Goal: Communication & Community: Answer question/provide support

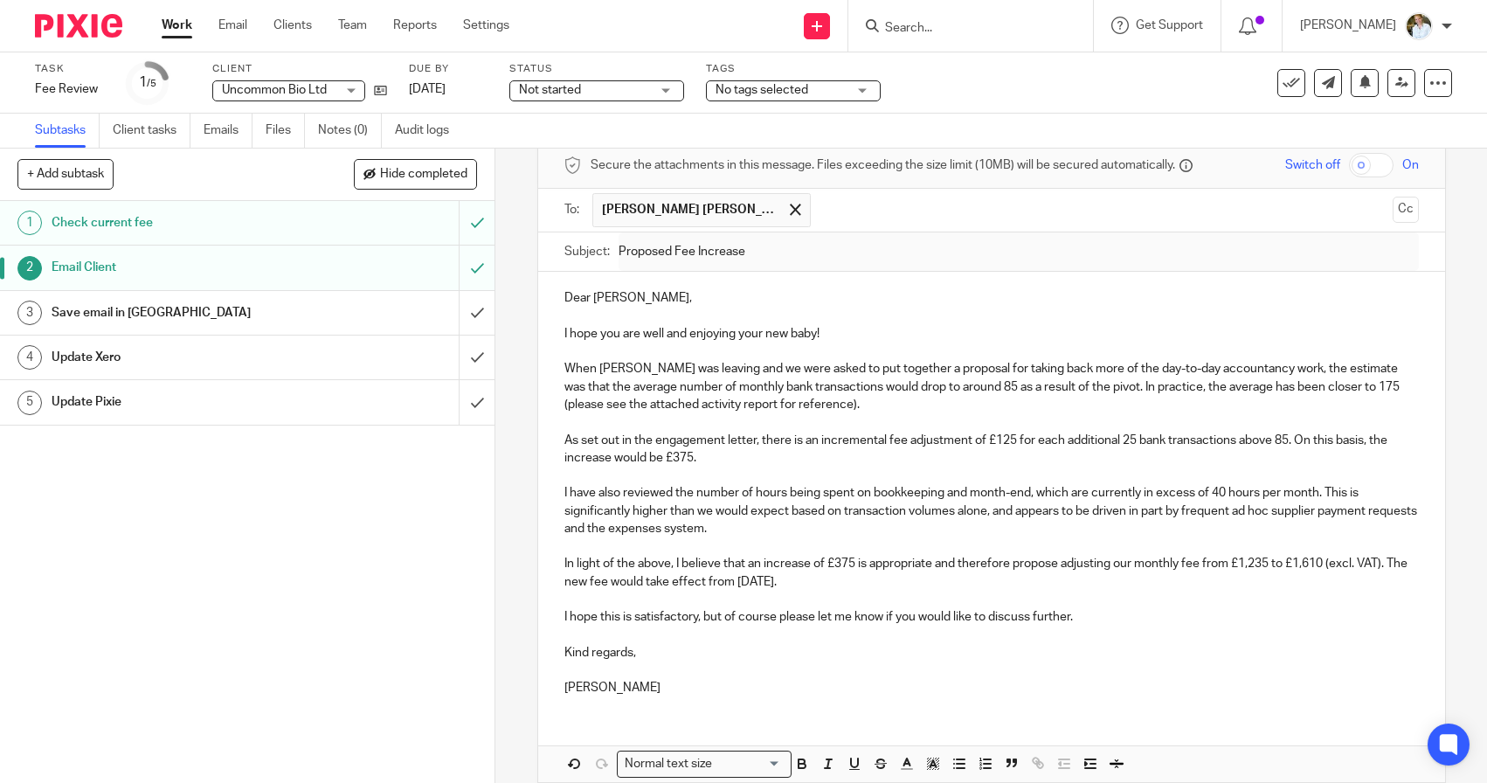
scroll to position [76, 0]
click at [479, 302] on input "submit" at bounding box center [247, 313] width 494 height 44
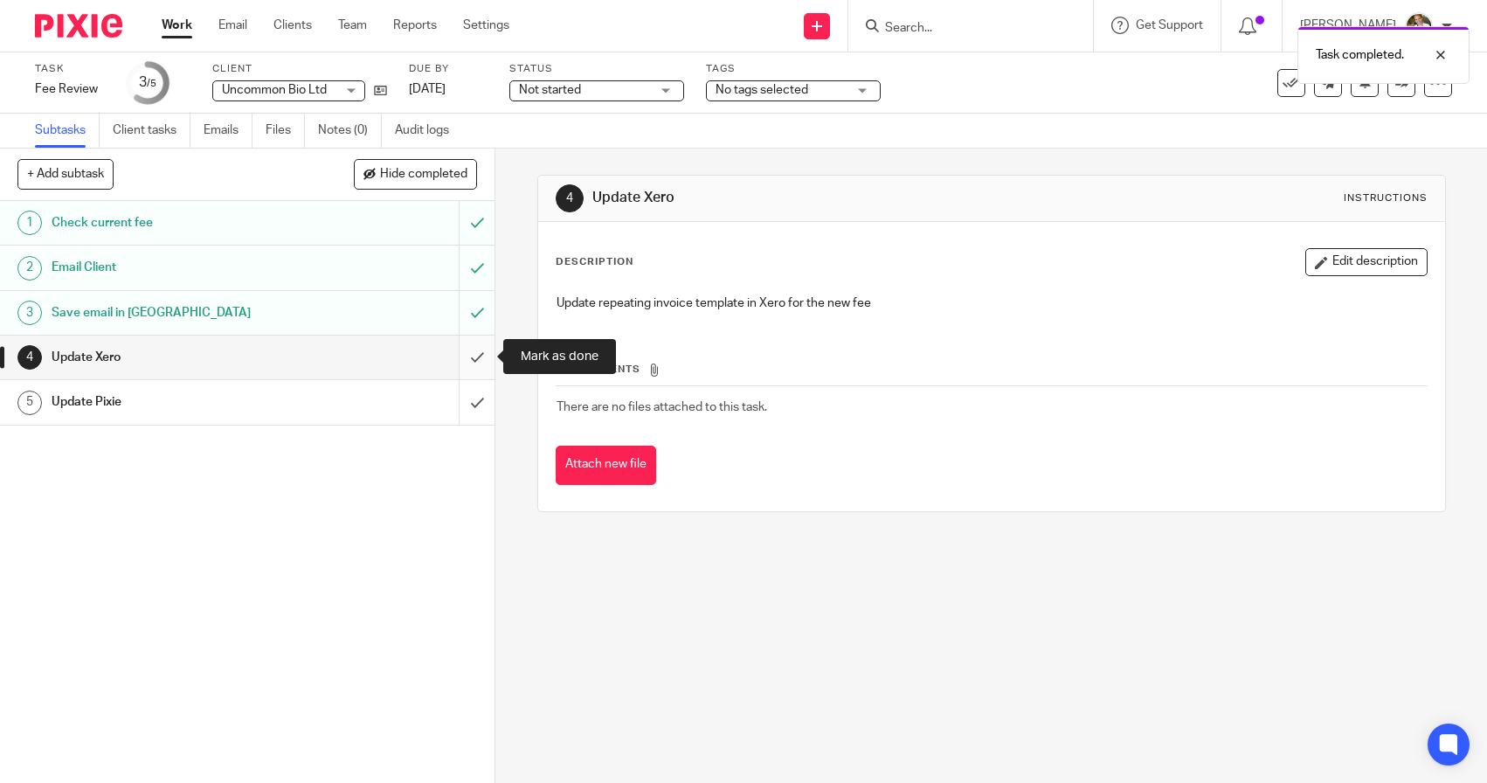
click at [478, 354] on input "submit" at bounding box center [247, 357] width 494 height 44
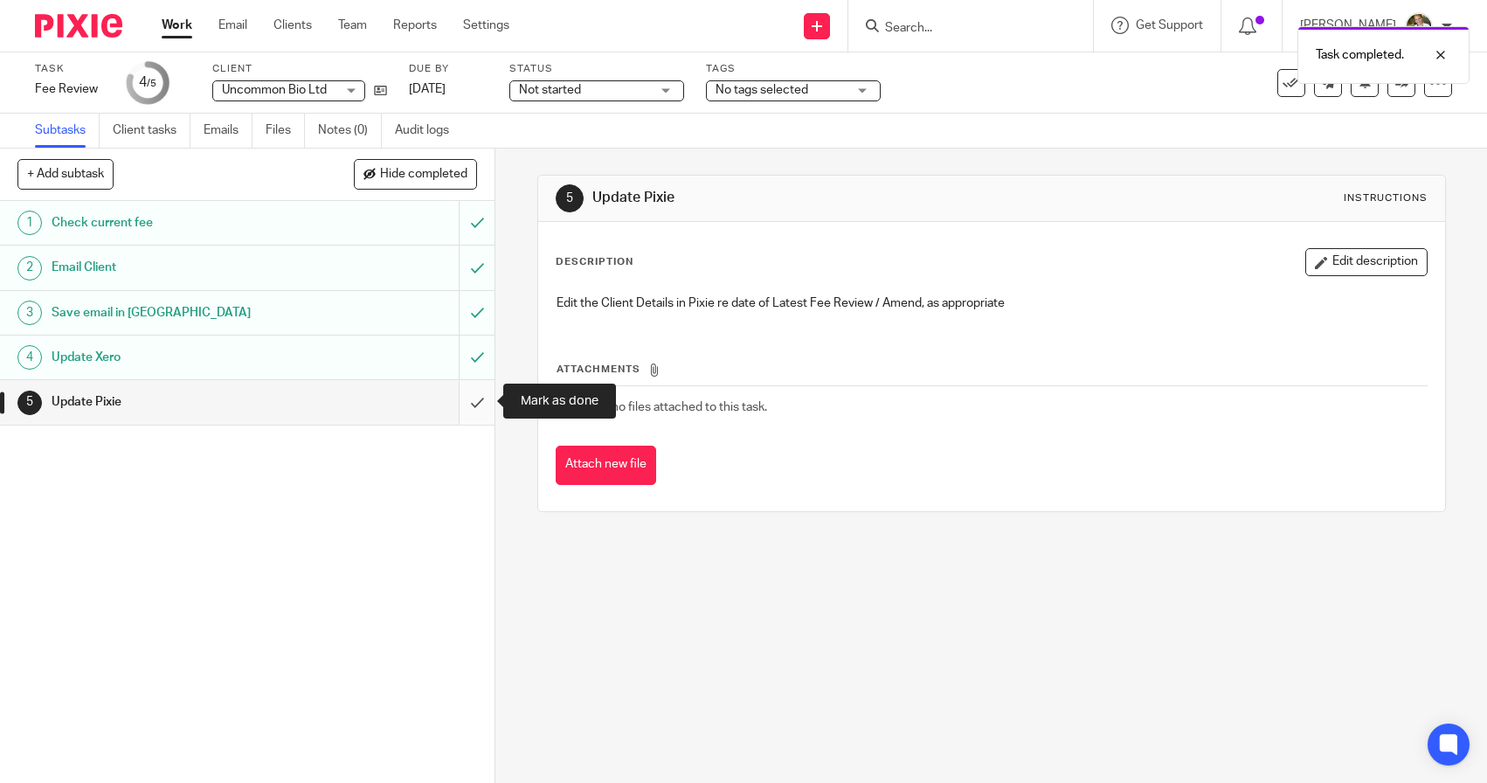
click at [476, 394] on input "submit" at bounding box center [247, 402] width 494 height 44
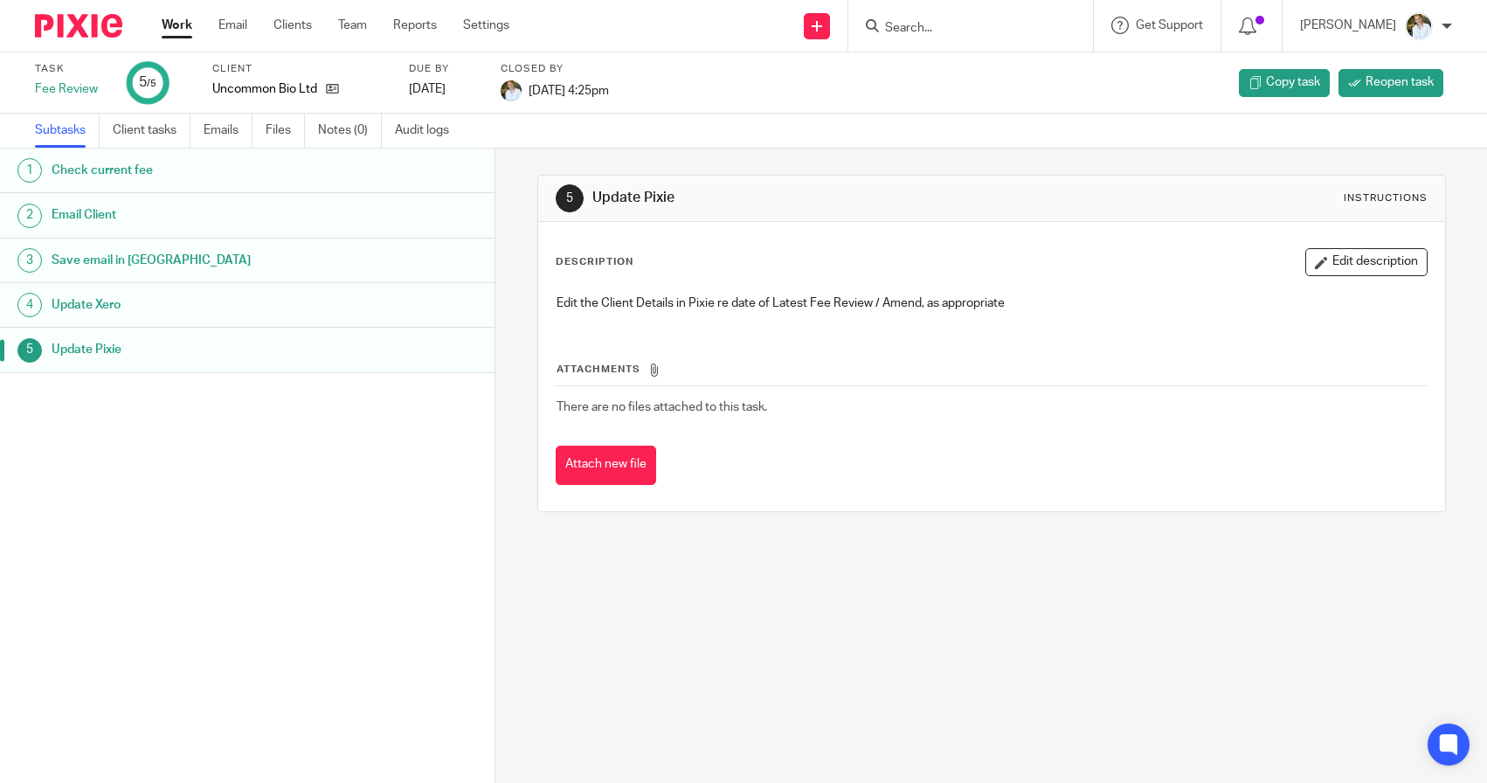
click at [958, 21] on input "Search" at bounding box center [961, 29] width 157 height 16
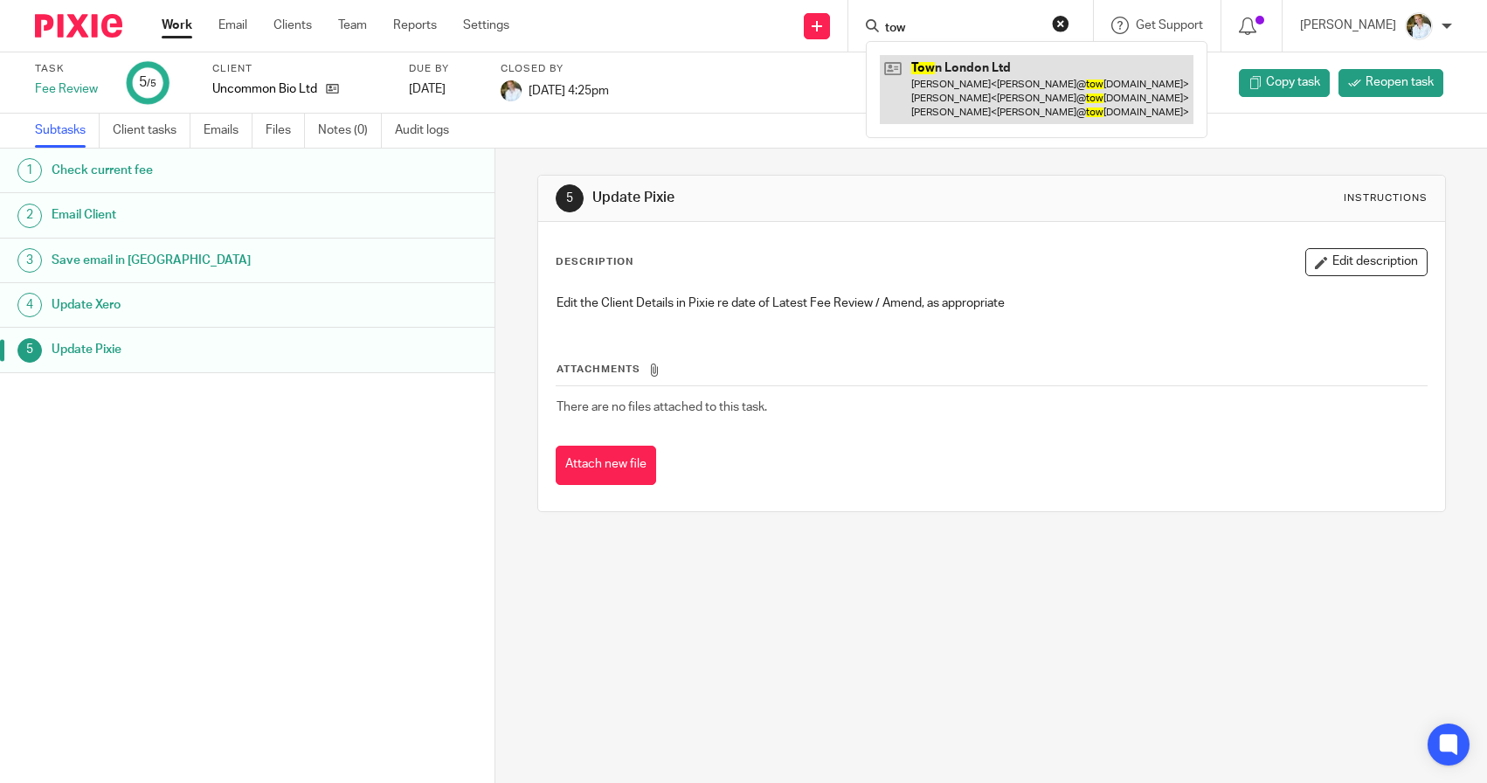
type input "tow"
click at [1016, 85] on link at bounding box center [1037, 89] width 314 height 69
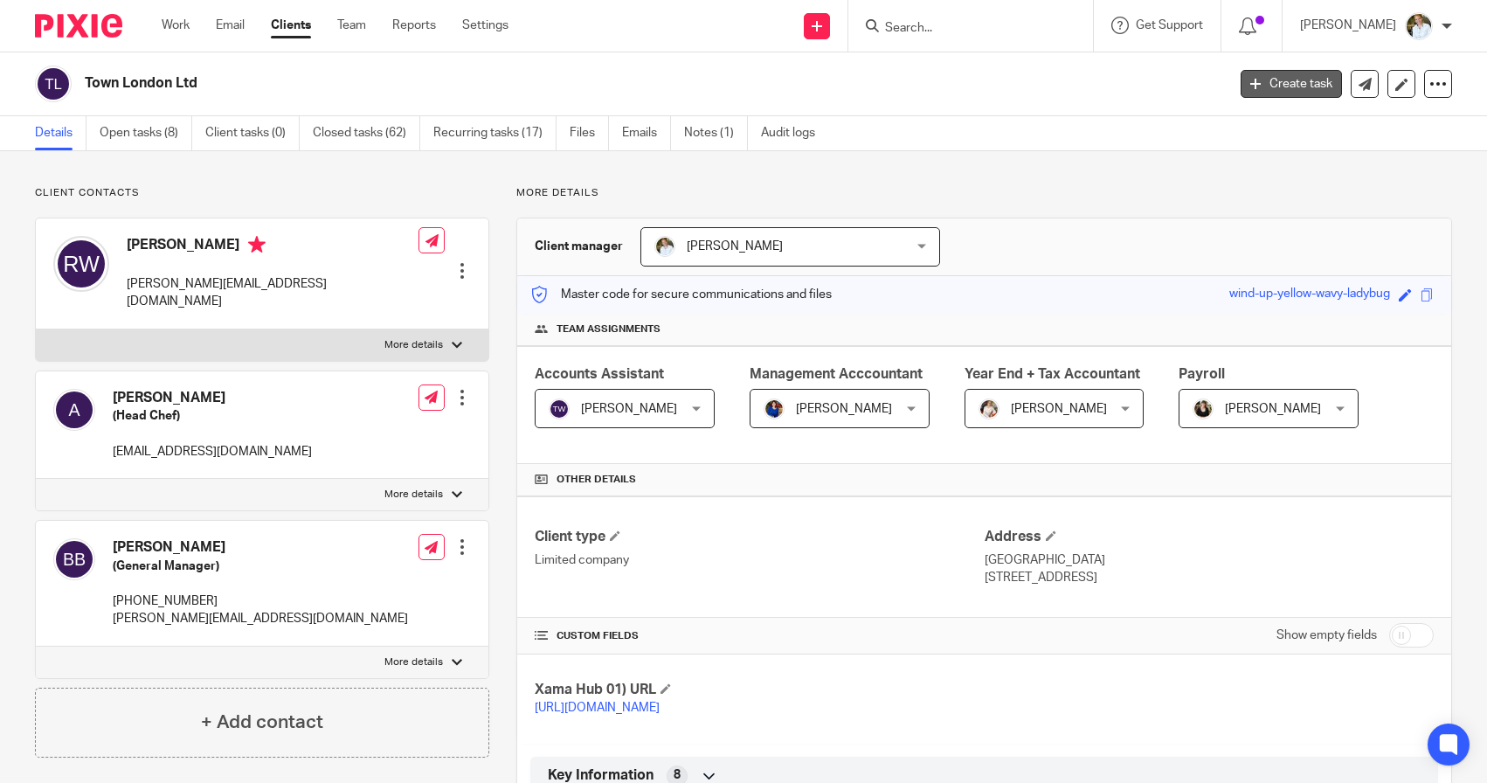
click at [1267, 77] on link "Create task" at bounding box center [1290, 84] width 101 height 28
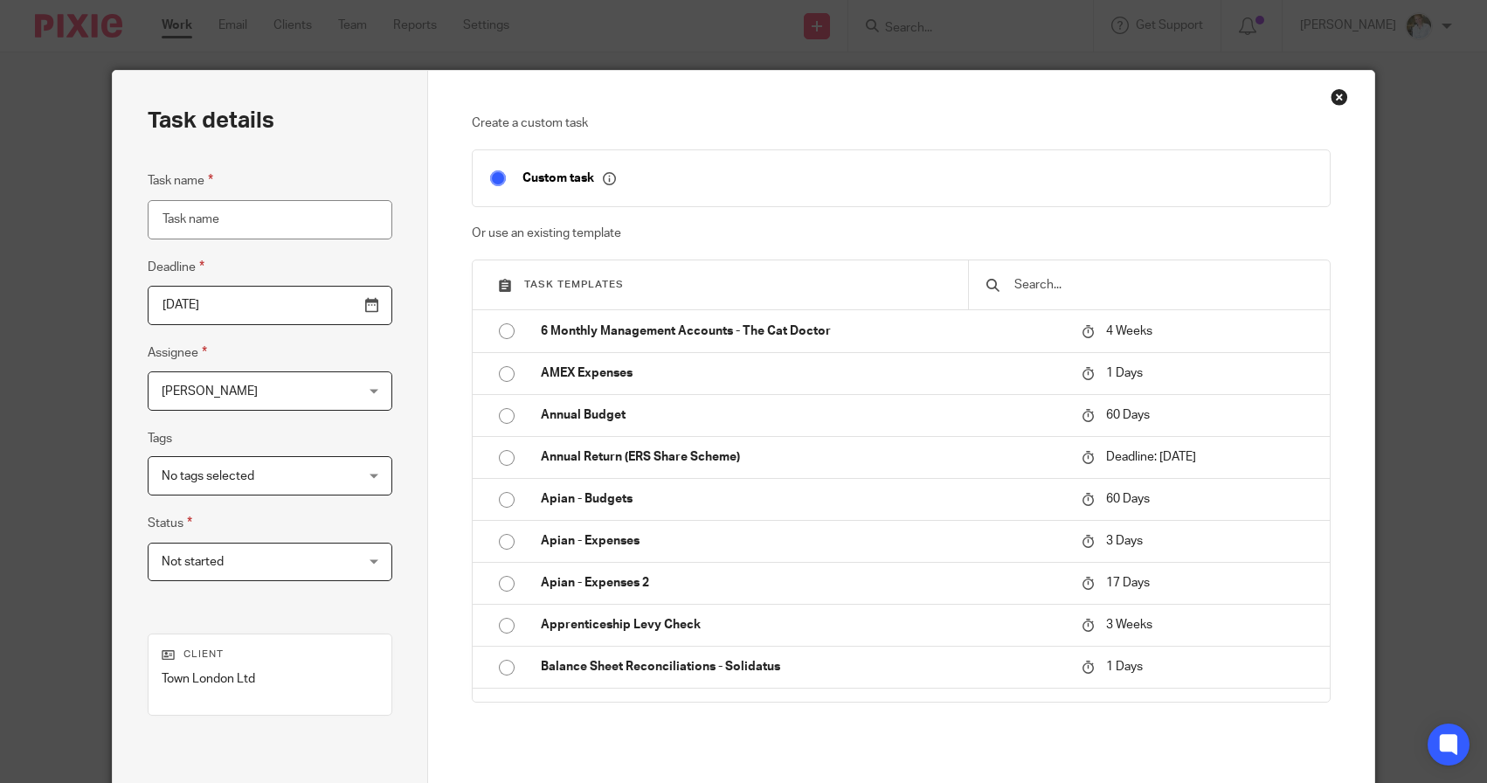
click at [1136, 278] on input "text" at bounding box center [1162, 284] width 300 height 19
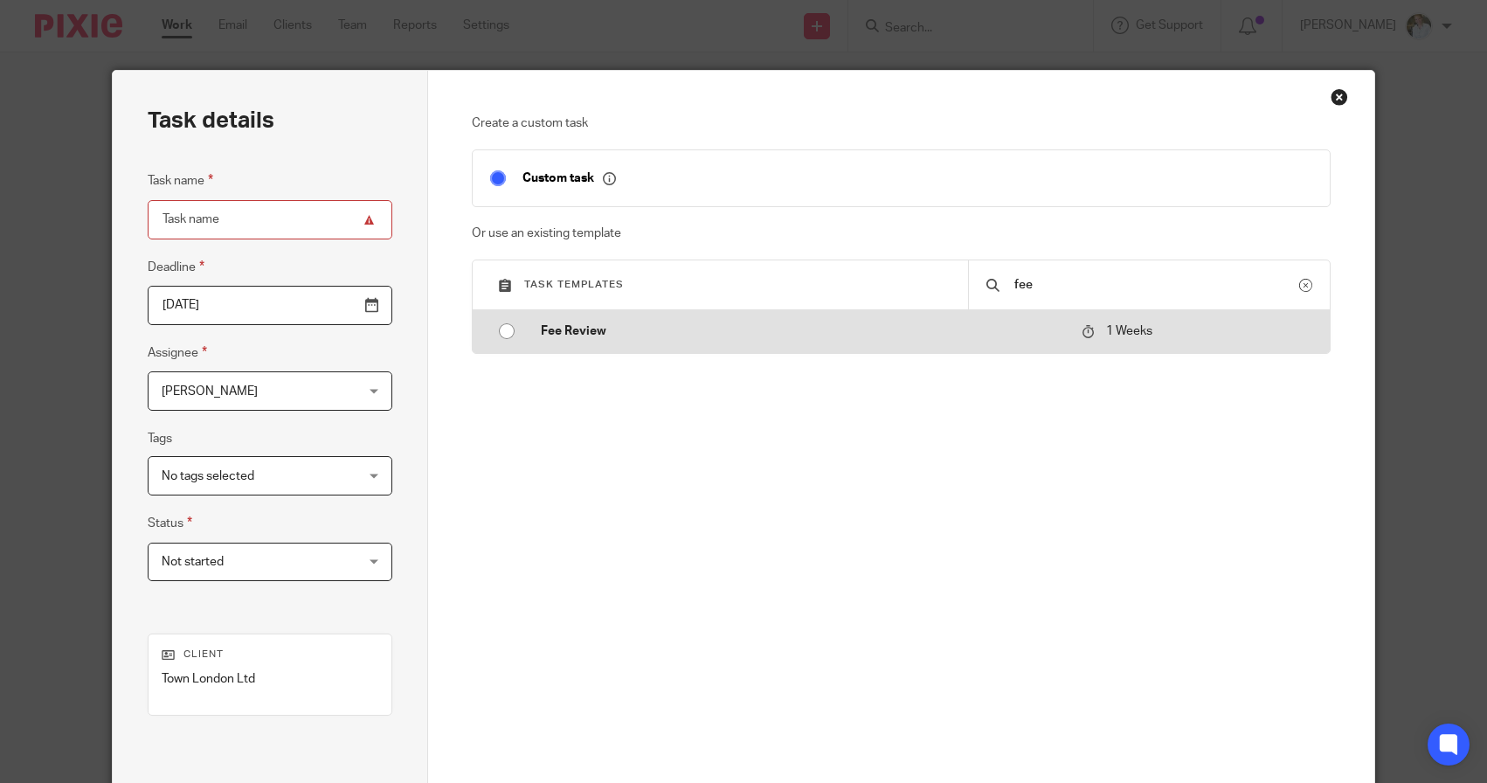
type input "fee"
click at [503, 332] on input "radio" at bounding box center [506, 330] width 33 height 33
type input "2025-08-29"
type input "Fee Review"
checkbox input "false"
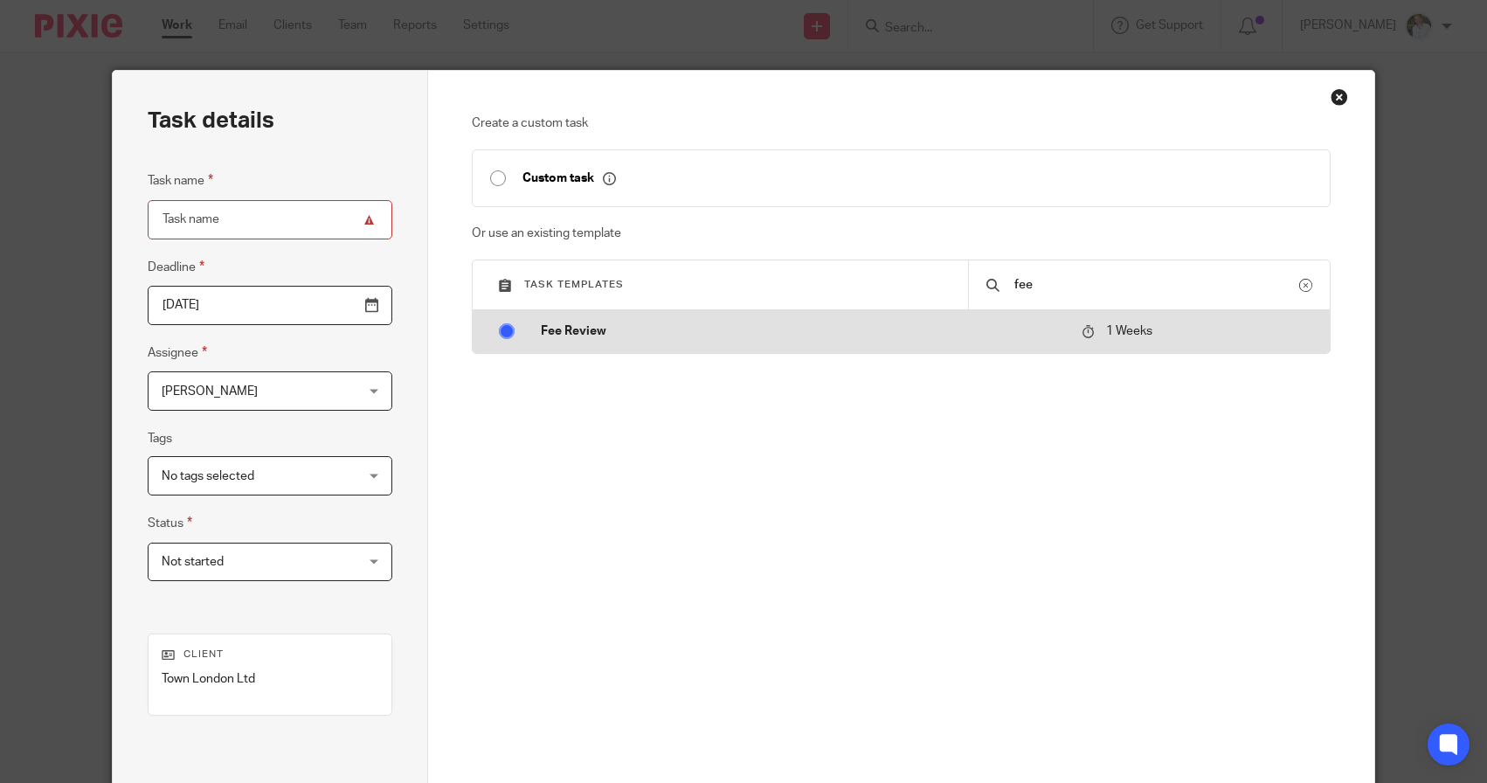
radio input "false"
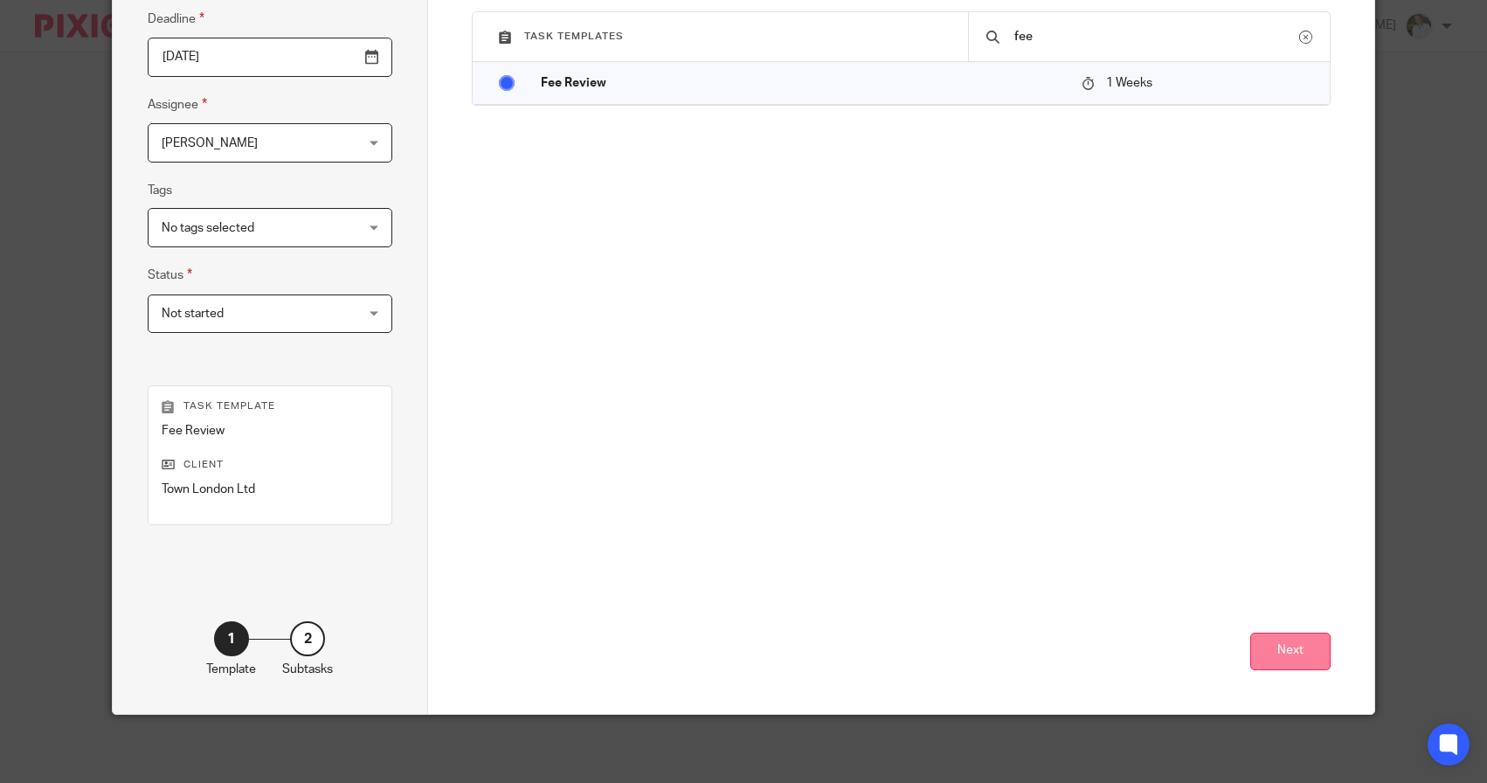
scroll to position [247, 0]
click at [1283, 648] on button "Next" at bounding box center [1290, 652] width 80 height 38
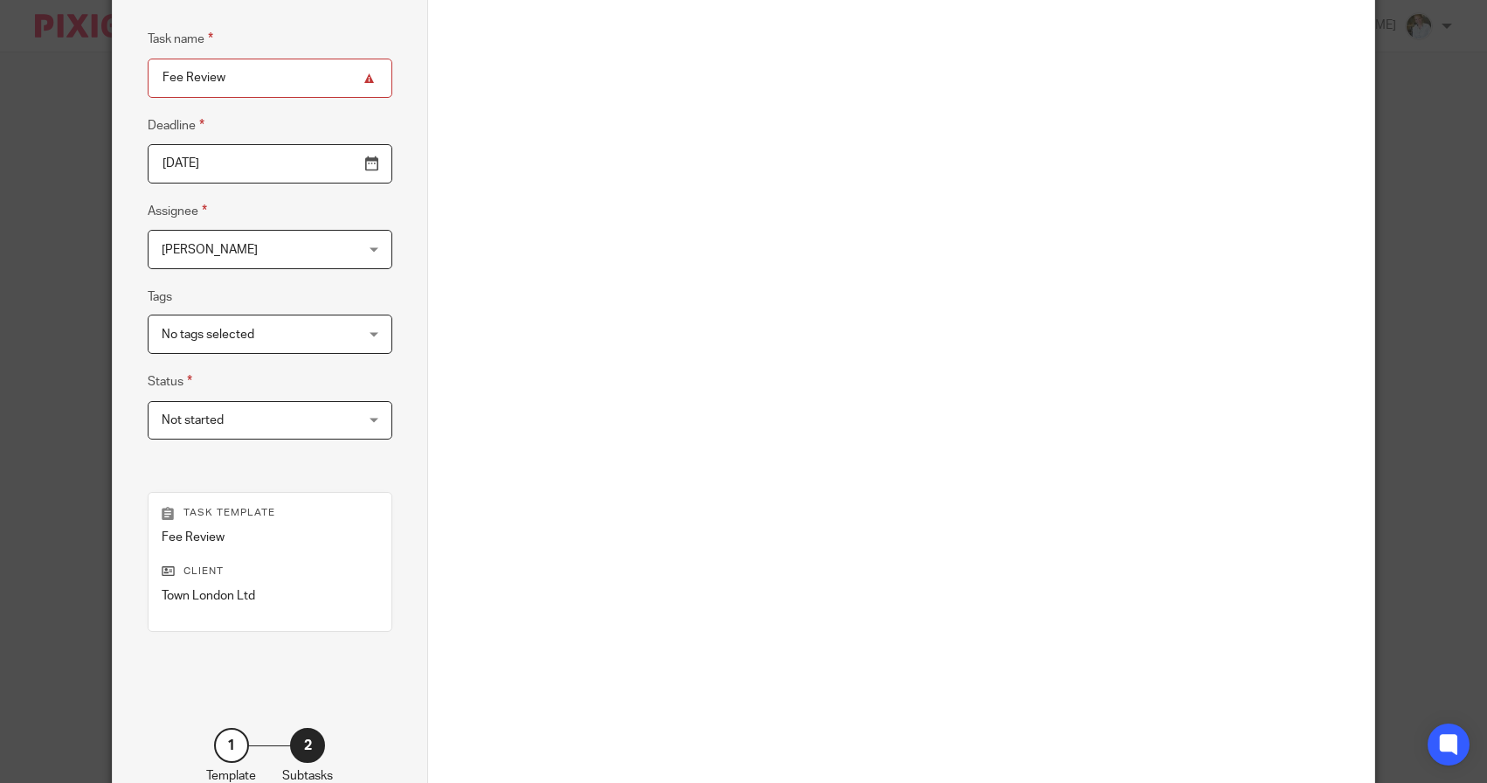
scroll to position [67, 0]
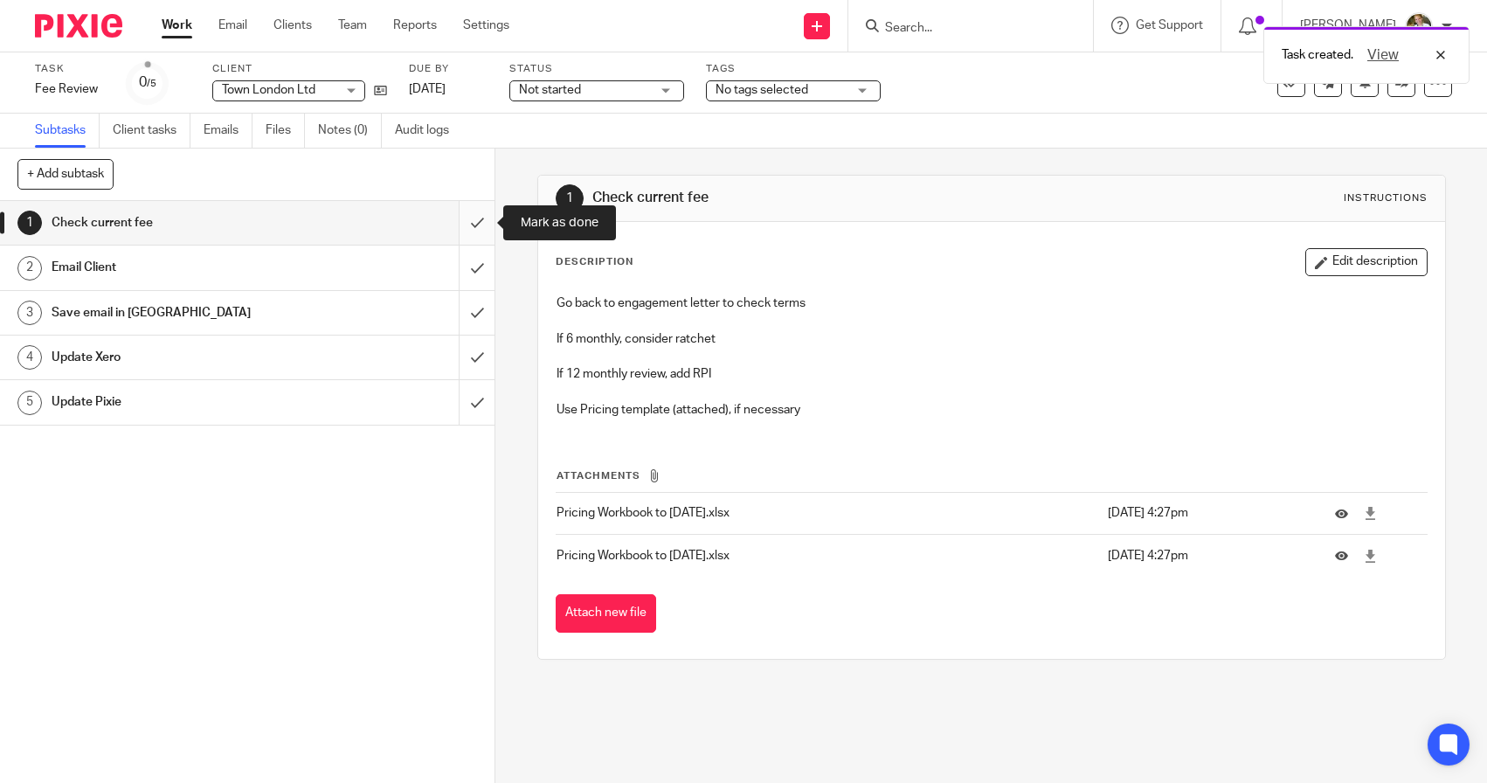
click at [482, 222] on input "submit" at bounding box center [247, 223] width 494 height 44
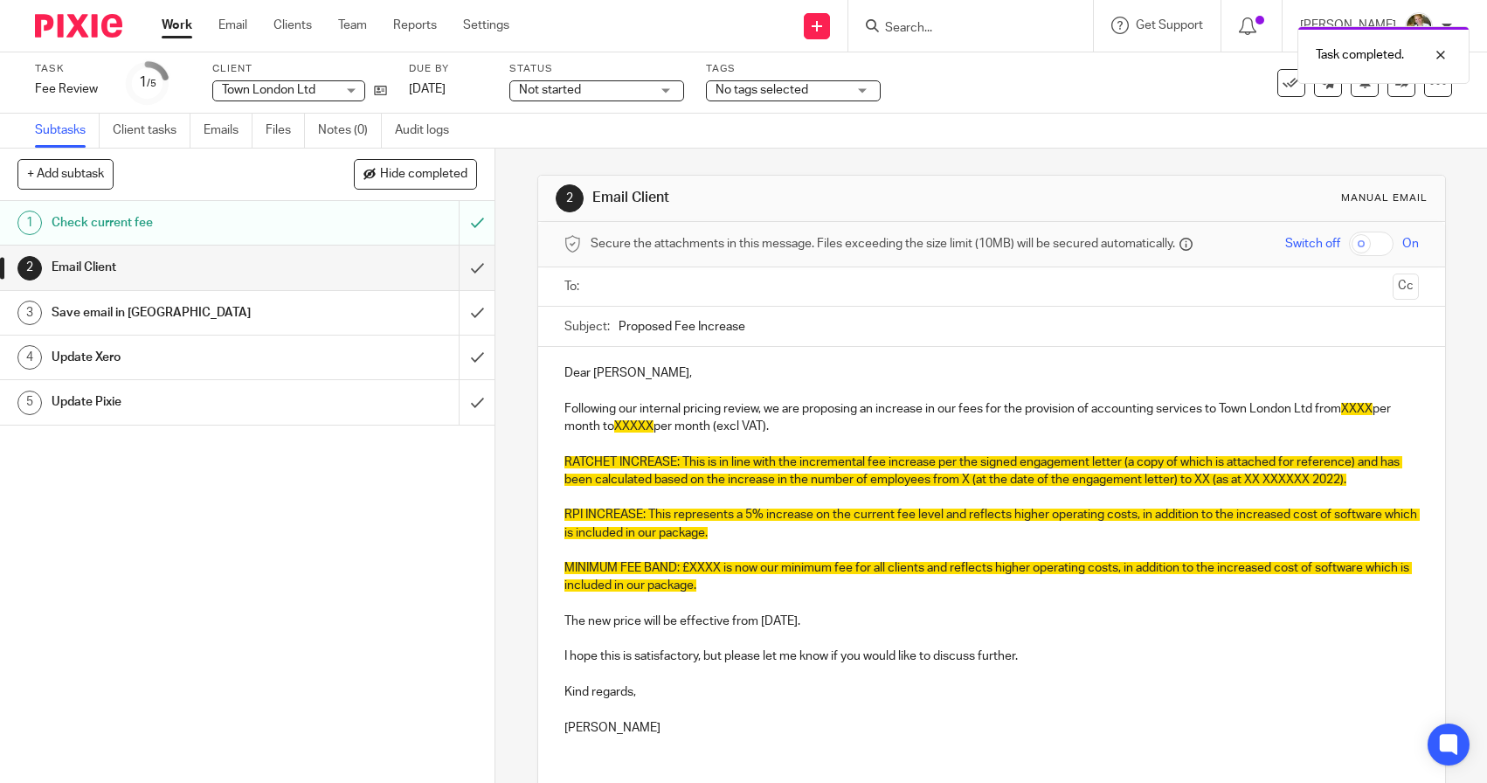
click at [658, 372] on p "Dear [PERSON_NAME]," at bounding box center [991, 372] width 854 height 17
click at [790, 421] on p "Following our internal pricing review, we are proposing an increase in our fees…" at bounding box center [991, 418] width 854 height 36
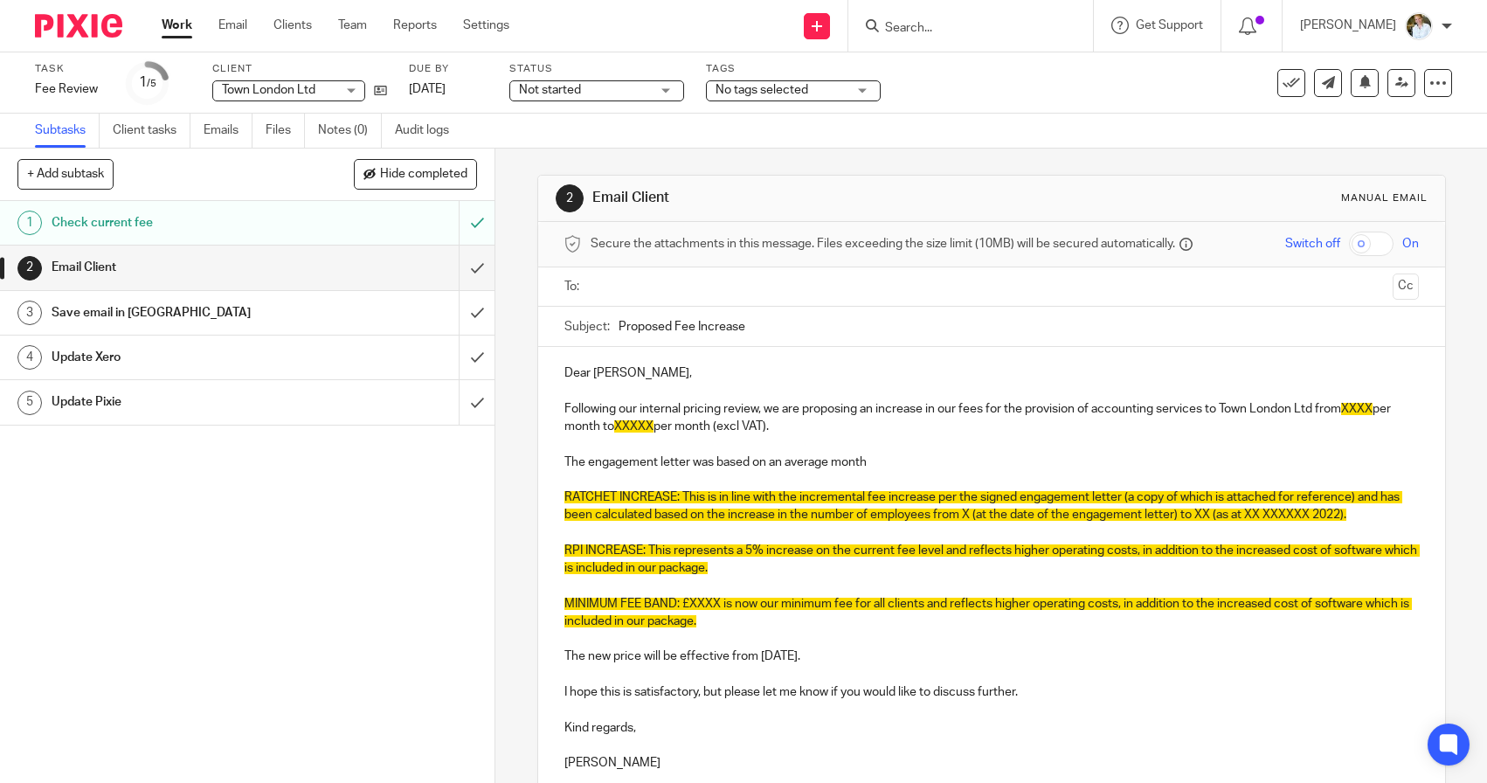
drag, startPoint x: 874, startPoint y: 457, endPoint x: 770, endPoint y: 465, distance: 105.1
click at [770, 465] on p "The engagement letter was based on an average month" at bounding box center [991, 461] width 854 height 17
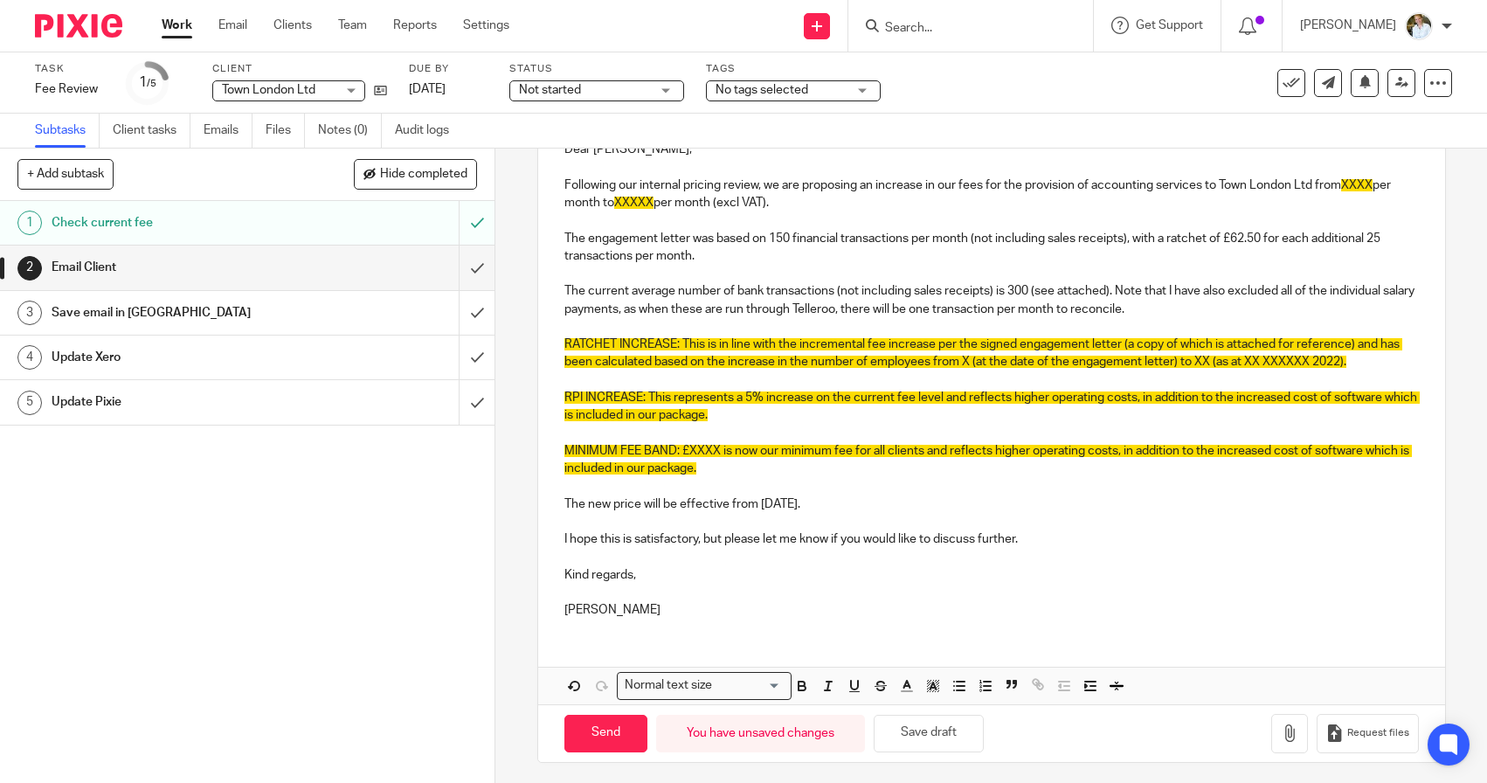
scroll to position [223, 0]
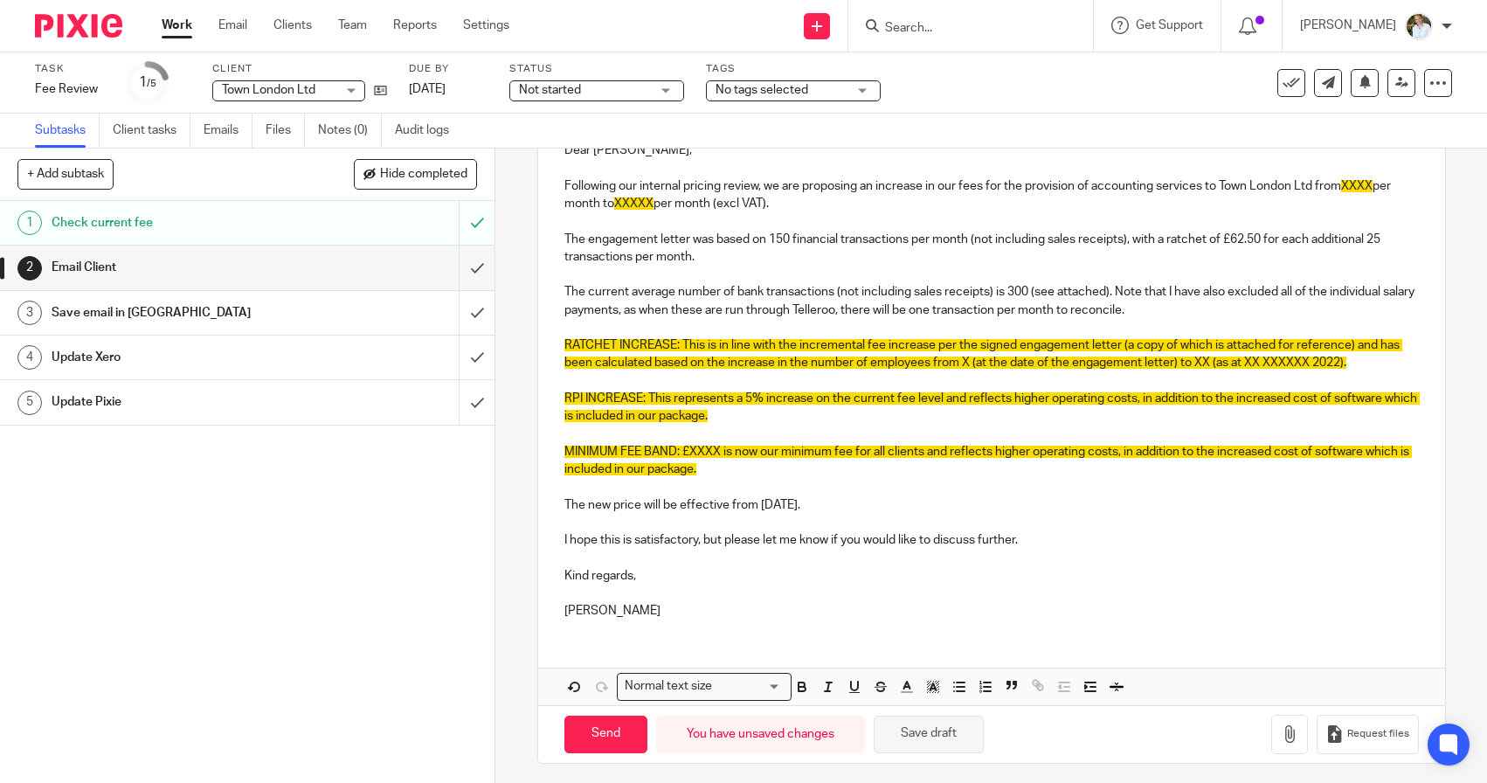
click at [930, 726] on button "Save draft" at bounding box center [929, 734] width 110 height 38
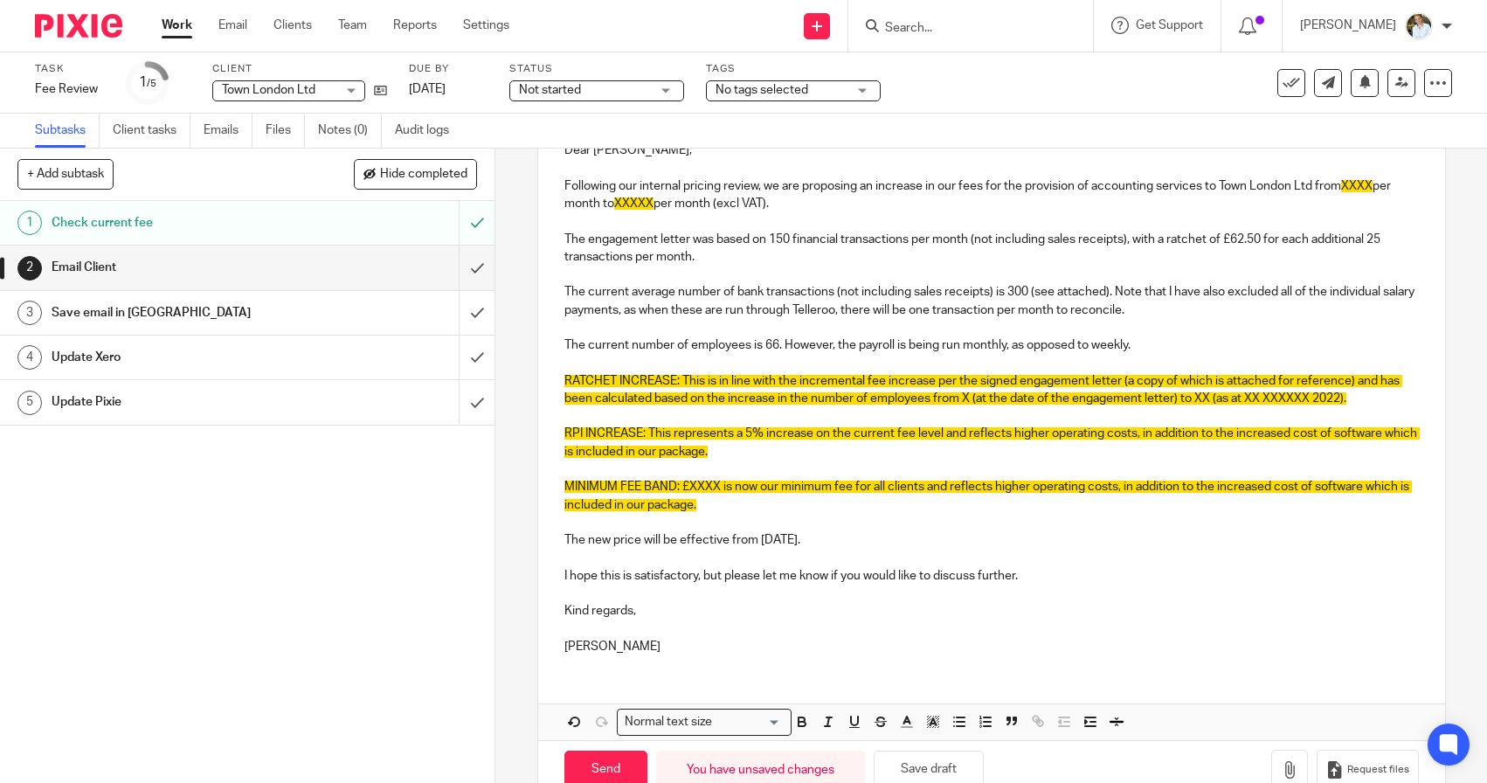
click at [719, 253] on p "The engagement letter was based on 150 financial transactions per month (not in…" at bounding box center [991, 249] width 854 height 36
click at [770, 234] on p "The engagement letter was based on 150 financial transactions per month (not in…" at bounding box center [991, 249] width 854 height 36
click at [1329, 233] on p "The engagement letter was based on 35 employees and 150 financial transactions …" at bounding box center [991, 249] width 854 height 36
click at [1054, 260] on p "The engagement letter was based on 35 employees and 150 financial transactions …" at bounding box center [991, 249] width 854 height 36
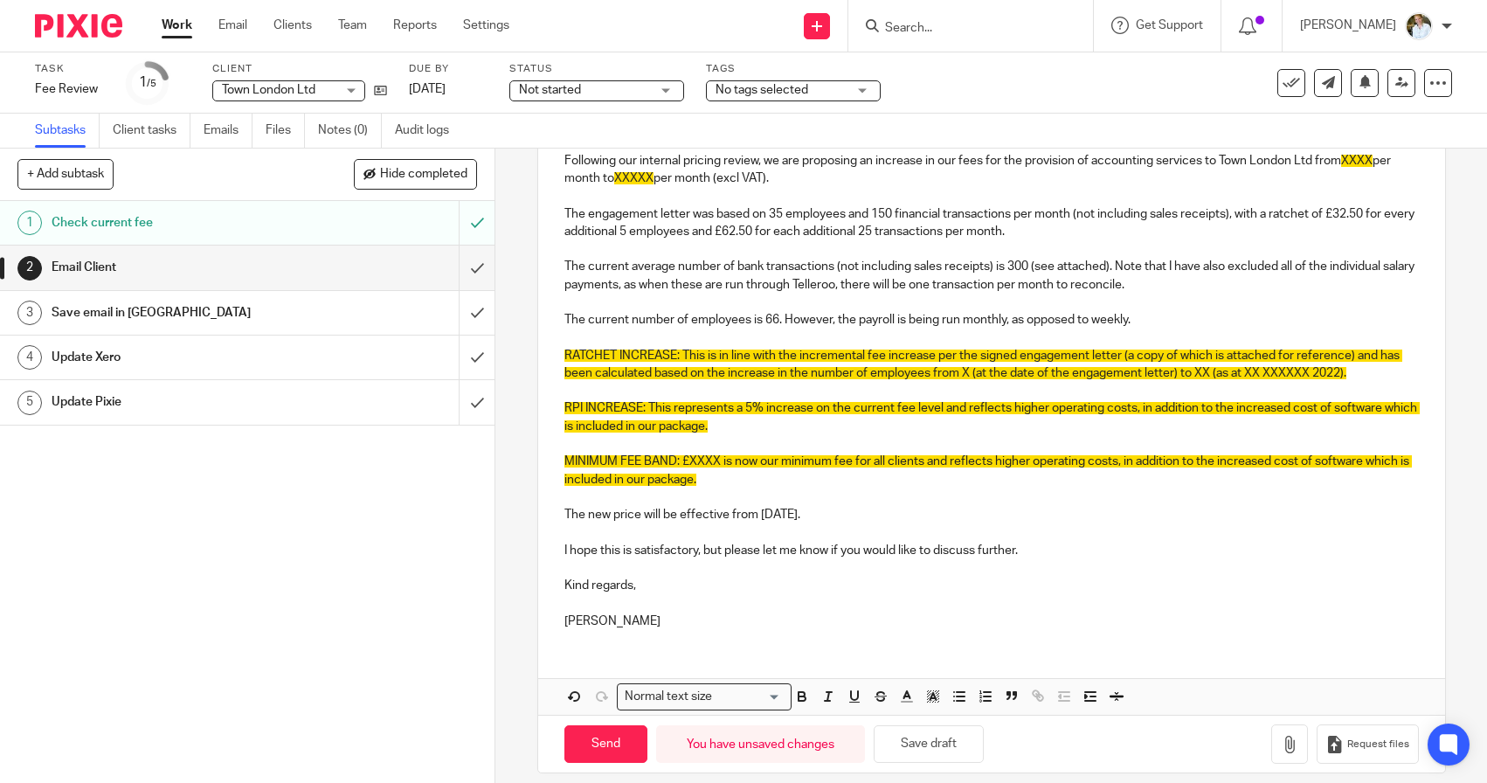
scroll to position [251, 0]
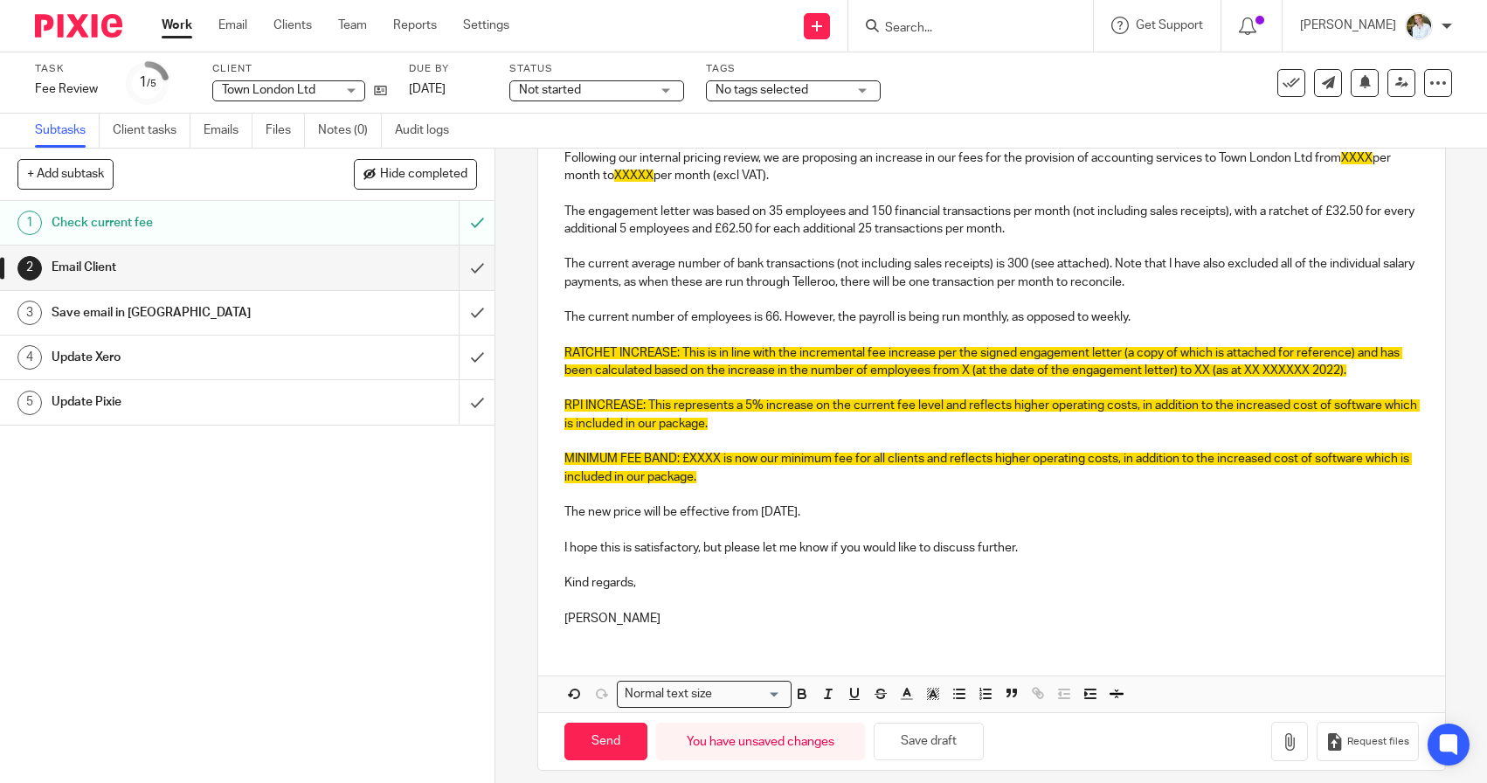
click at [1161, 311] on p "The current number of employees is 66. However, the payroll is being run monthl…" at bounding box center [991, 316] width 854 height 17
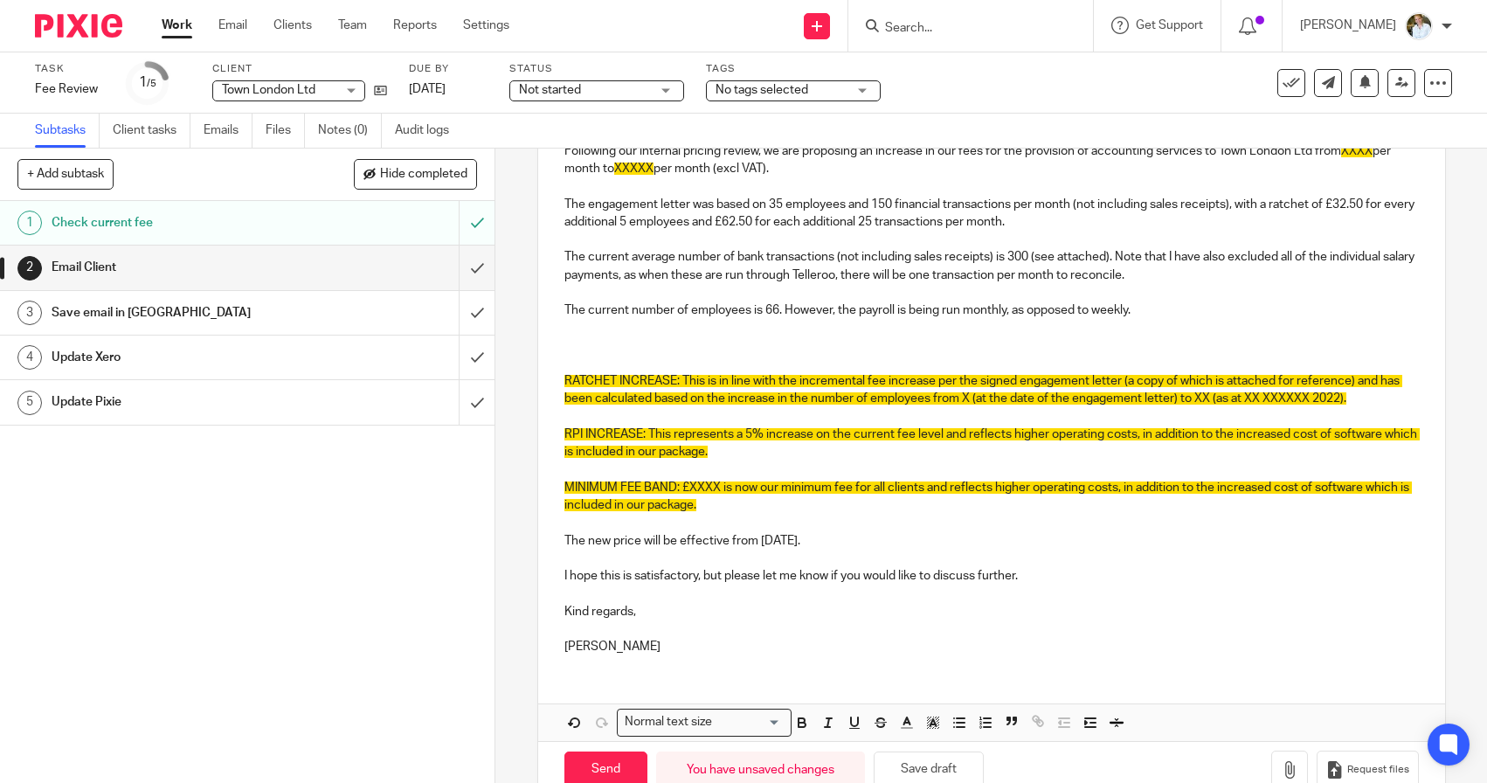
click at [837, 312] on p "The current number of employees is 66. However, the payroll is being run monthl…" at bounding box center [991, 309] width 854 height 17
click at [1056, 221] on p "The engagement letter was based on 35 employees and 150 financial transactions …" at bounding box center [991, 214] width 854 height 36
click at [1248, 302] on p "The current number of employees is 66. However, I appreciate that the payroll i…" at bounding box center [991, 309] width 854 height 17
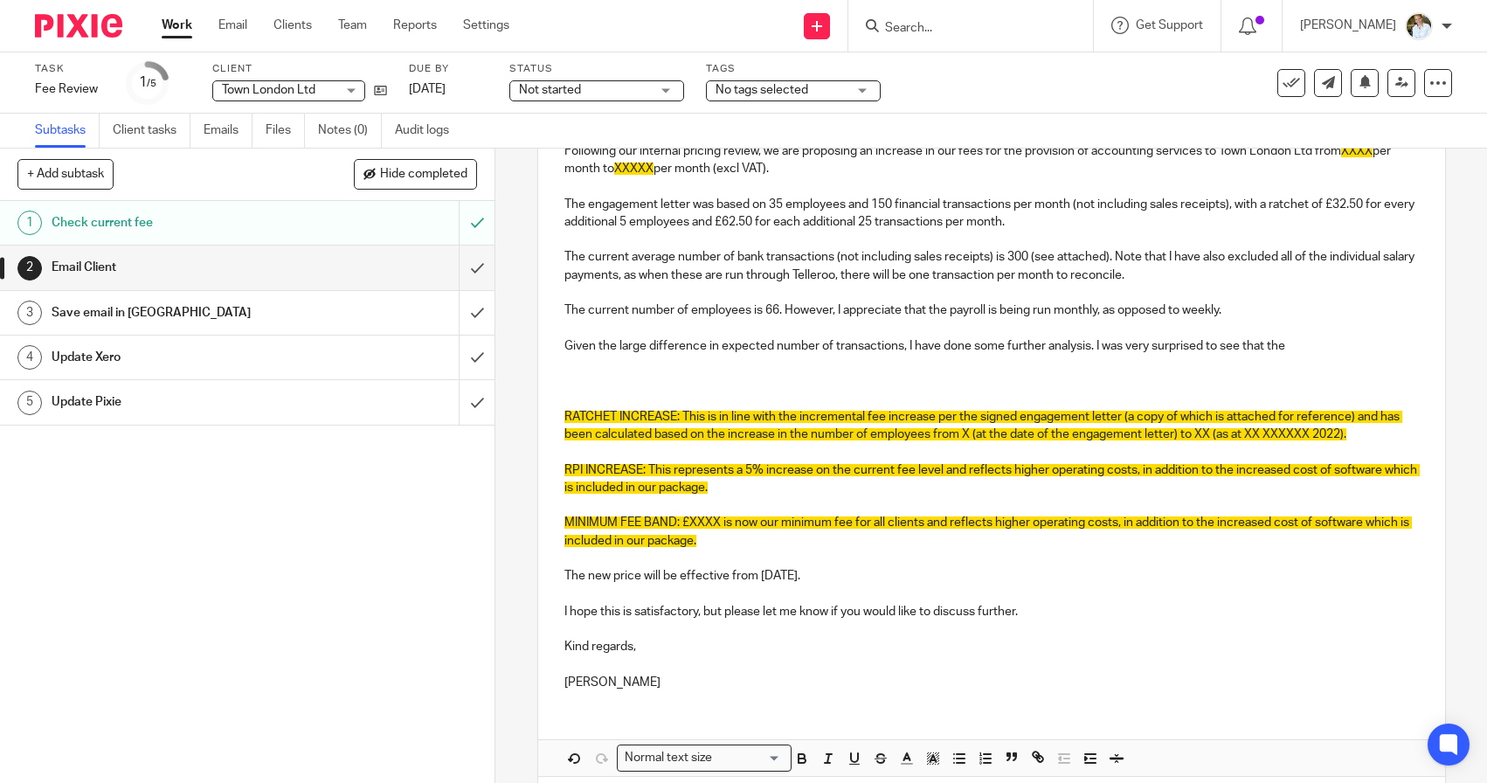
drag, startPoint x: 1302, startPoint y: 340, endPoint x: 1099, endPoint y: 343, distance: 202.7
click at [1099, 343] on p "Given the large difference in expected number of transactions, I have done some…" at bounding box center [991, 345] width 854 height 17
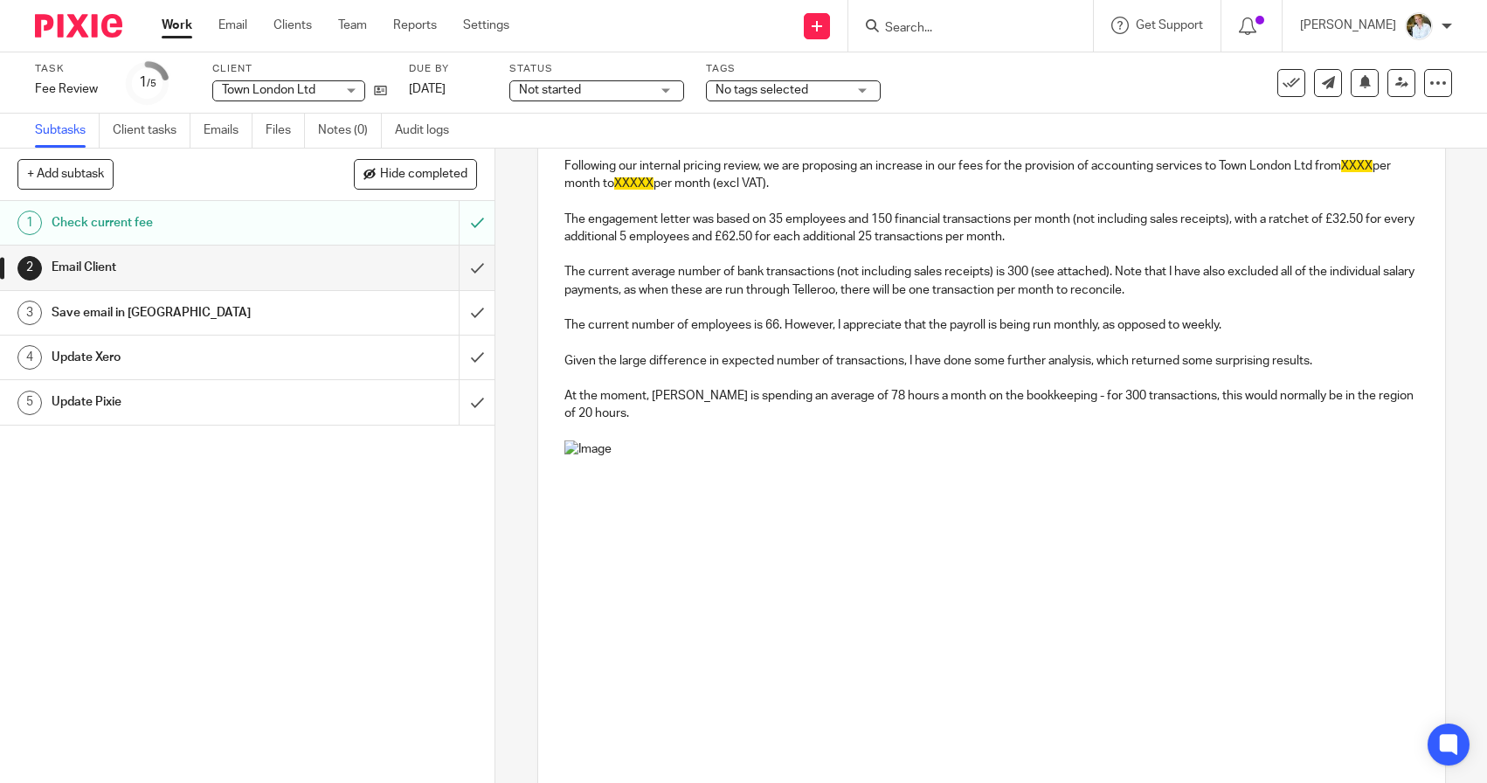
scroll to position [242, 0]
click at [1254, 322] on p "The current number of employees is 66. However, I appreciate that the payroll i…" at bounding box center [991, 325] width 854 height 17
drag, startPoint x: 1248, startPoint y: 327, endPoint x: 791, endPoint y: 323, distance: 456.9
click at [791, 323] on p "The current number of employees is 66. However, I appreciate that the payroll i…" at bounding box center [991, 325] width 854 height 17
click at [1266, 402] on p "At the moment, [PERSON_NAME] is spending an average of 78 hours a month on the …" at bounding box center [991, 406] width 854 height 36
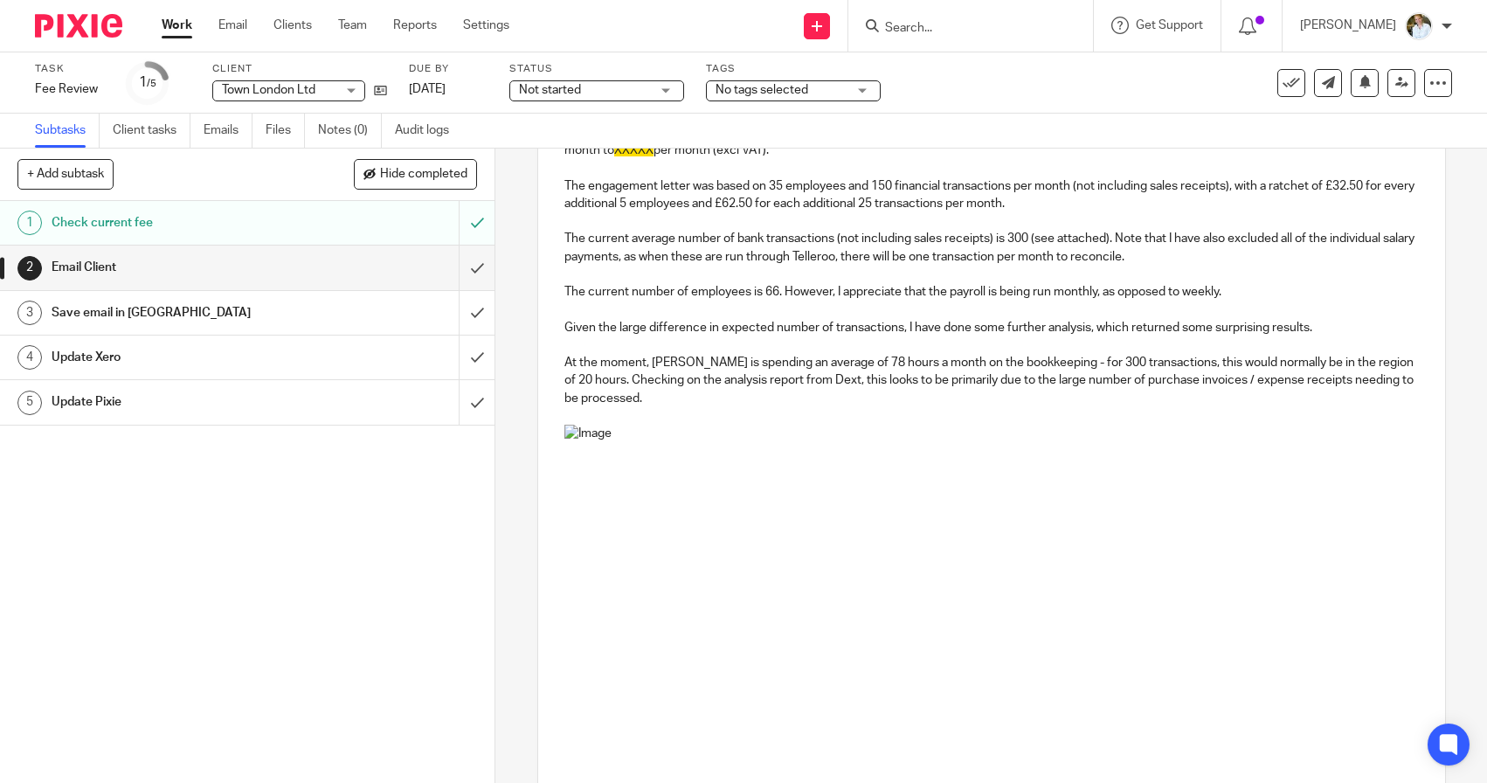
scroll to position [281, 0]
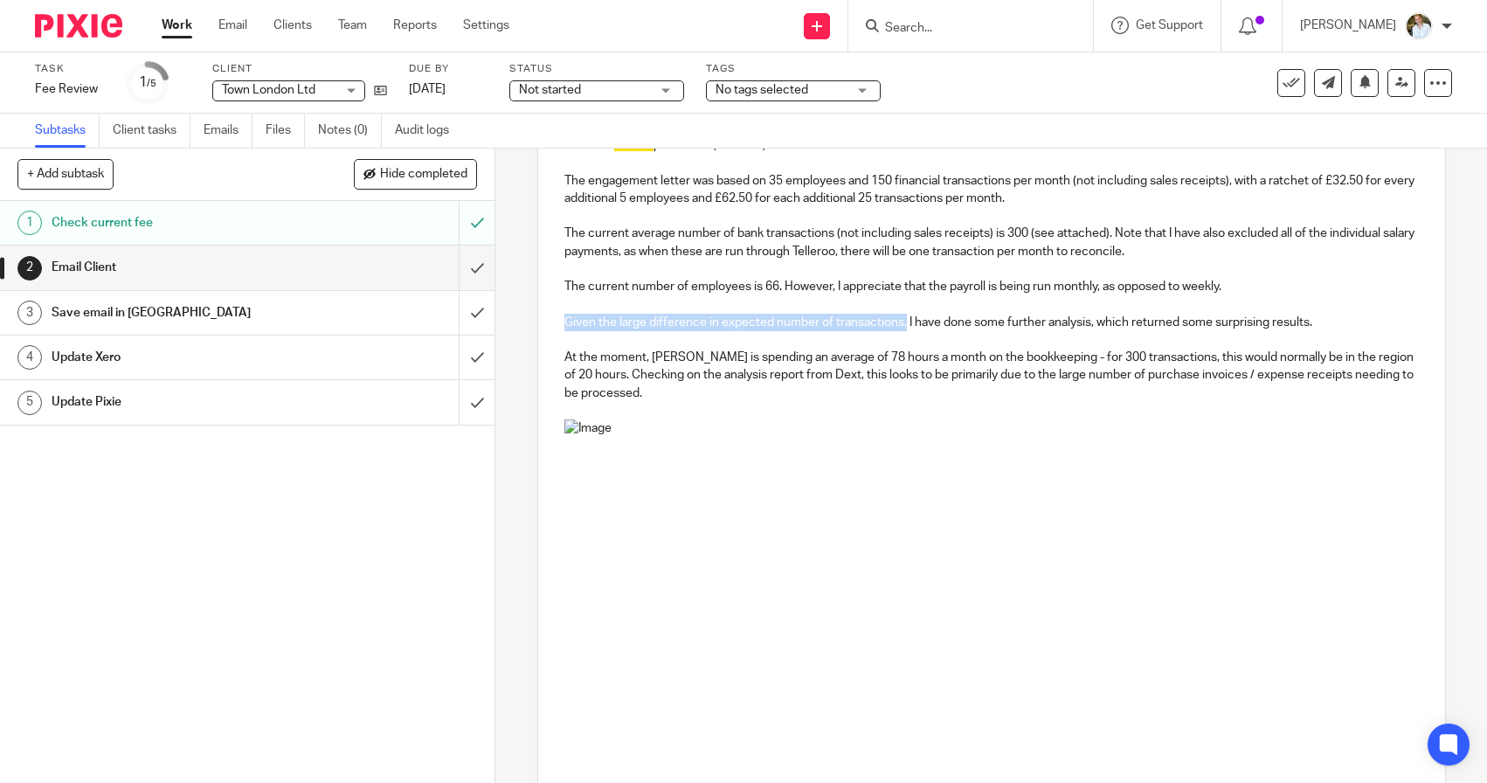
drag, startPoint x: 906, startPoint y: 319, endPoint x: 537, endPoint y: 317, distance: 368.6
click at [538, 317] on div "Dear [PERSON_NAME], Following our internal pricing review, we are proposing an …" at bounding box center [991, 587] width 907 height 1042
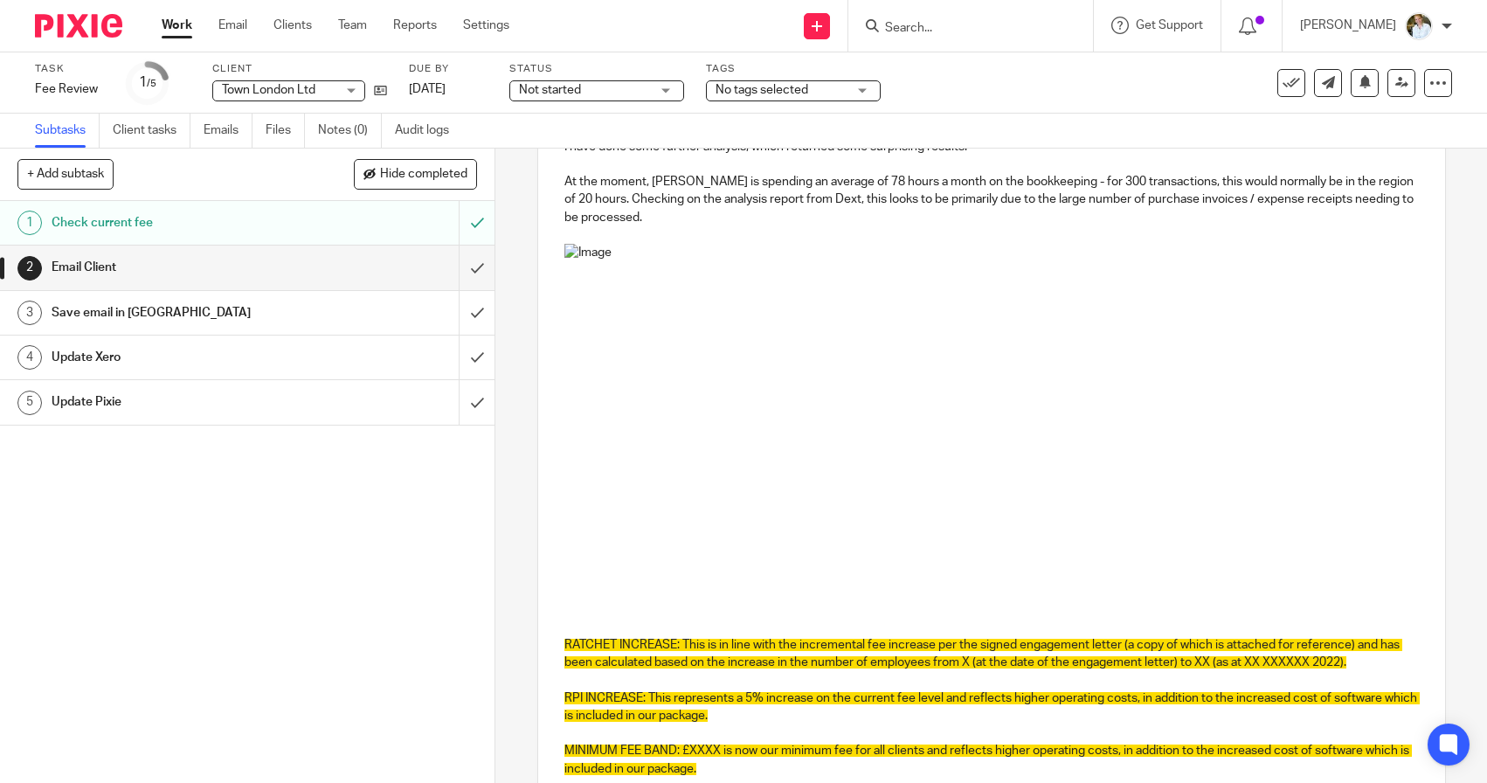
scroll to position [489, 0]
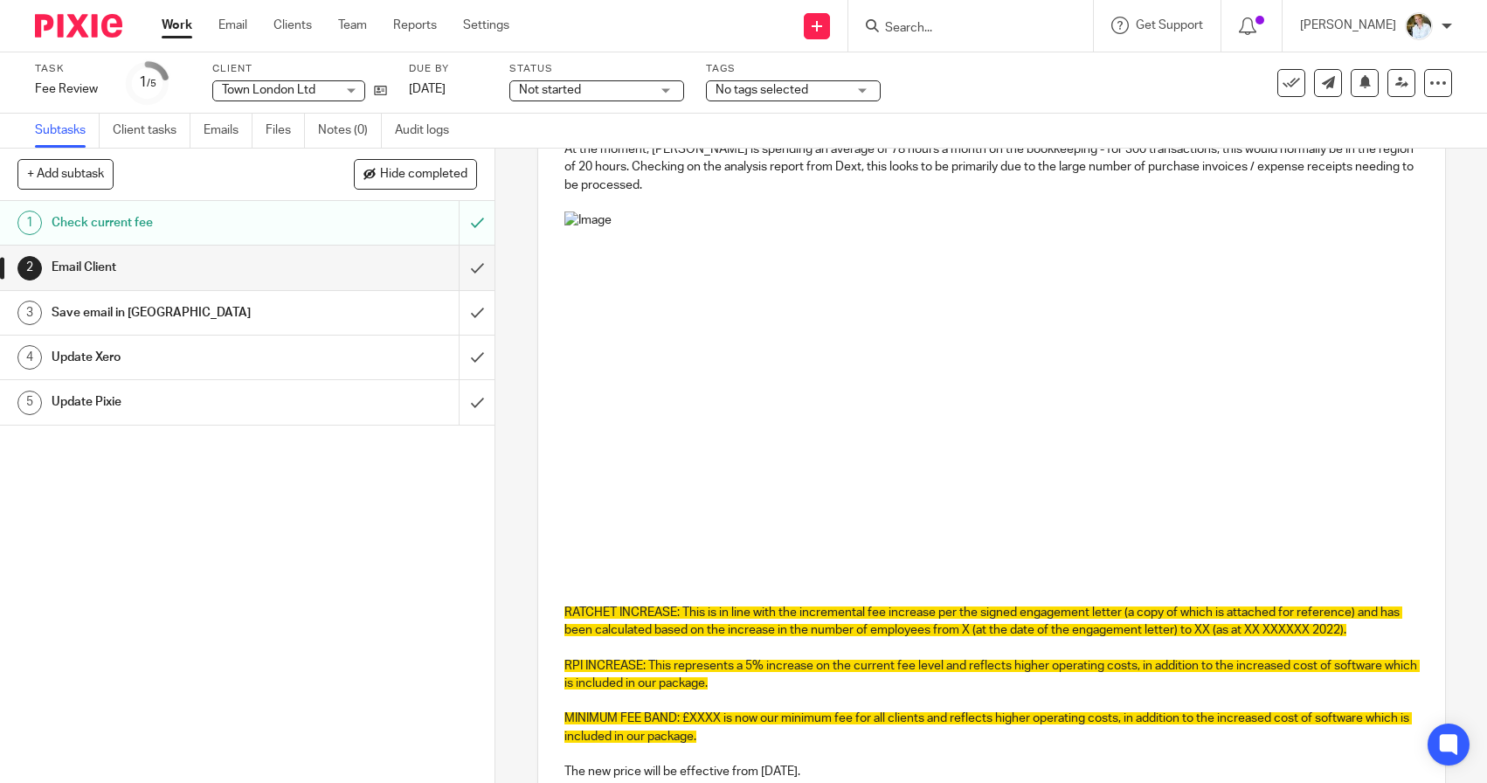
click at [1170, 542] on p at bounding box center [991, 380] width 854 height 339
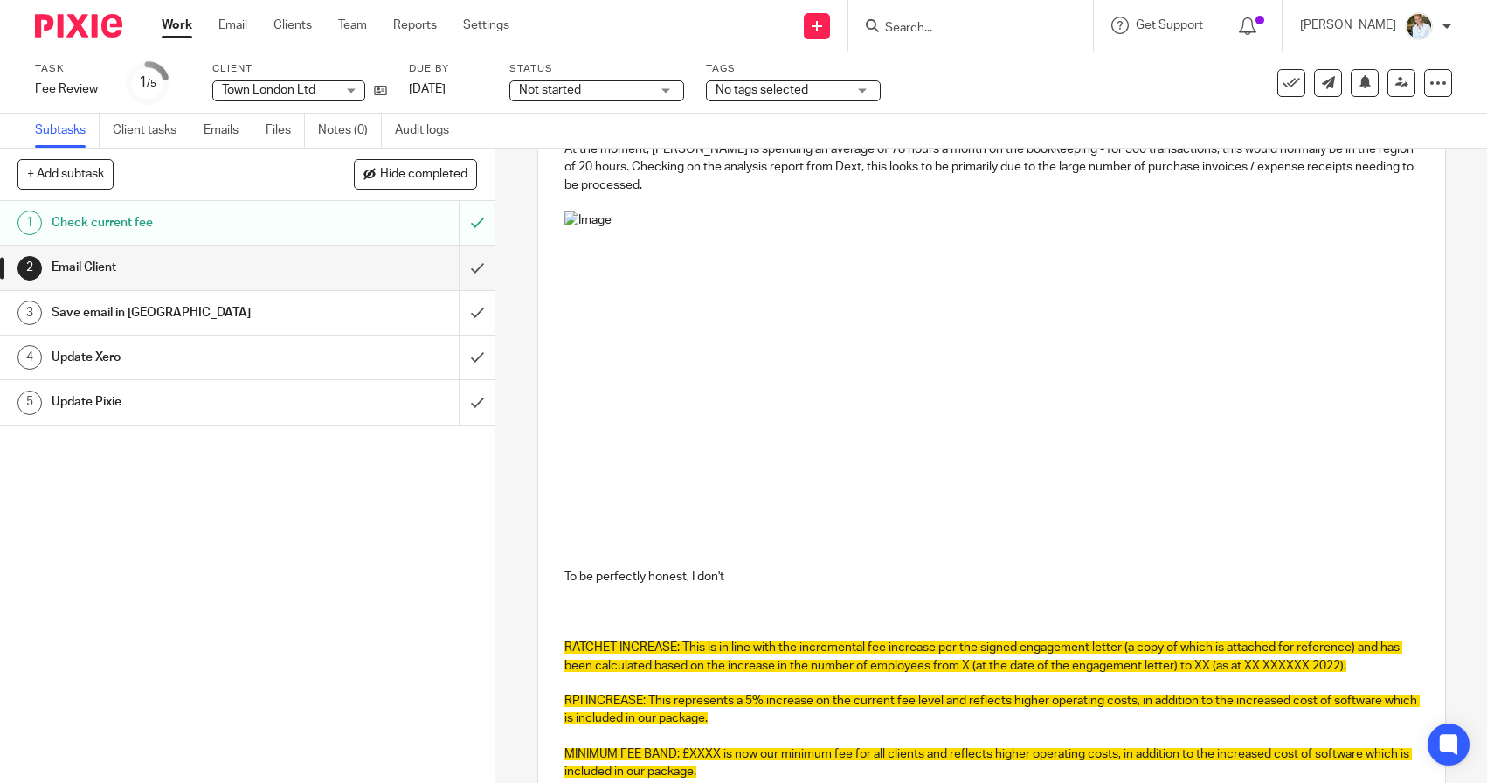
drag, startPoint x: 744, startPoint y: 578, endPoint x: 566, endPoint y: 580, distance: 178.2
click at [565, 580] on p "To be perfectly honest, I don't" at bounding box center [991, 576] width 854 height 17
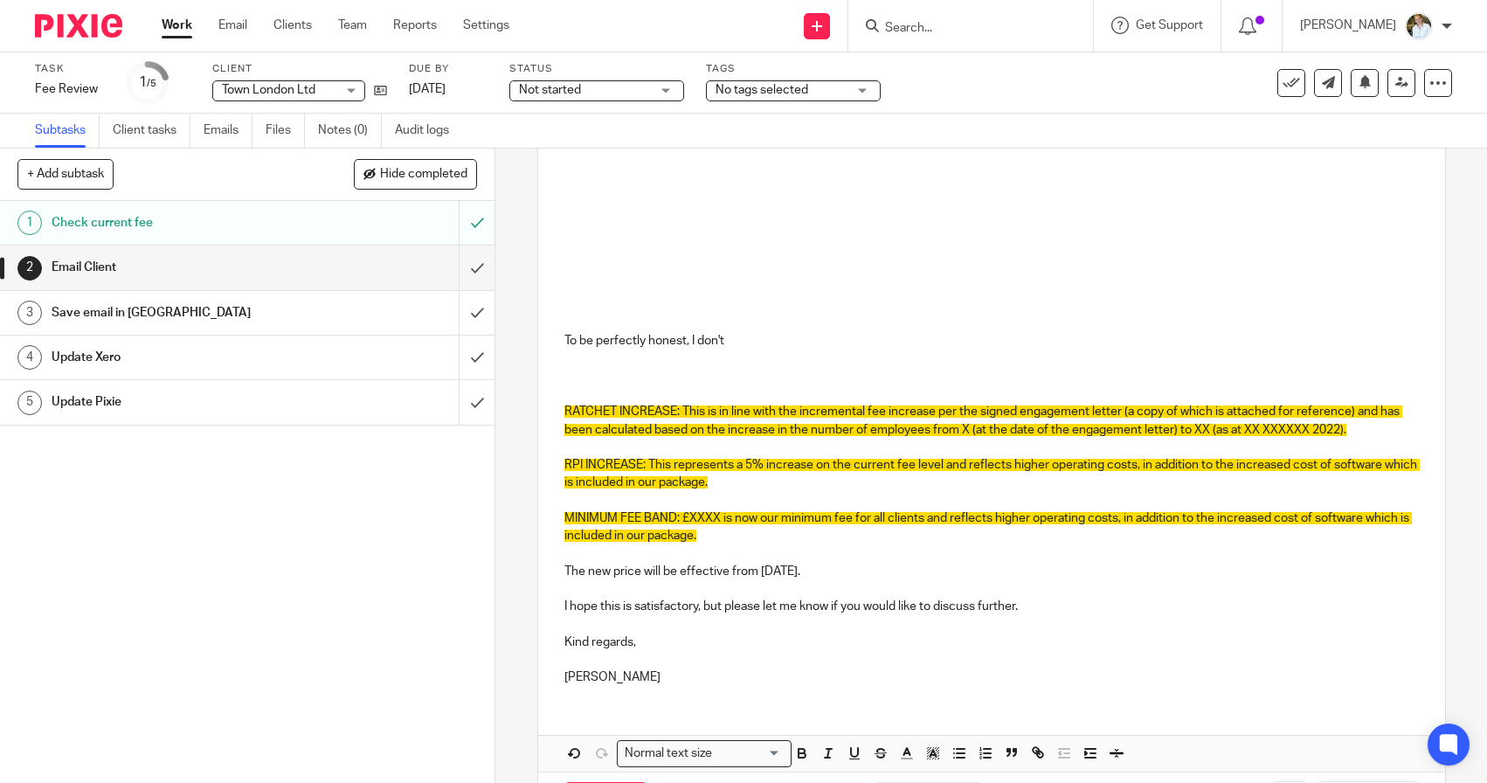
scroll to position [718, 0]
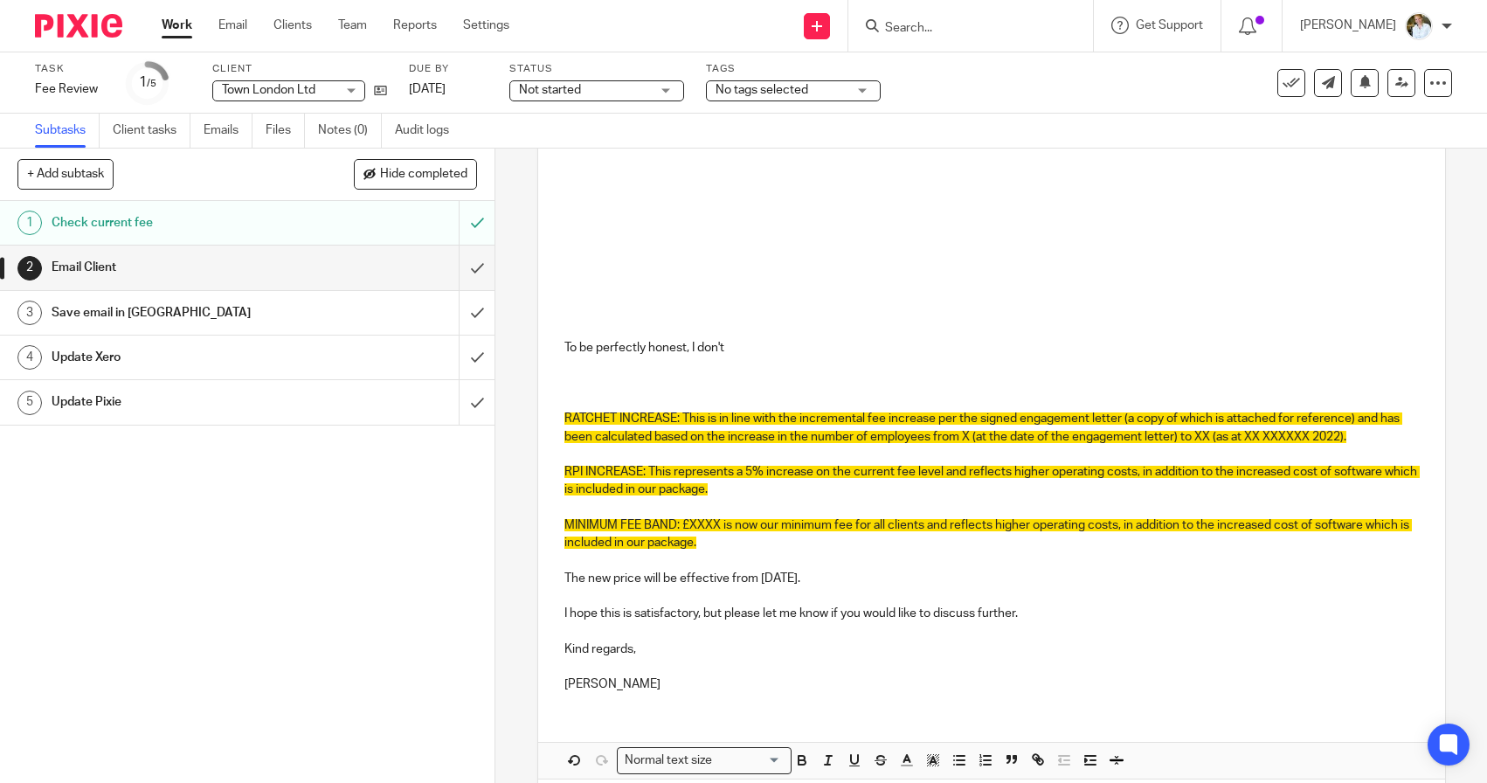
click at [774, 357] on p at bounding box center [991, 365] width 854 height 17
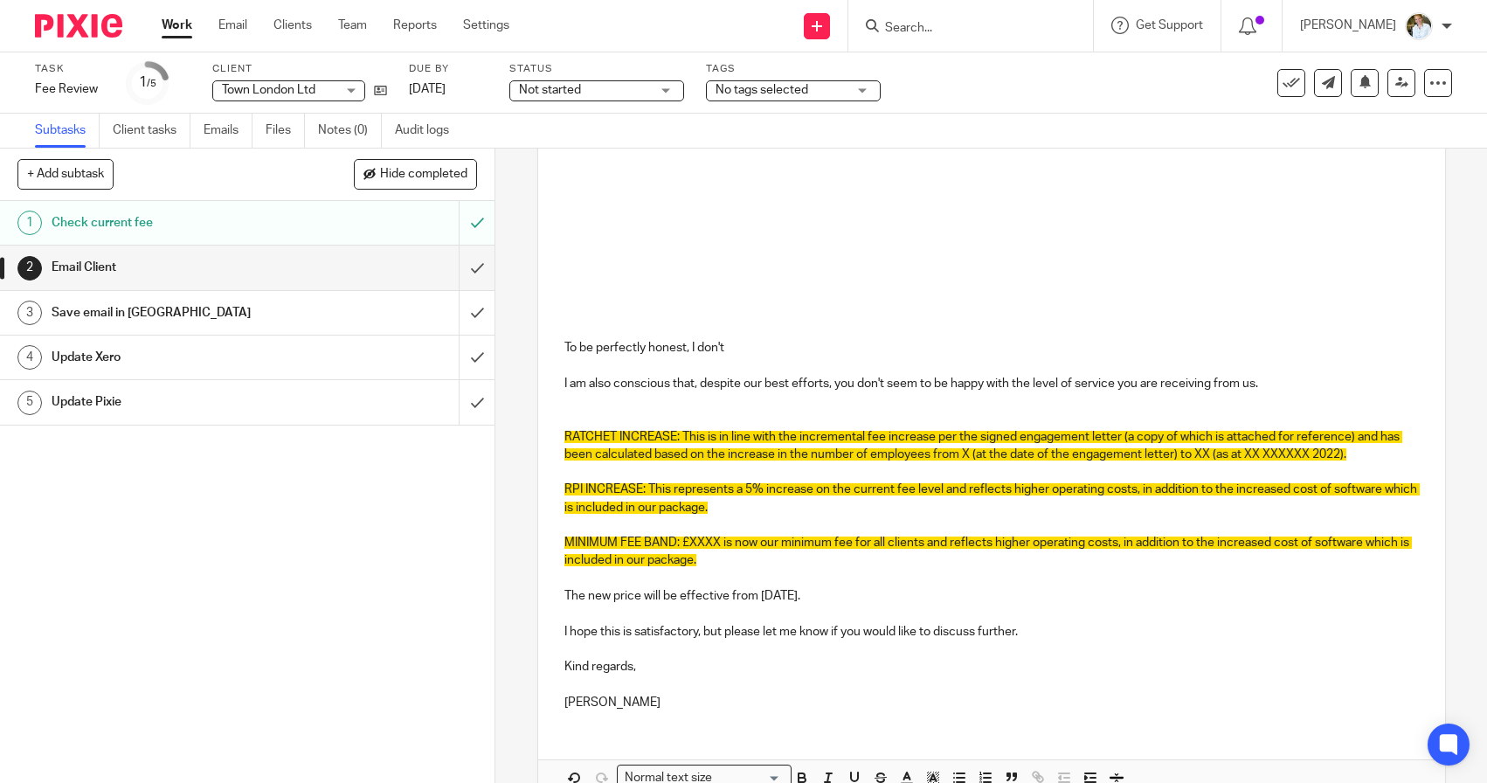
click at [740, 352] on p "To be perfectly honest, I don't" at bounding box center [991, 347] width 854 height 17
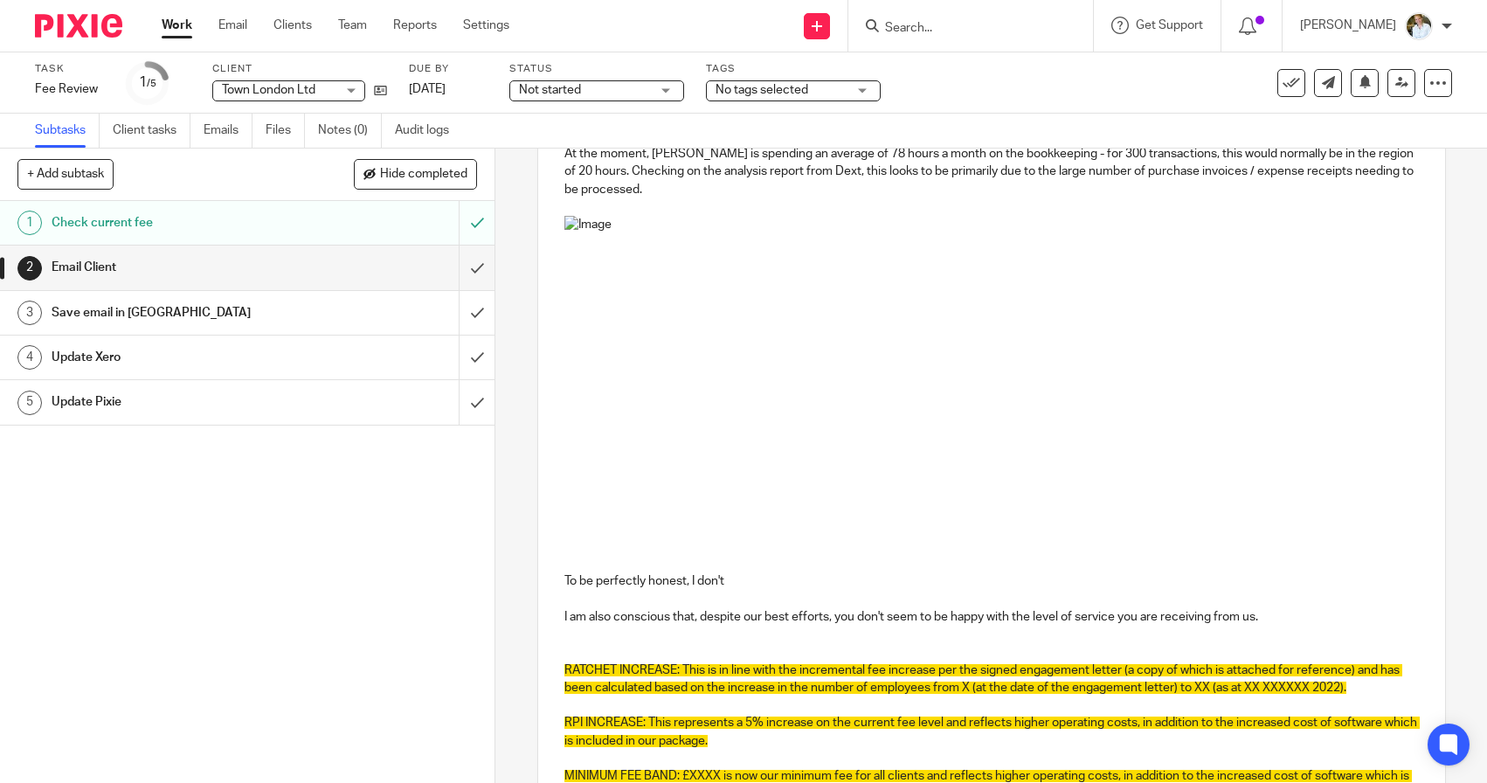
scroll to position [496, 0]
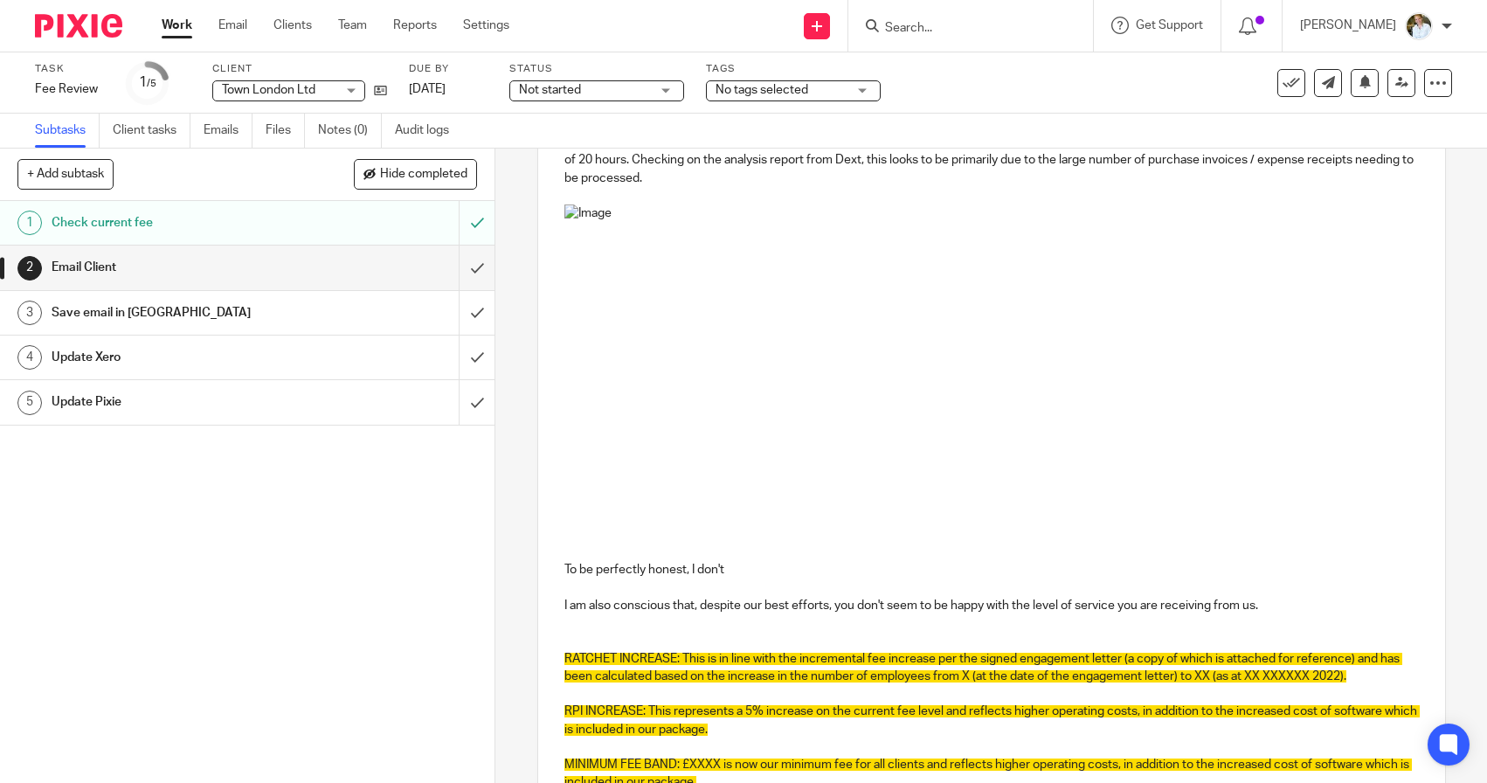
drag, startPoint x: 737, startPoint y: 567, endPoint x: 563, endPoint y: 568, distance: 174.7
click at [563, 568] on div "Dear [PERSON_NAME], Following our internal pricing review, we are proposing an …" at bounding box center [991, 398] width 907 height 1095
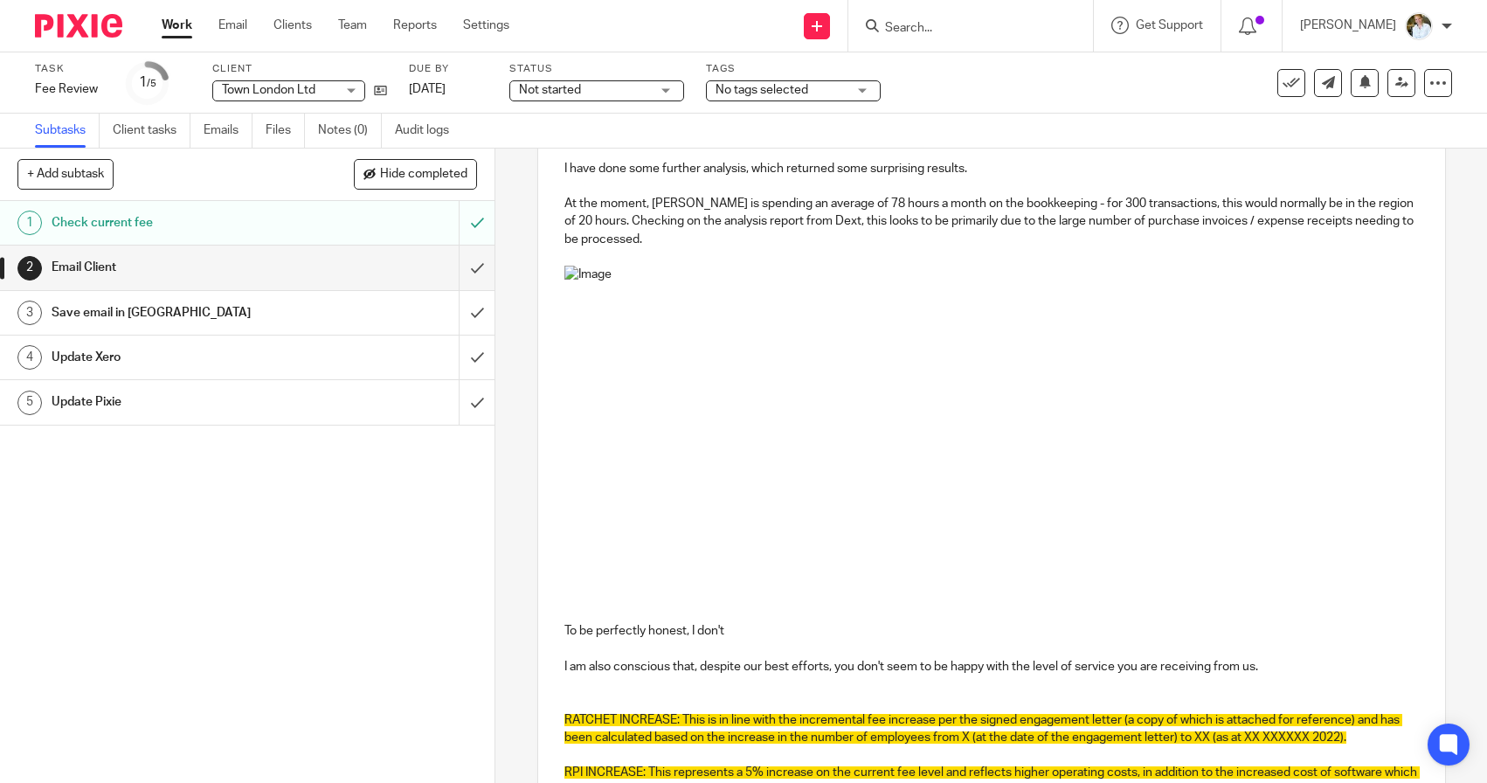
scroll to position [407, 0]
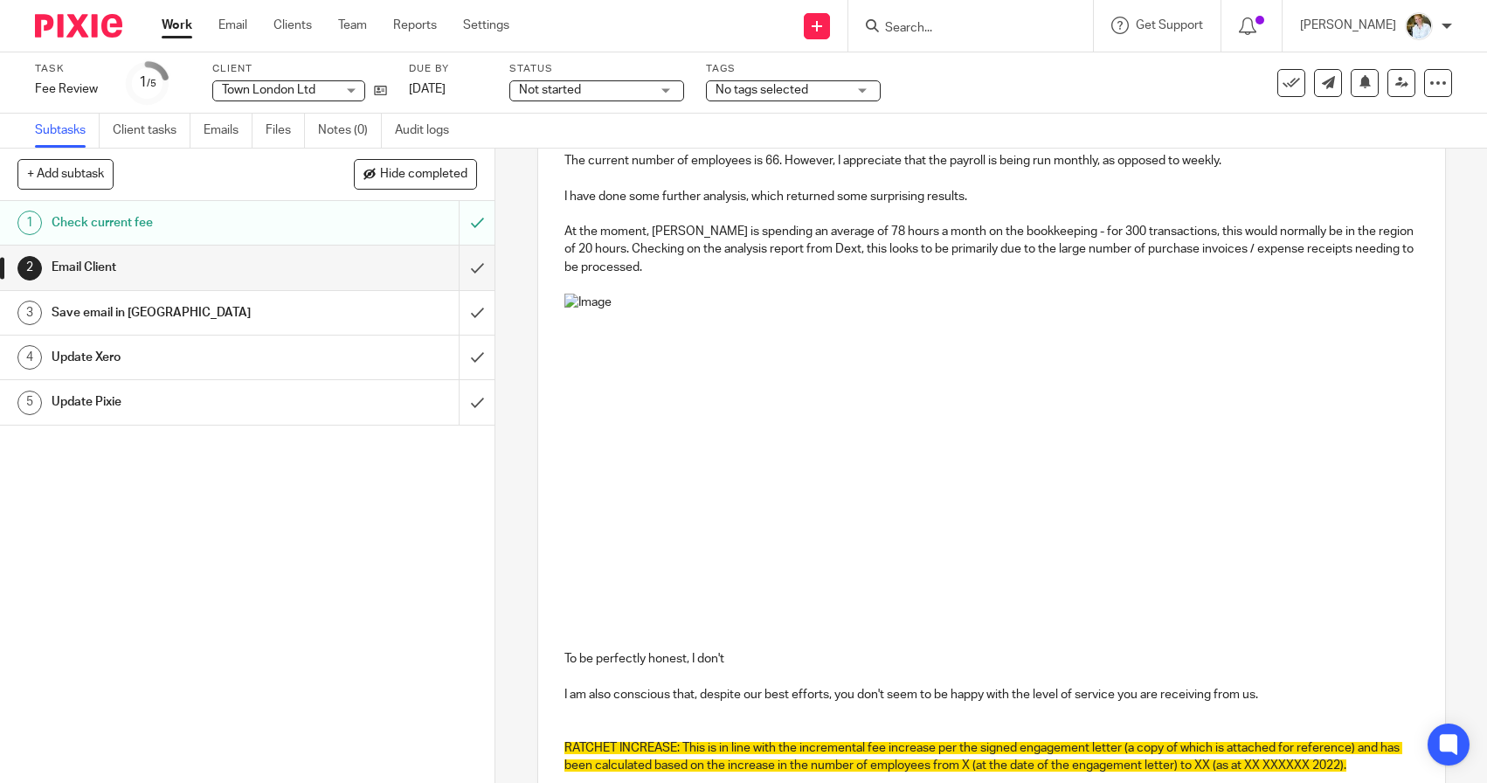
click at [663, 262] on p "At the moment, [PERSON_NAME] is spending an average of 78 hours a month on the …" at bounding box center [991, 249] width 854 height 53
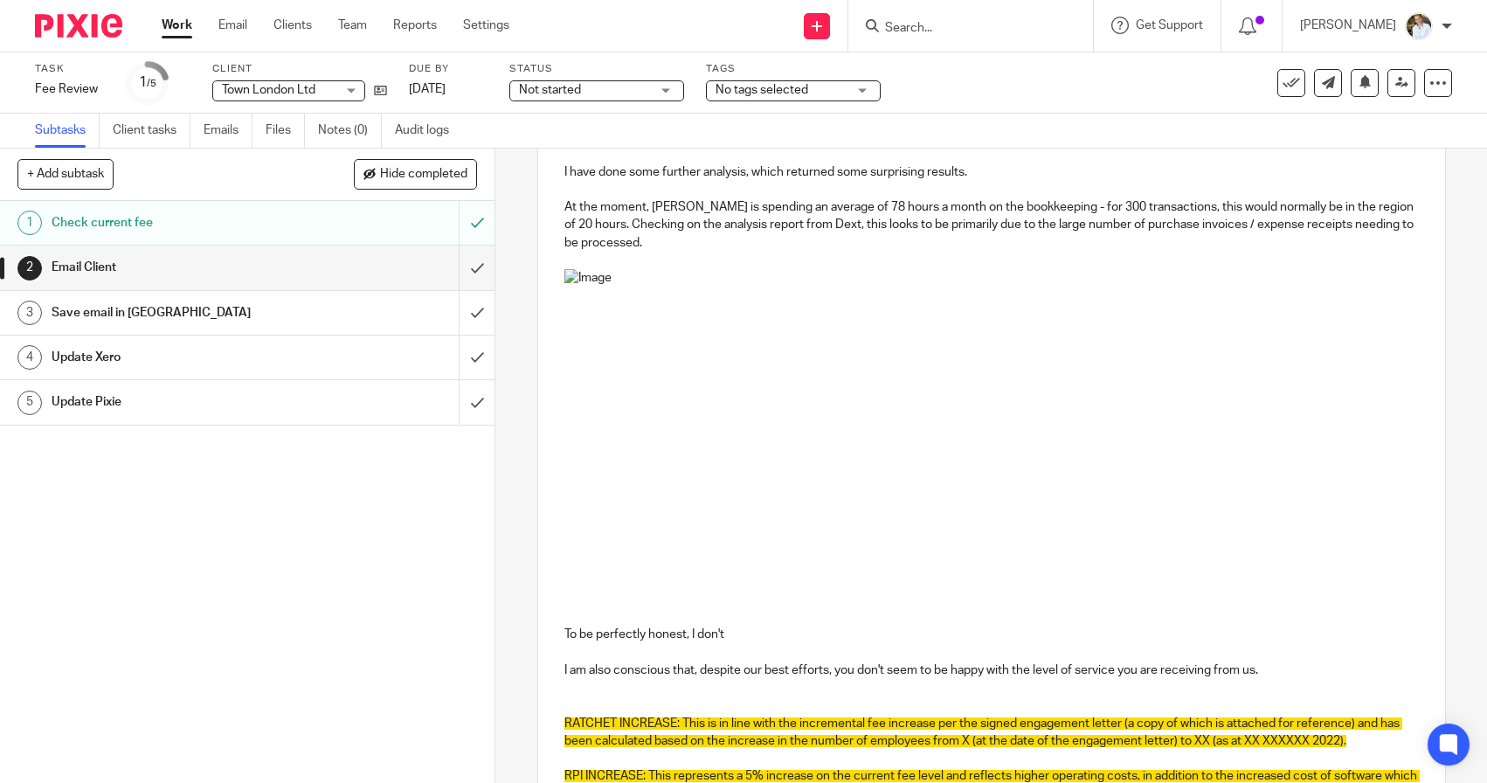
scroll to position [432, 0]
drag, startPoint x: 752, startPoint y: 635, endPoint x: 566, endPoint y: 628, distance: 186.2
click at [566, 628] on p "To be perfectly honest, I don't" at bounding box center [991, 633] width 854 height 17
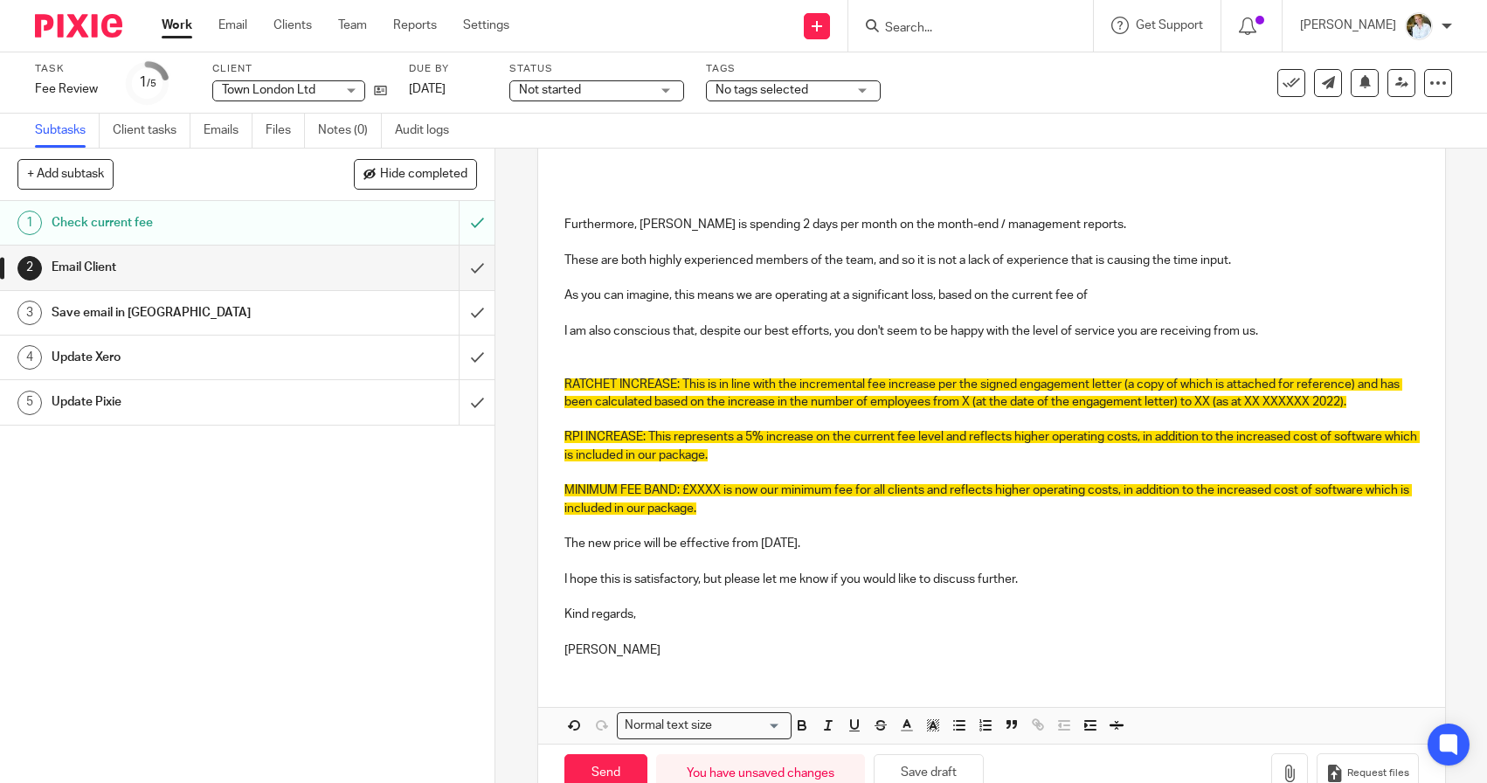
scroll to position [874, 0]
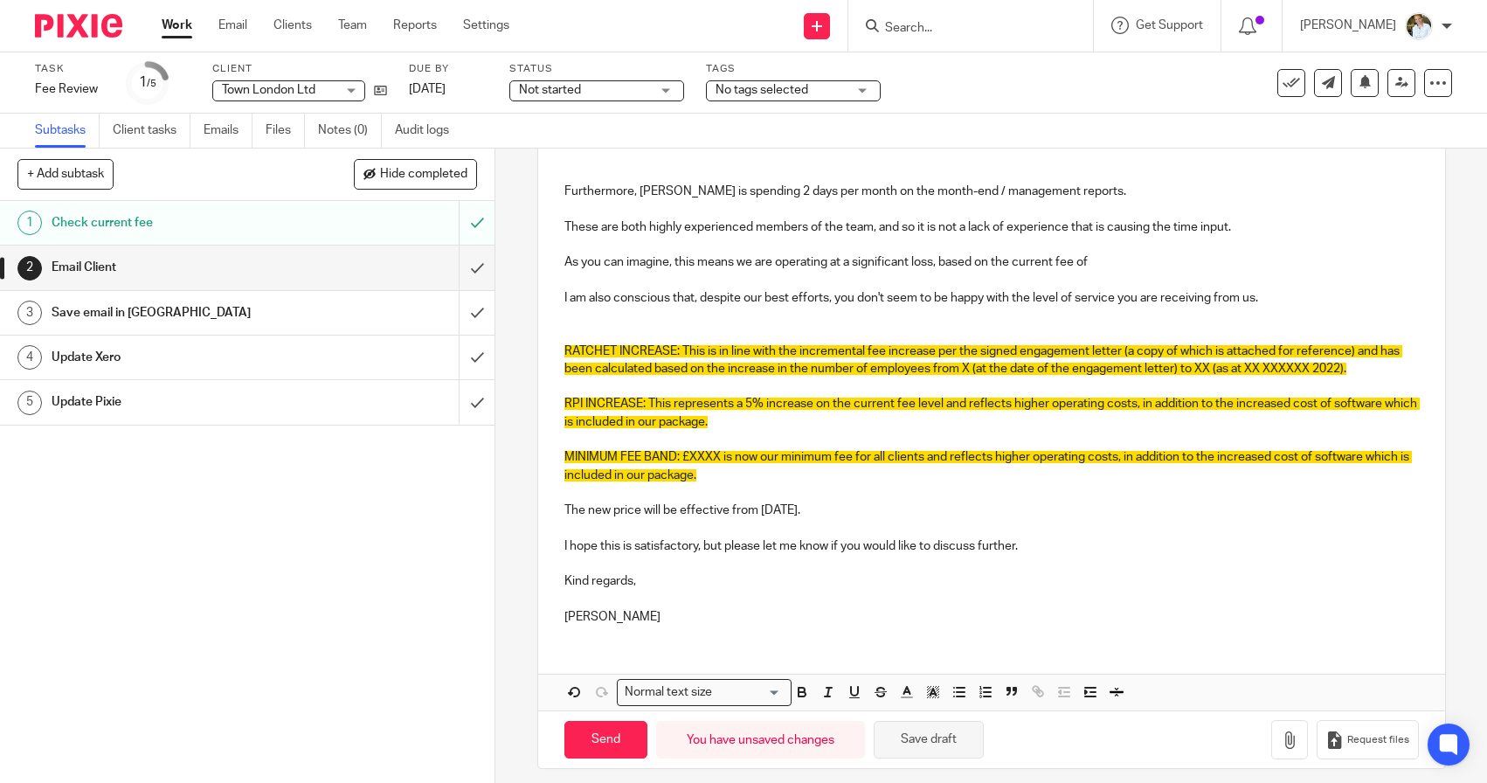
click at [897, 729] on button "Save draft" at bounding box center [929, 740] width 110 height 38
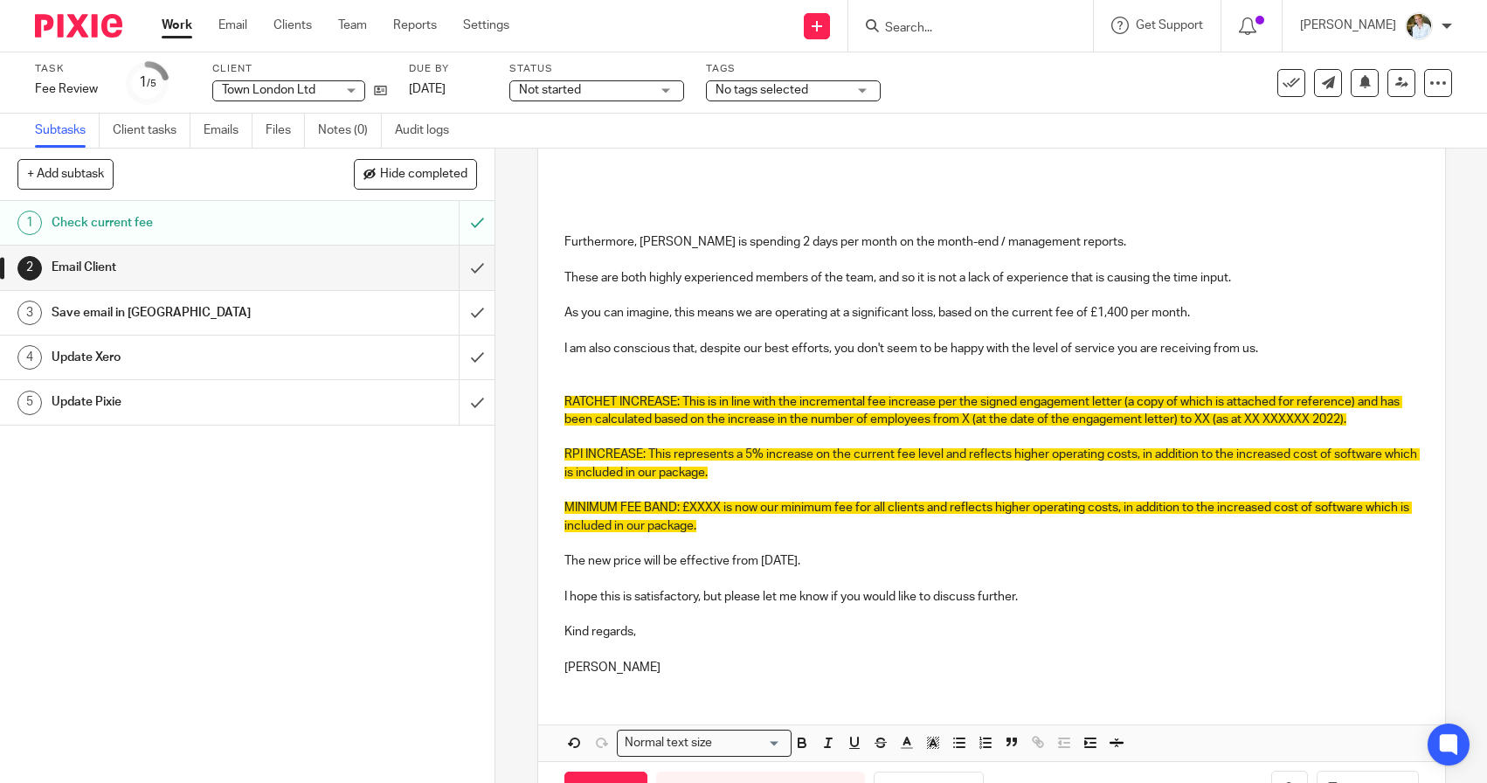
scroll to position [818, 0]
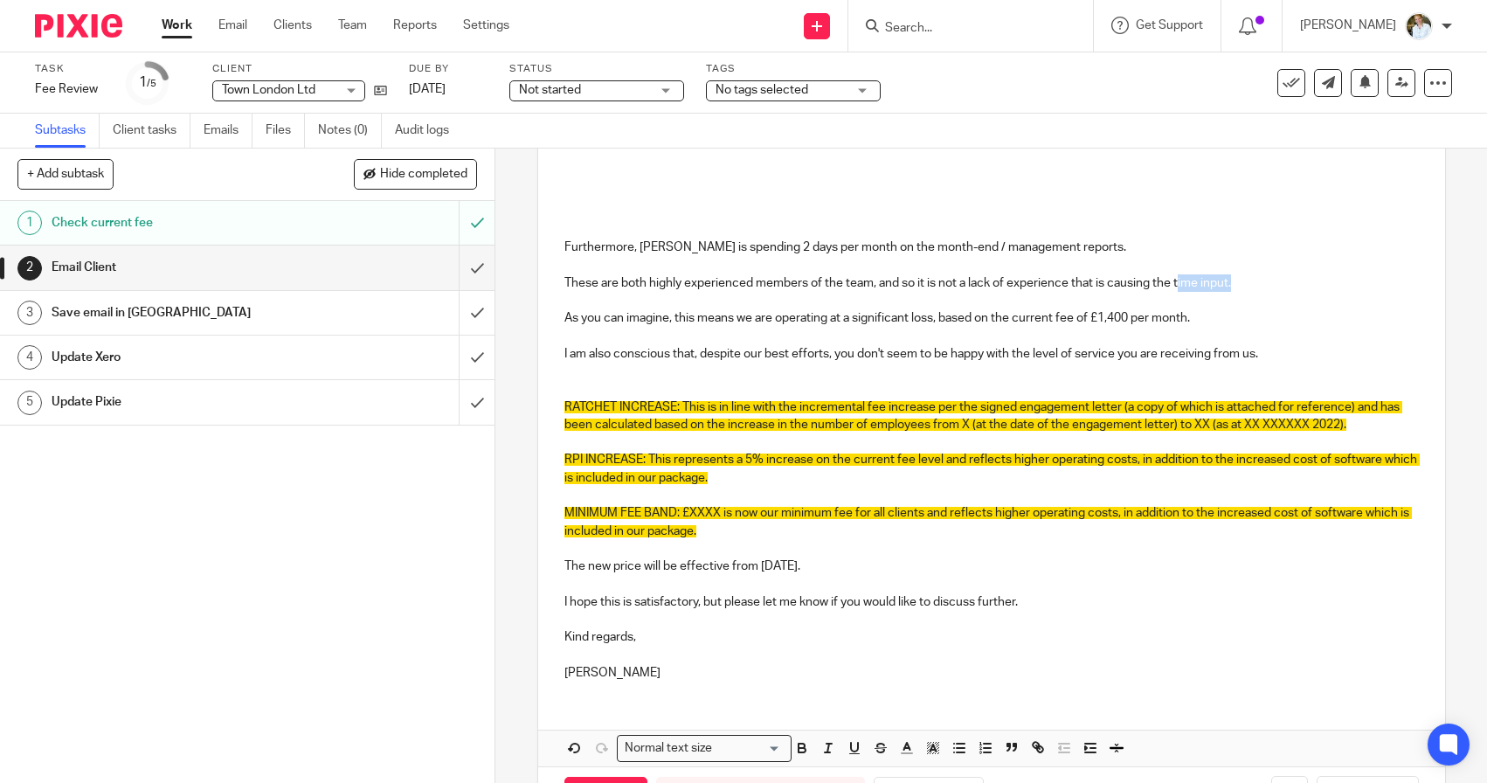
drag, startPoint x: 1254, startPoint y: 280, endPoint x: 1180, endPoint y: 283, distance: 74.3
click at [1180, 283] on p "These are both highly experienced members of the team, and so it is not a lack …" at bounding box center [991, 282] width 854 height 17
click at [1269, 280] on p "These are both highly experienced members of the team, and so it is not a lack …" at bounding box center [991, 282] width 854 height 17
click at [1225, 318] on p "As you can imagine, this means we are operating at a significant loss, based on…" at bounding box center [991, 317] width 854 height 17
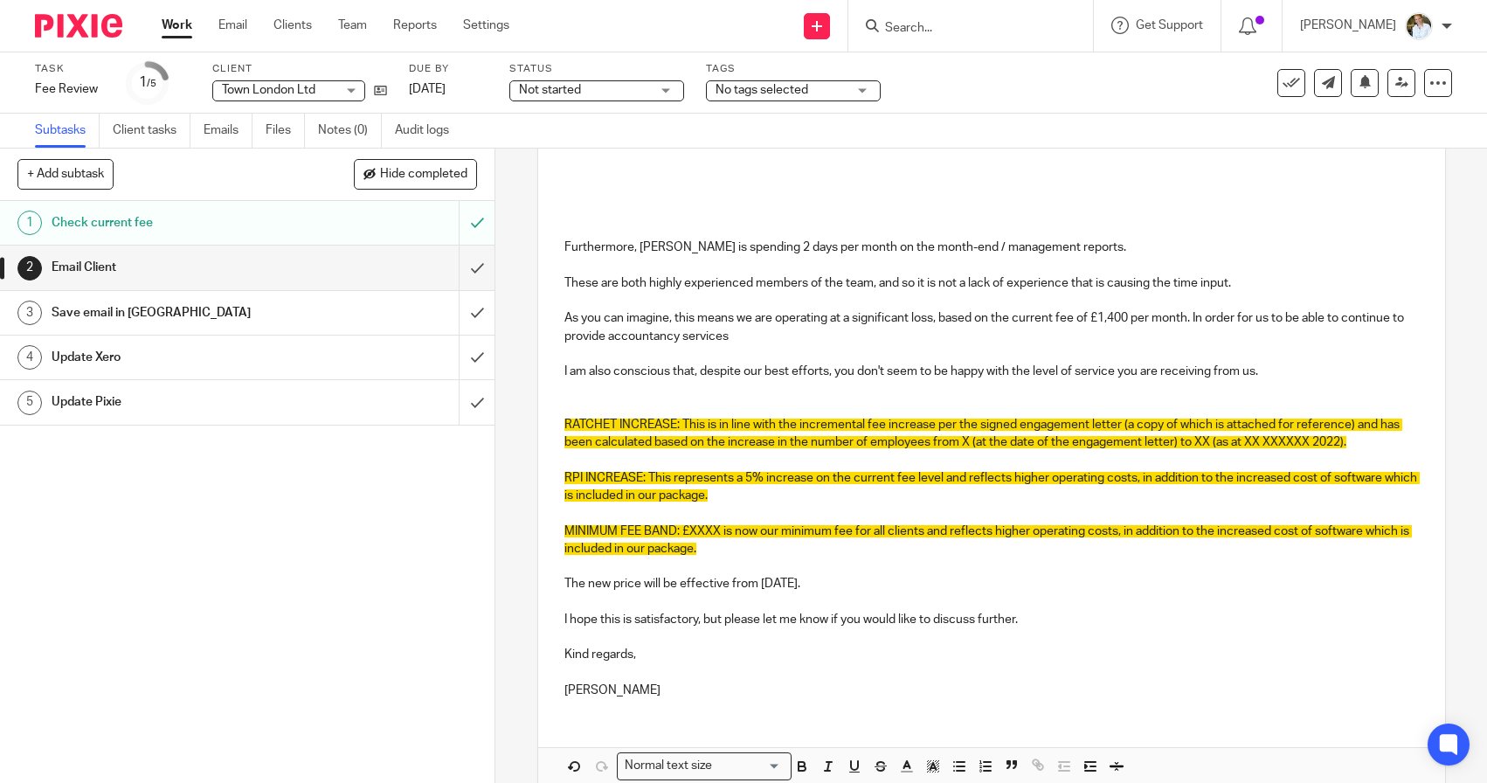
click at [1191, 316] on p "As you can imagine, this means we are operating at a significant loss, based on…" at bounding box center [991, 327] width 854 height 36
click at [1039, 338] on p "As you can imagine, this means we are operating at a significant loss, based on…" at bounding box center [991, 327] width 854 height 36
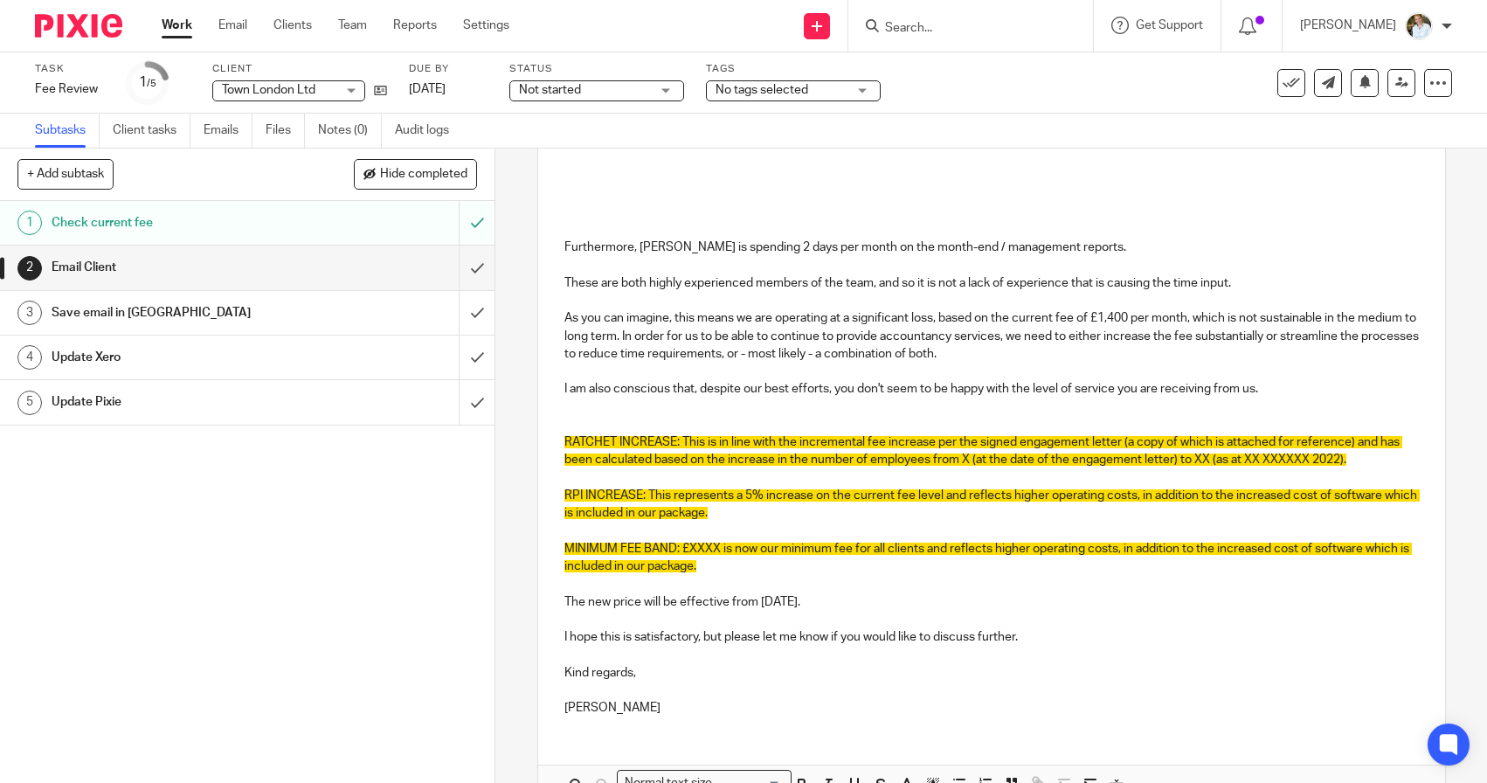
click at [565, 384] on p "I am also conscious that, despite our best efforts, you don't seem to be happy …" at bounding box center [991, 388] width 854 height 17
click at [1329, 385] on p "However, I am also conscious that, despite our best efforts, you don't seem to …" at bounding box center [991, 388] width 854 height 17
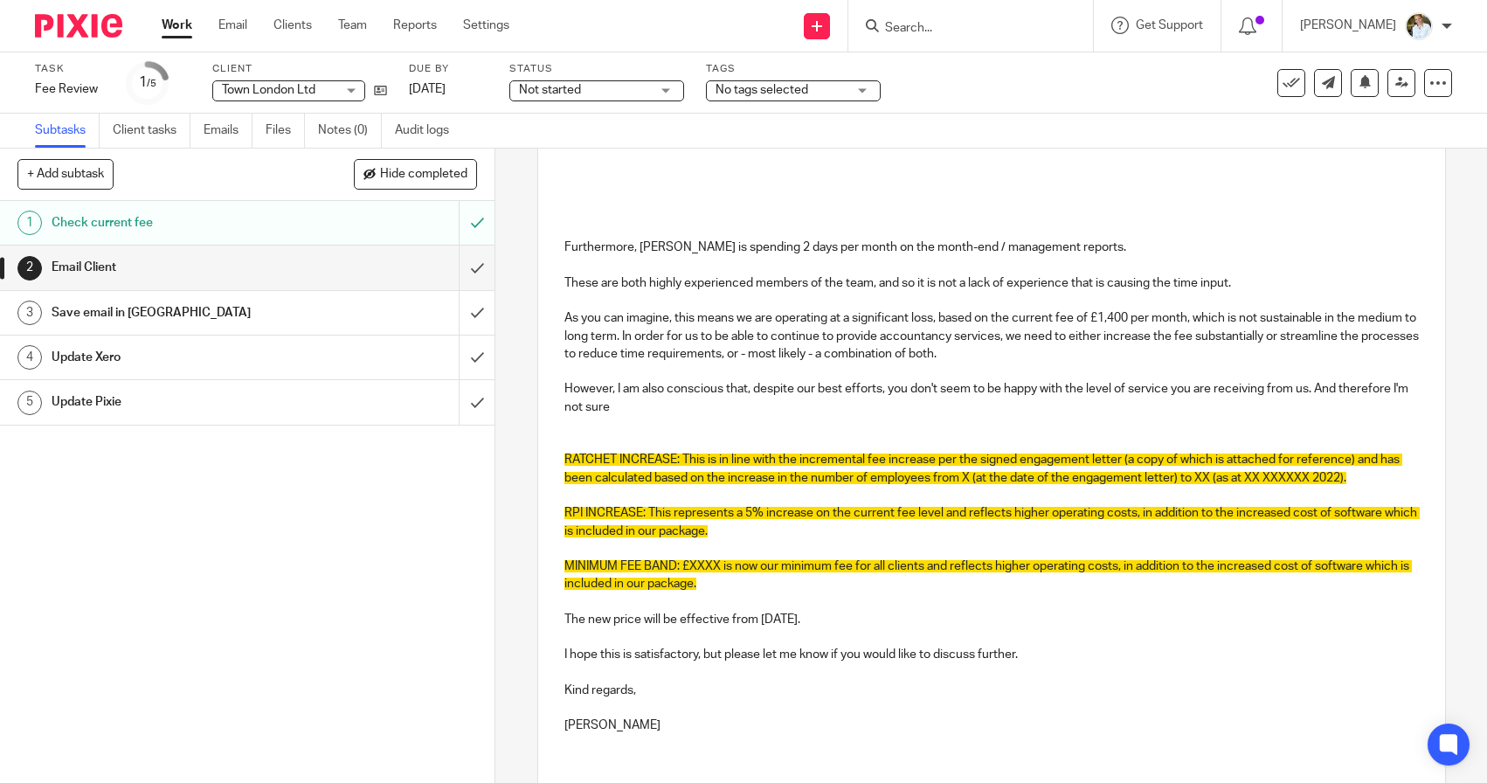
click at [1260, 284] on p "These are both highly experienced members of the team, and so it is not a lack …" at bounding box center [991, 282] width 854 height 17
click at [633, 404] on p "However, I am also conscious that, despite our best efforts, you don't seem to …" at bounding box center [991, 398] width 854 height 36
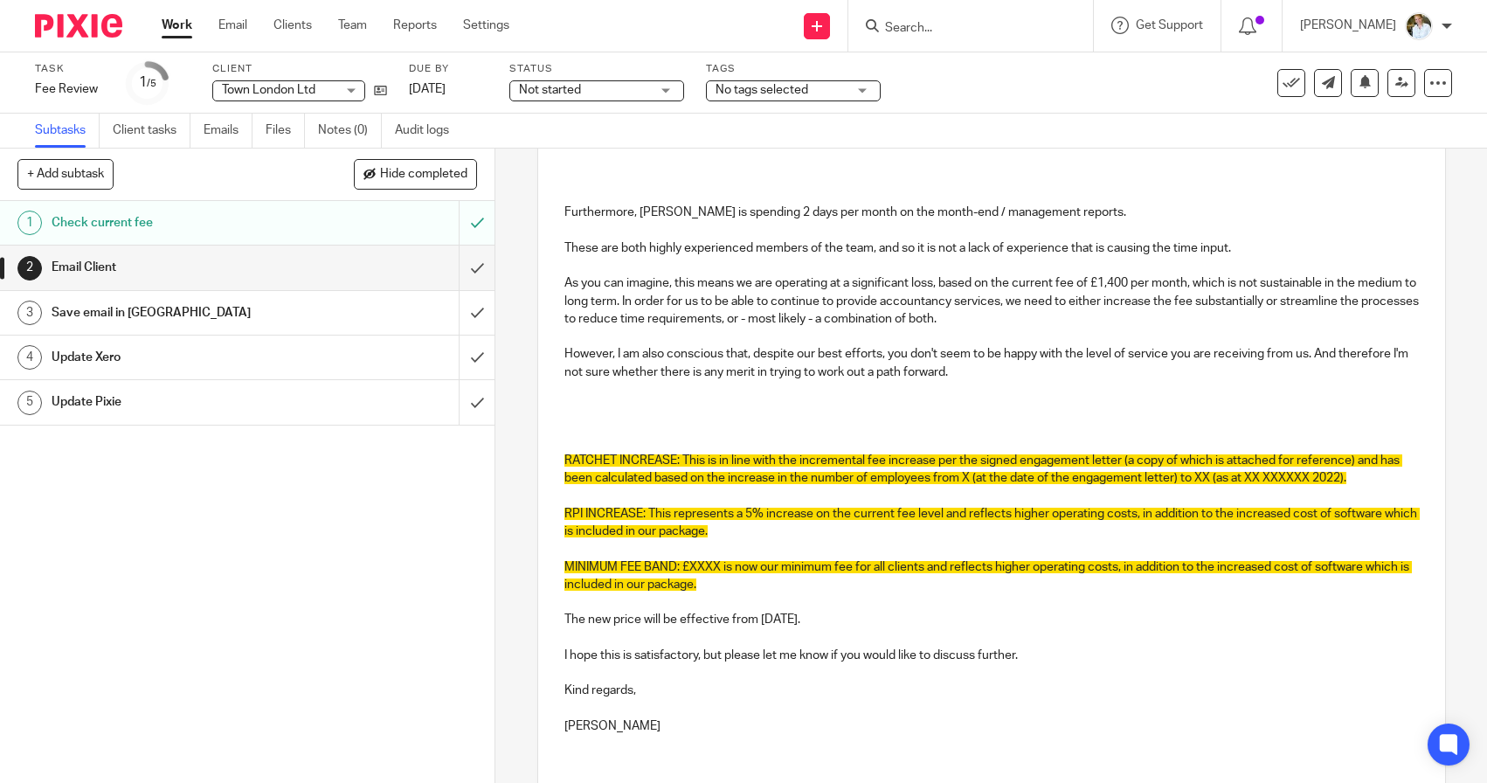
scroll to position [856, 0]
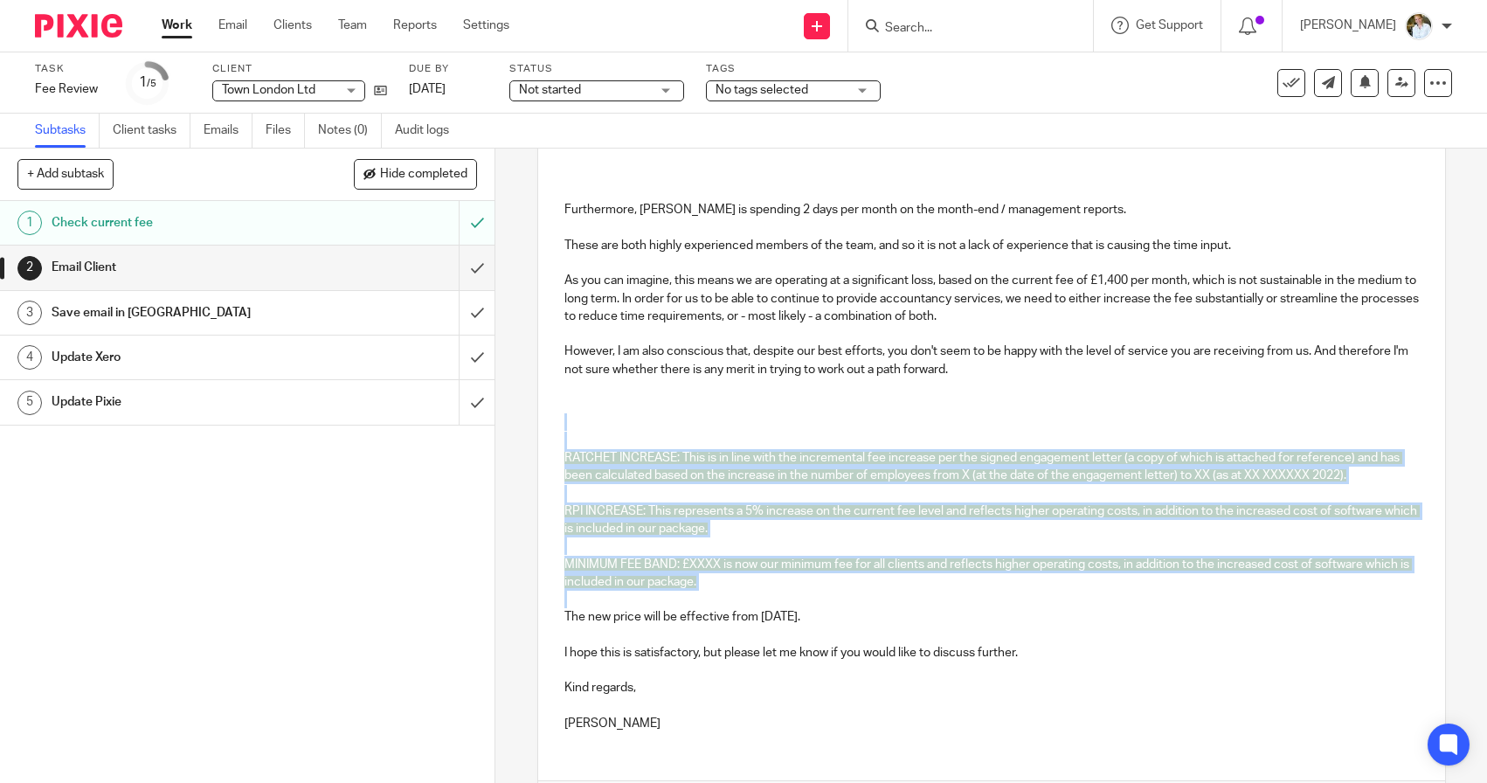
drag, startPoint x: 719, startPoint y: 585, endPoint x: 578, endPoint y: 410, distance: 225.0
click at [578, 410] on div "Dear [PERSON_NAME], Following our internal pricing review, we are proposing an …" at bounding box center [991, 118] width 907 height 1254
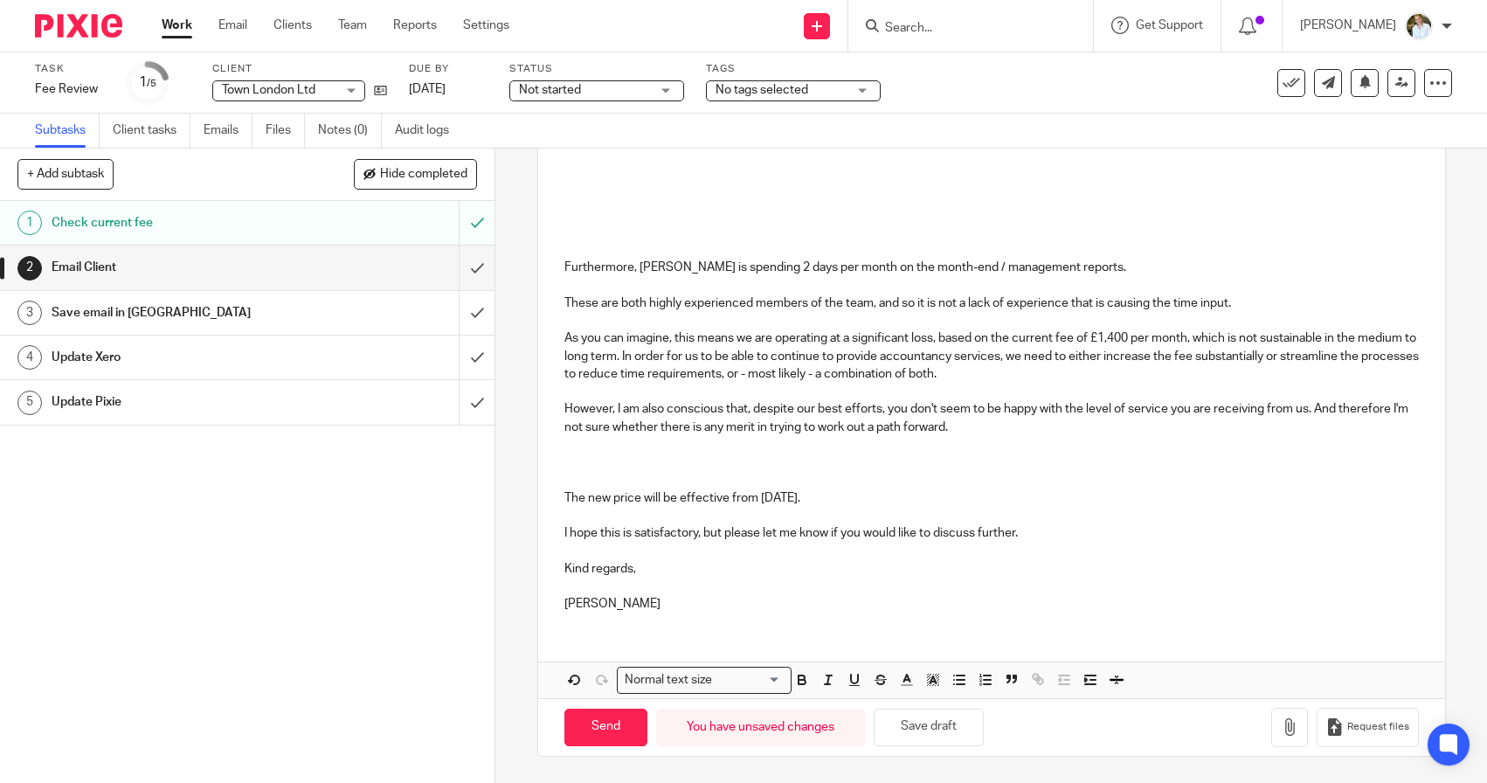
scroll to position [793, 0]
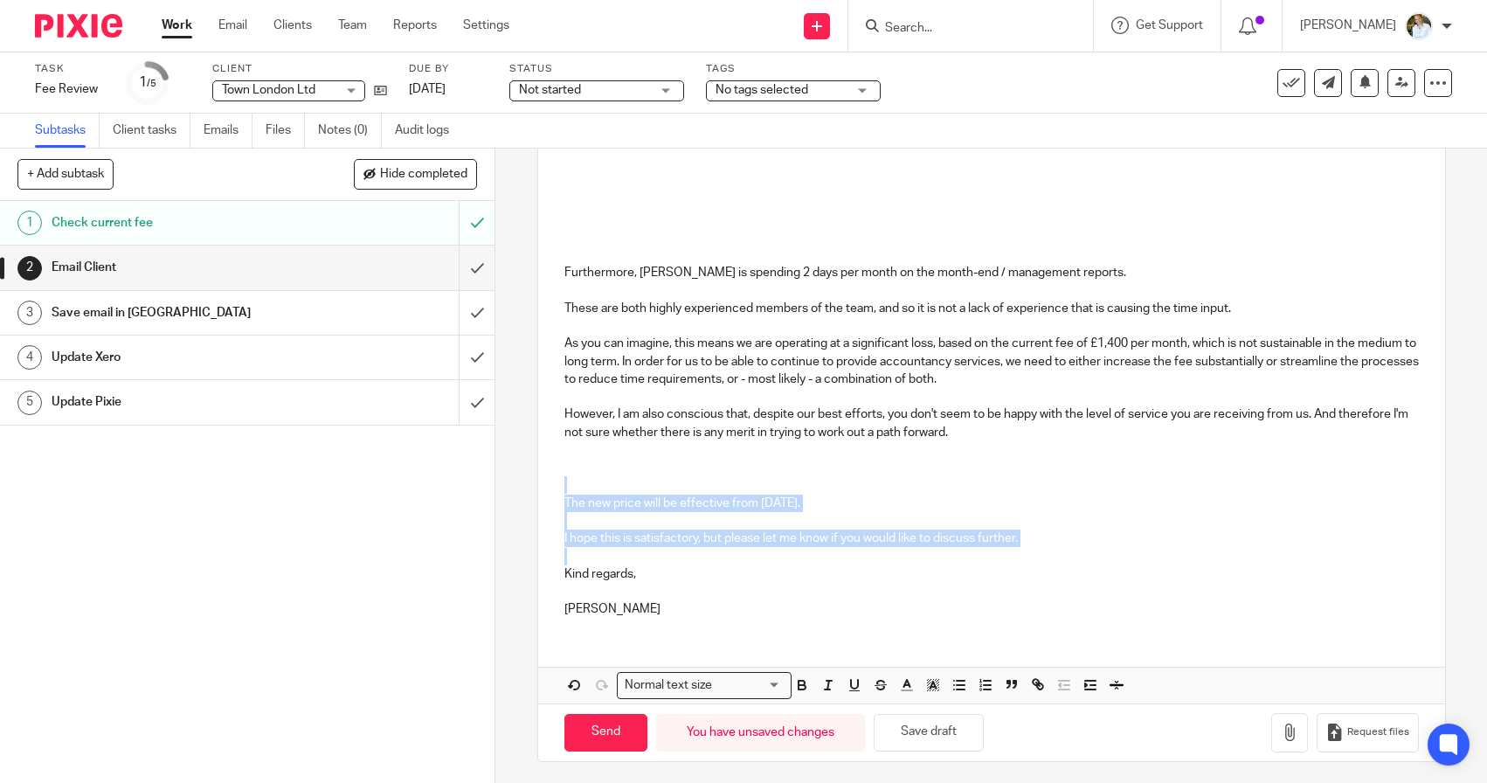
drag, startPoint x: 1043, startPoint y: 546, endPoint x: 791, endPoint y: 483, distance: 259.3
click at [791, 483] on div "Dear [PERSON_NAME], Following our internal pricing review, we are proposing an …" at bounding box center [991, 92] width 907 height 1077
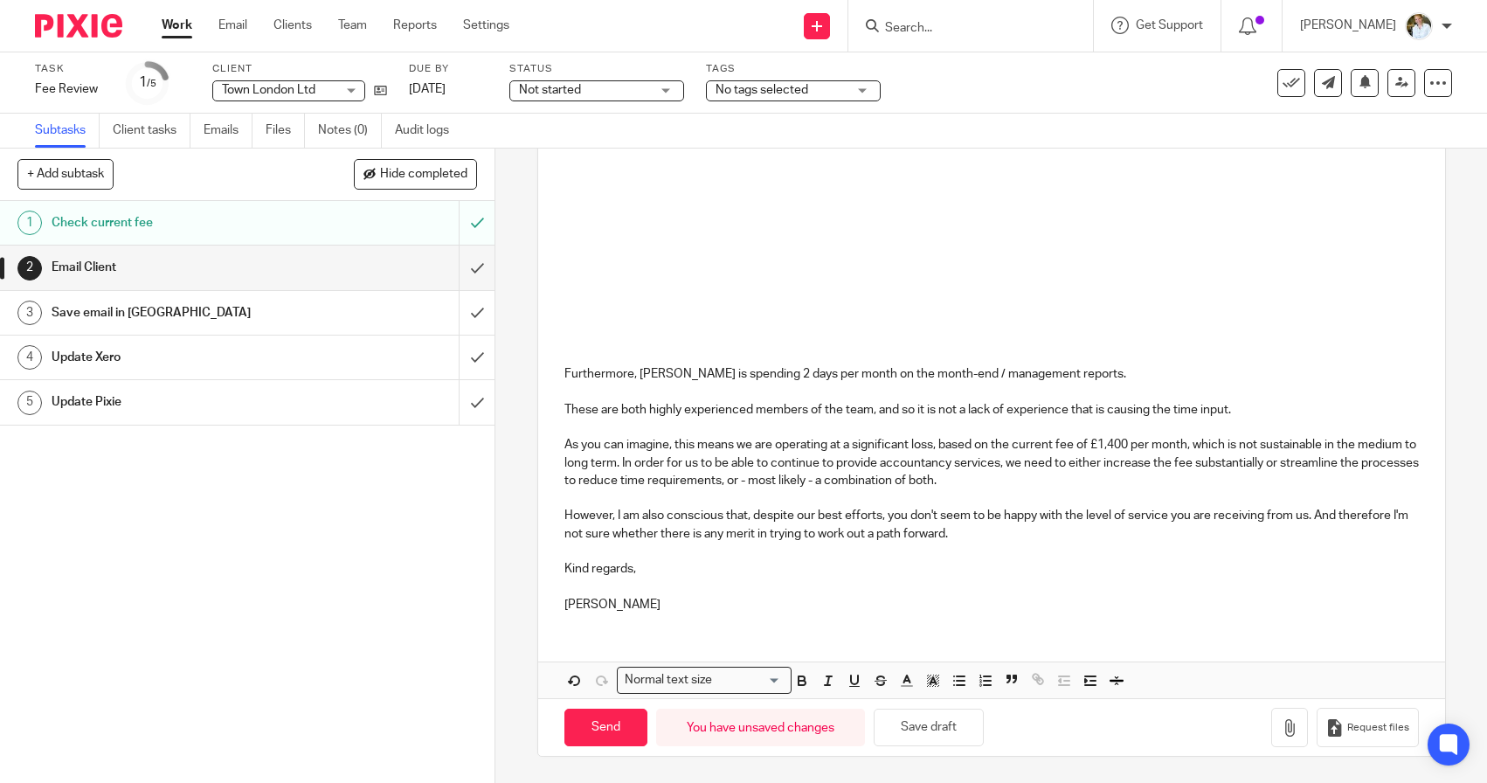
scroll to position [688, 0]
click at [977, 536] on p "However, I am also conscious that, despite our best efforts, you don't seem to …" at bounding box center [991, 528] width 854 height 36
click at [1025, 481] on p "As you can imagine, this means we are operating at a significant loss, based on…" at bounding box center [991, 465] width 854 height 53
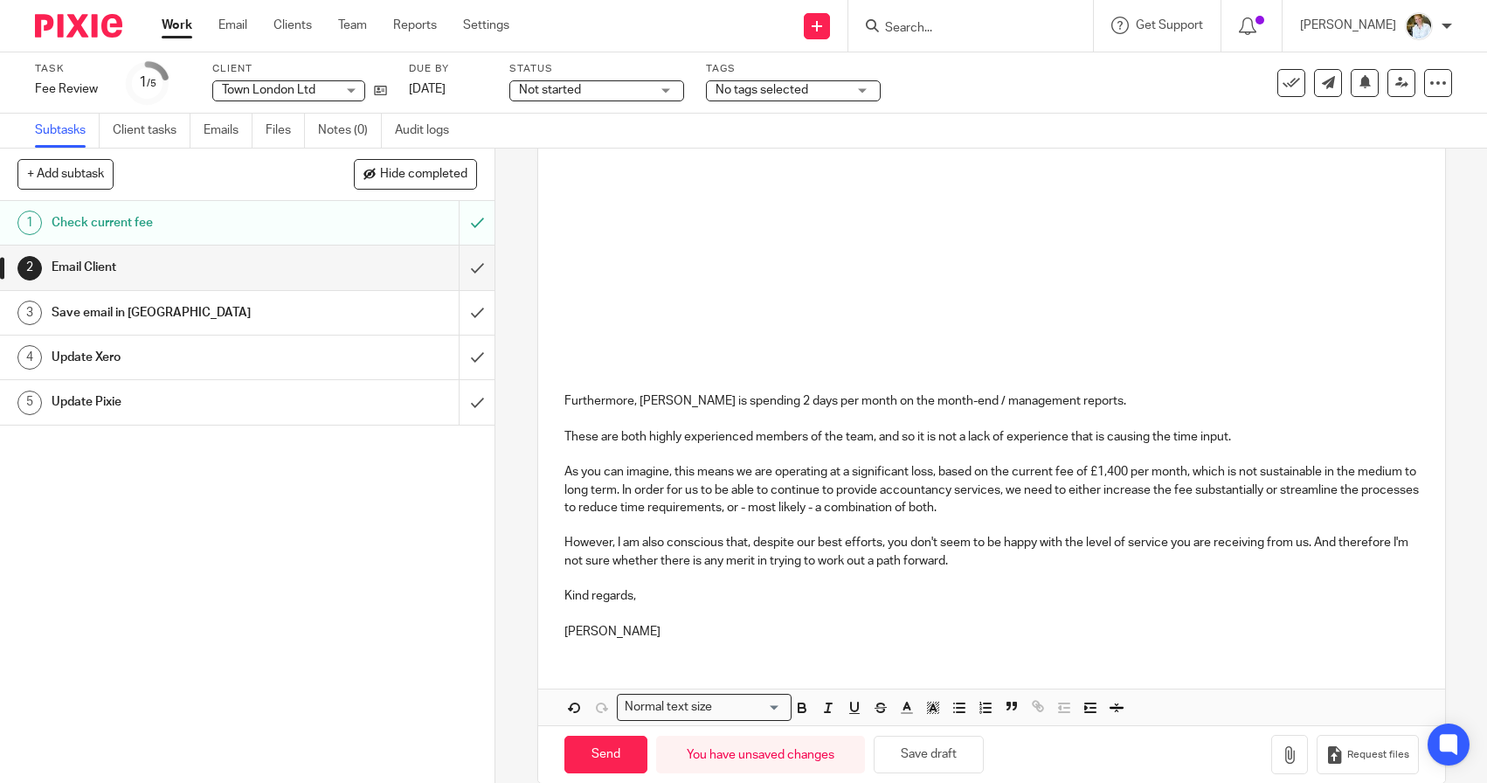
scroll to position [662, 0]
click at [1263, 436] on p "These are both highly experienced members of the team, and so it is not a lack …" at bounding box center [991, 439] width 854 height 17
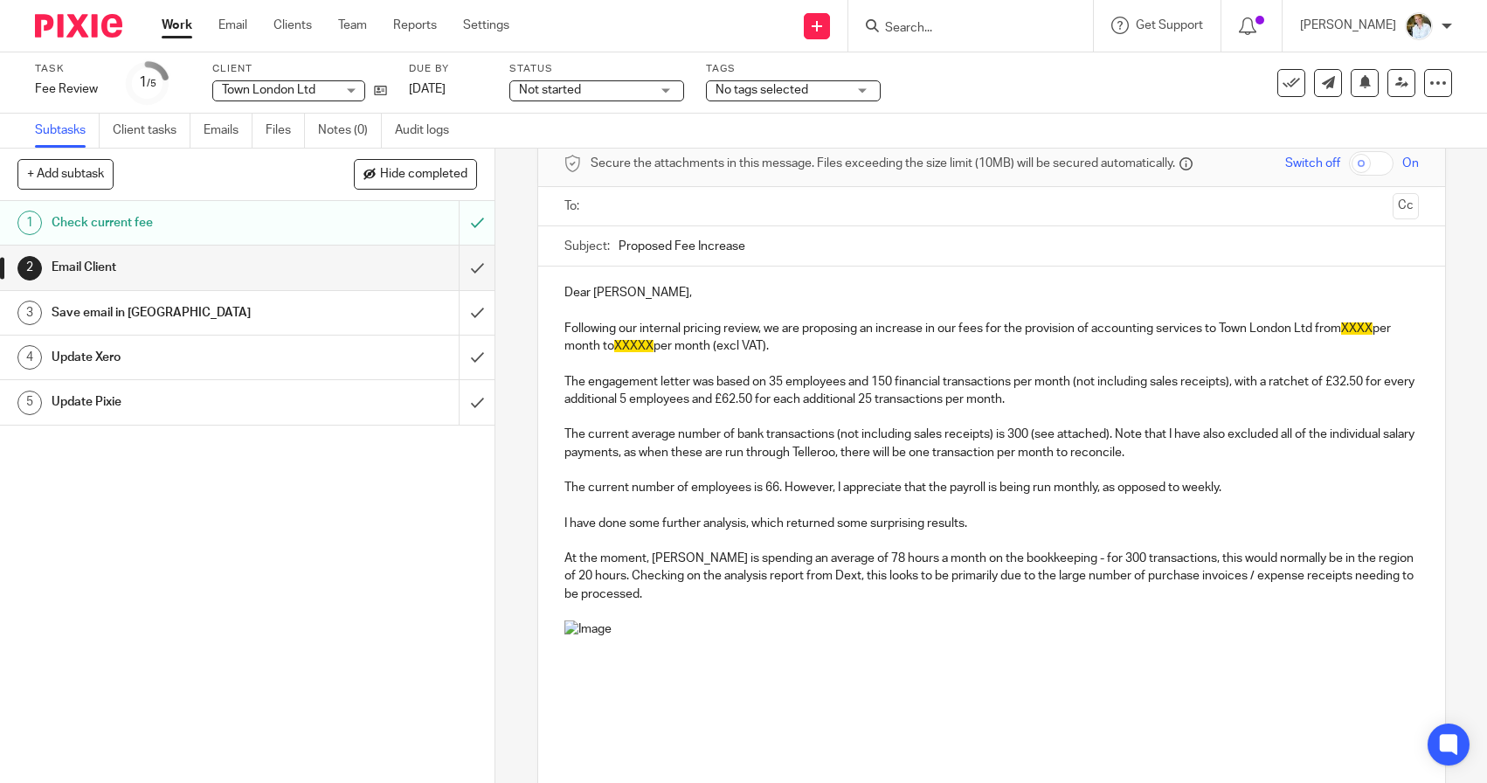
scroll to position [83, 0]
drag, startPoint x: 789, startPoint y: 349, endPoint x: 556, endPoint y: 328, distance: 234.2
click at [556, 328] on div "Dear [PERSON_NAME], Following our internal pricing review, we are proposing an …" at bounding box center [991, 758] width 907 height 989
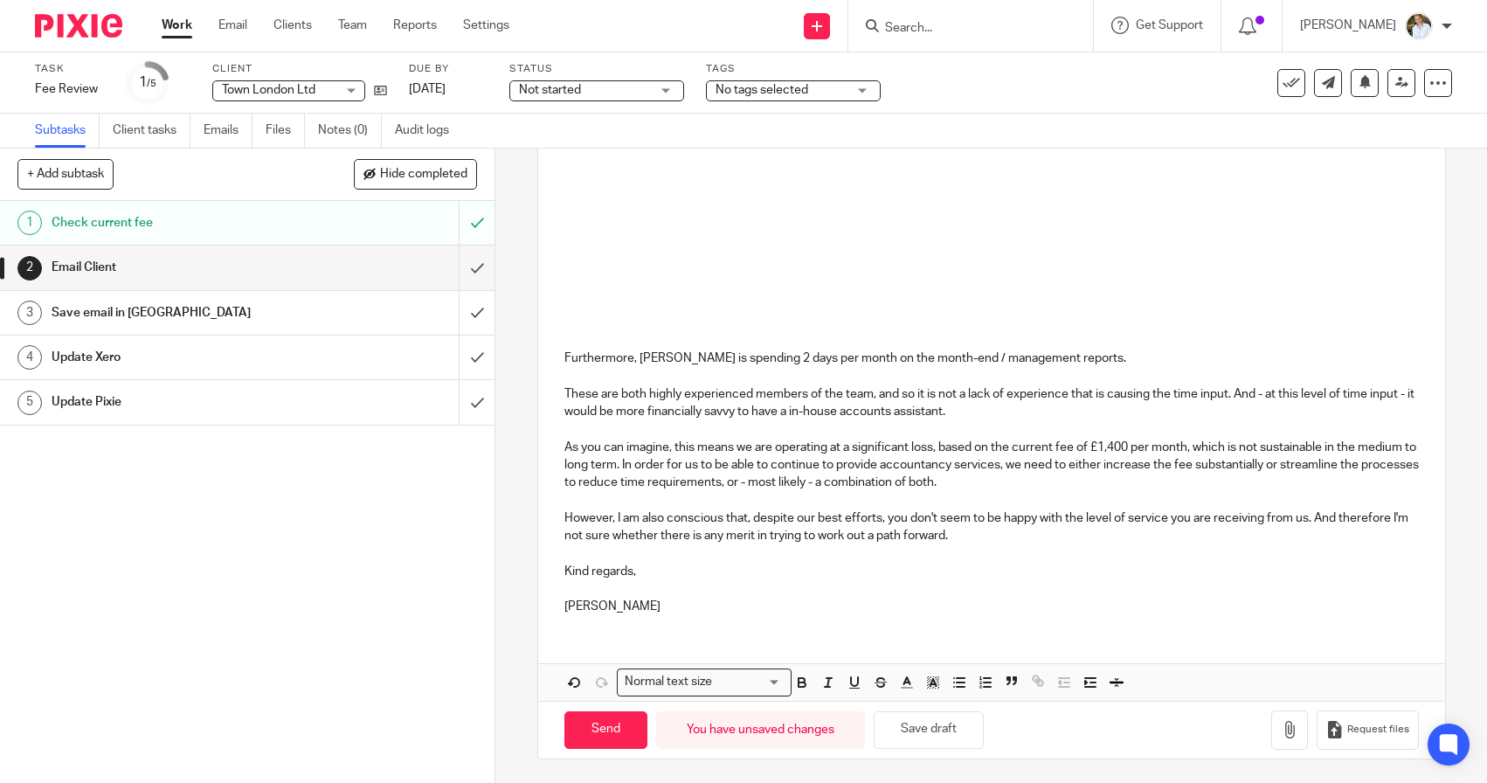
scroll to position [653, 0]
click at [923, 720] on button "Save draft" at bounding box center [929, 731] width 110 height 38
click at [977, 539] on p "However, I am also conscious that, despite our best efforts, you don't seem to …" at bounding box center [991, 528] width 854 height 36
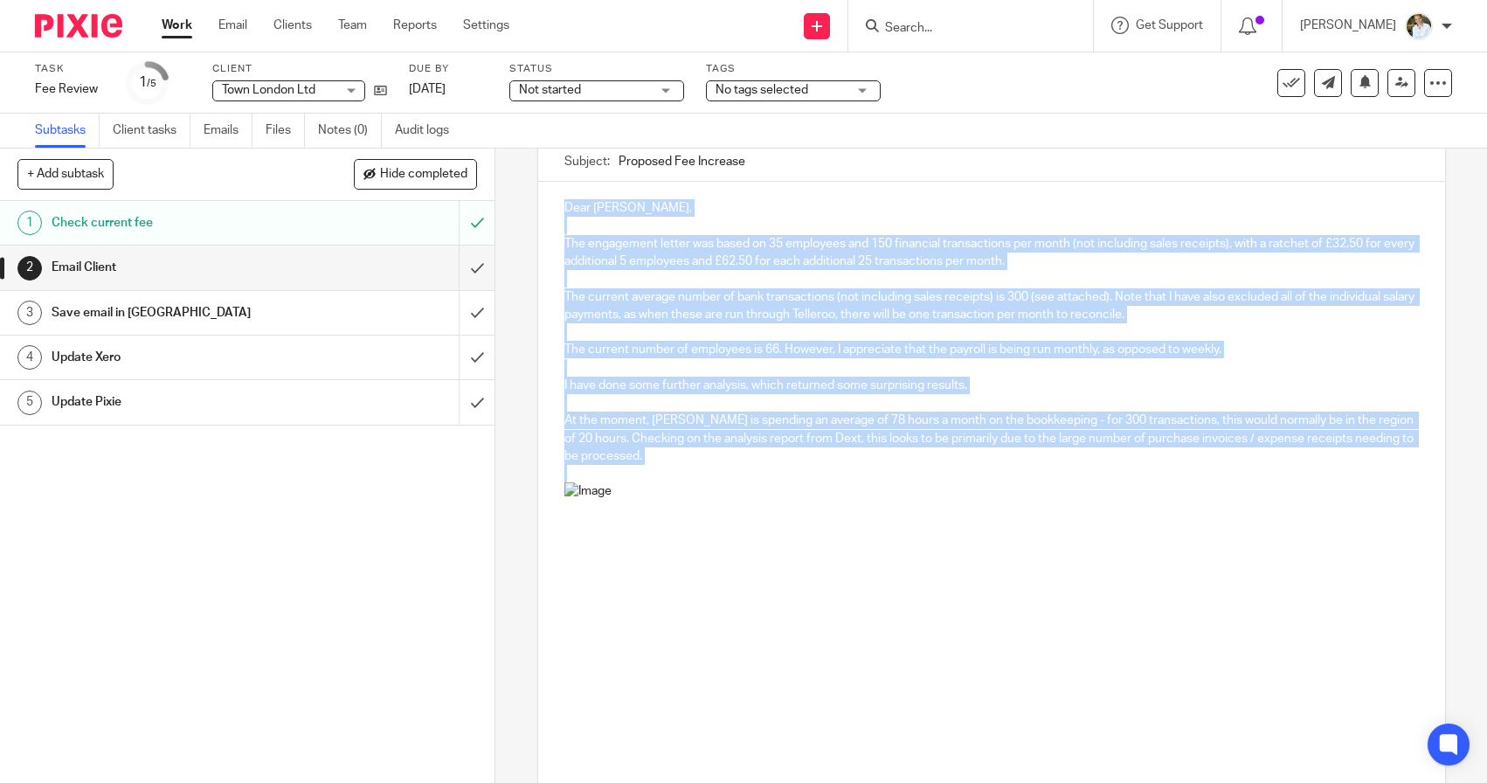
scroll to position [145, 0]
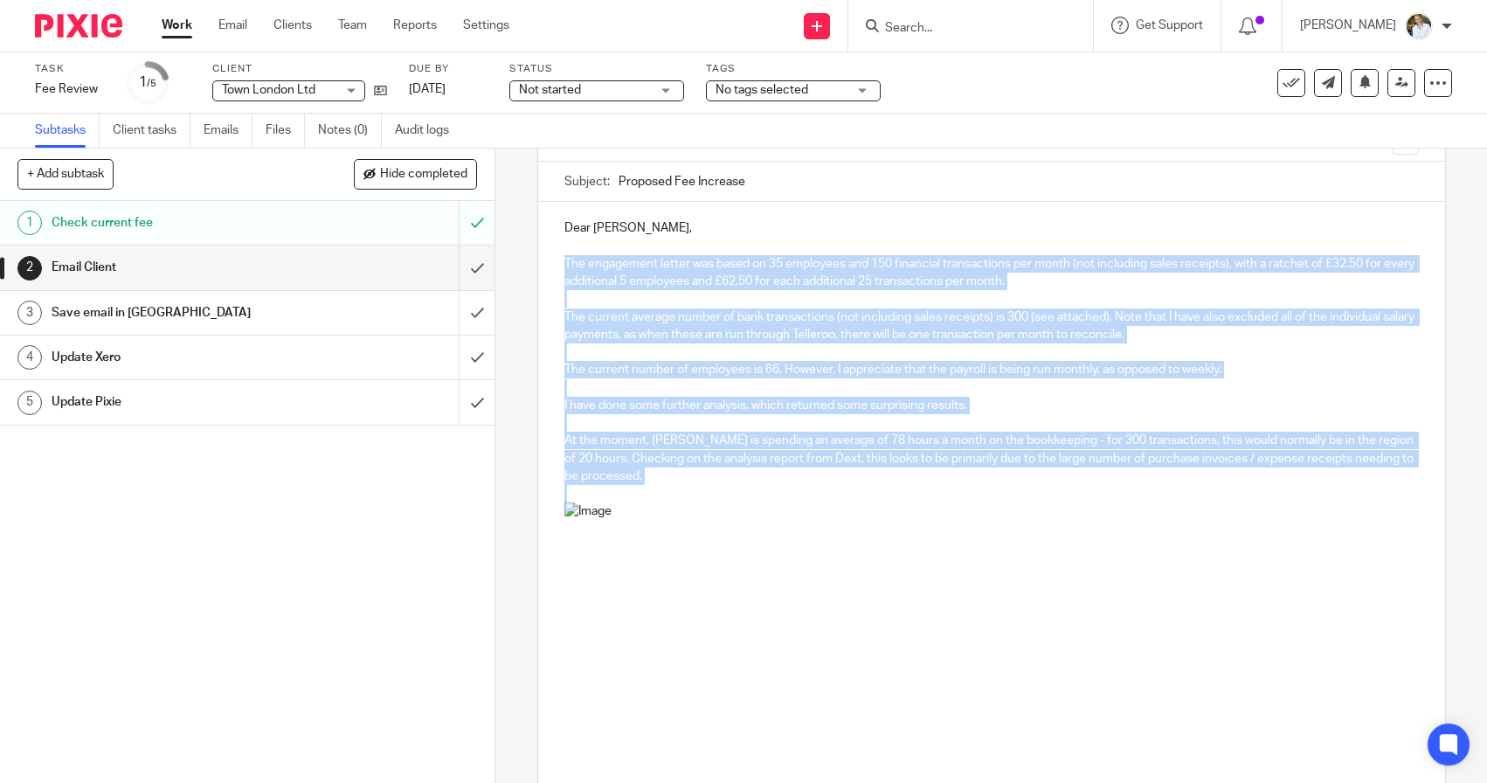
drag, startPoint x: 859, startPoint y: 568, endPoint x: 555, endPoint y: 259, distance: 433.0
click at [555, 259] on div "Dear [PERSON_NAME], The engagement letter was based on 35 employees and 150 fin…" at bounding box center [991, 687] width 907 height 971
copy div "Lor ipsumdolor sitame con adipi el 52 seddoeius tem 654 incididun utlaboreetdo …"
click at [563, 256] on div "Dear [PERSON_NAME], The engagement letter was based on 35 employees and 150 fin…" at bounding box center [991, 687] width 907 height 971
drag, startPoint x: 638, startPoint y: 473, endPoint x: 557, endPoint y: 262, distance: 226.2
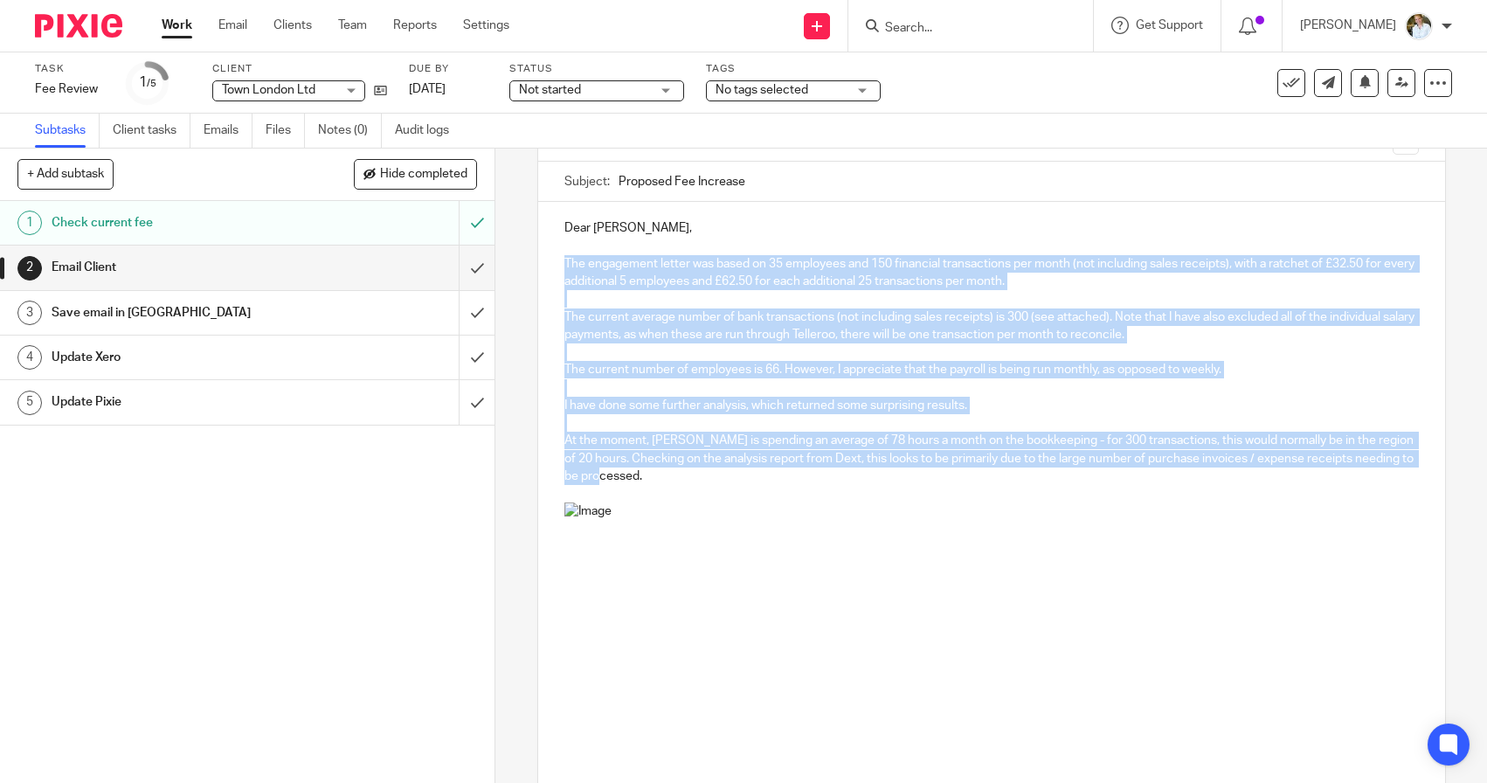
click at [557, 262] on div "Dear [PERSON_NAME], The engagement letter was based on 35 employees and 150 fin…" at bounding box center [991, 687] width 907 height 971
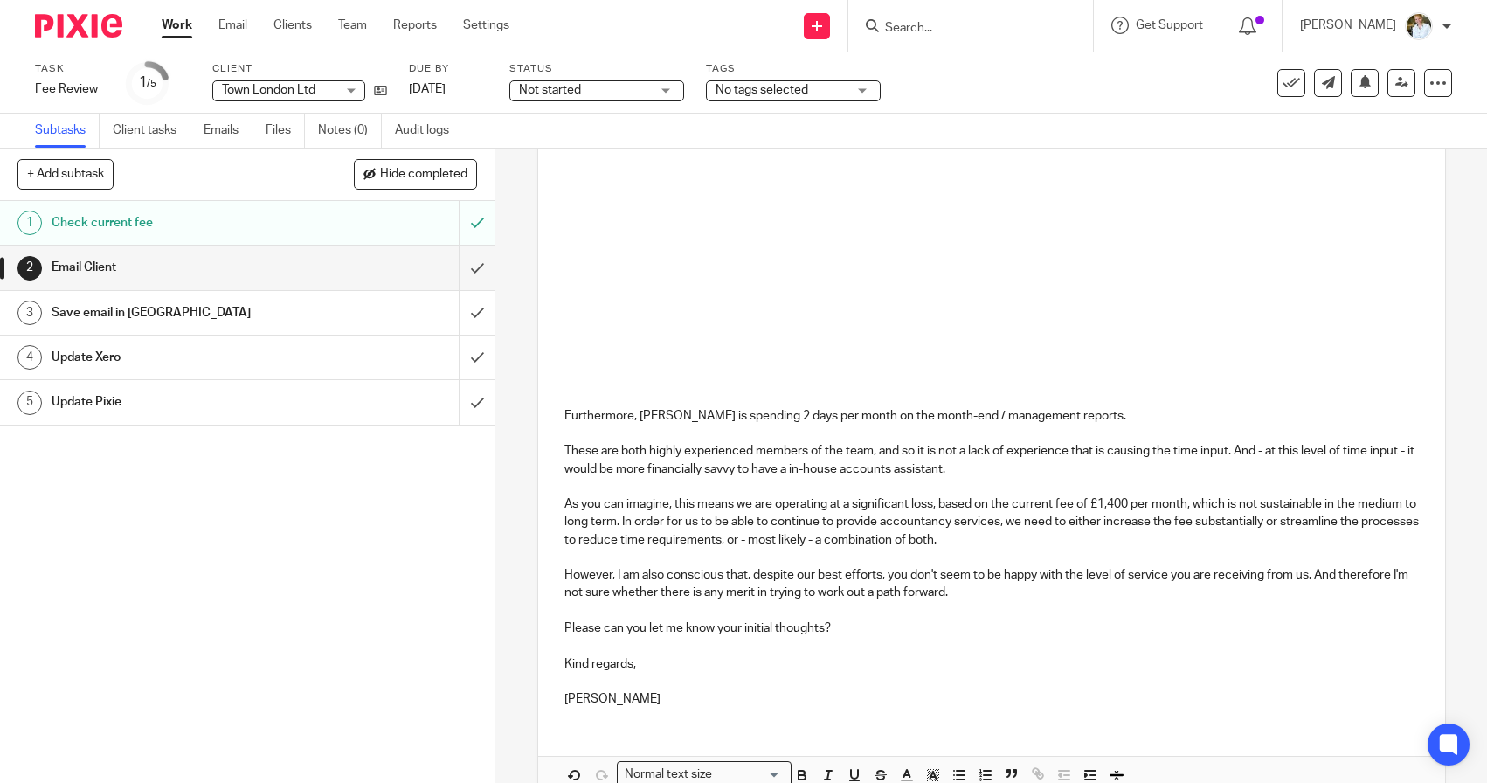
scroll to position [701, 0]
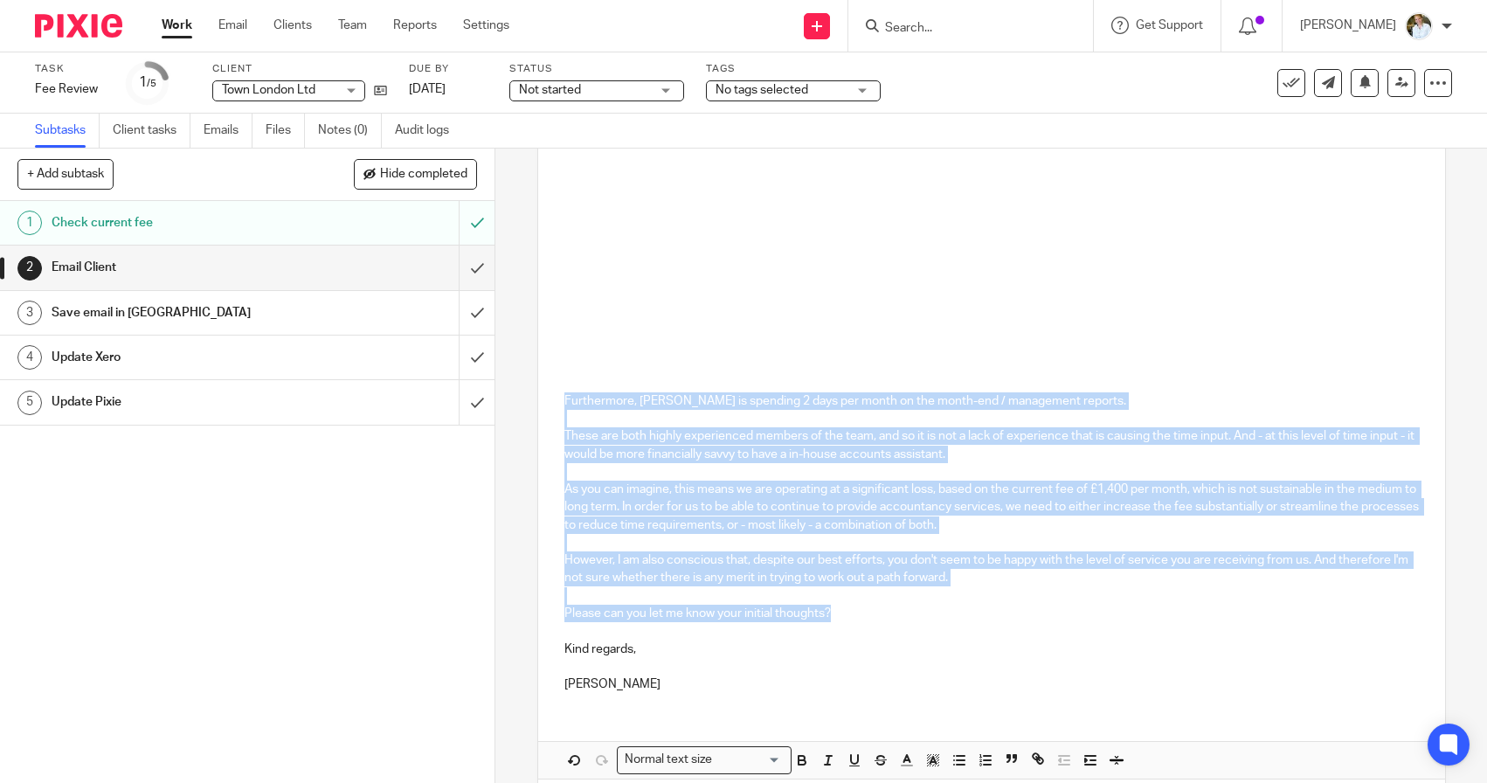
drag, startPoint x: 856, startPoint y: 597, endPoint x: 547, endPoint y: 378, distance: 378.6
click at [547, 378] on div "Dear [PERSON_NAME], I hope you’re well. As you know, the engagement letter was …" at bounding box center [991, 176] width 907 height 1060
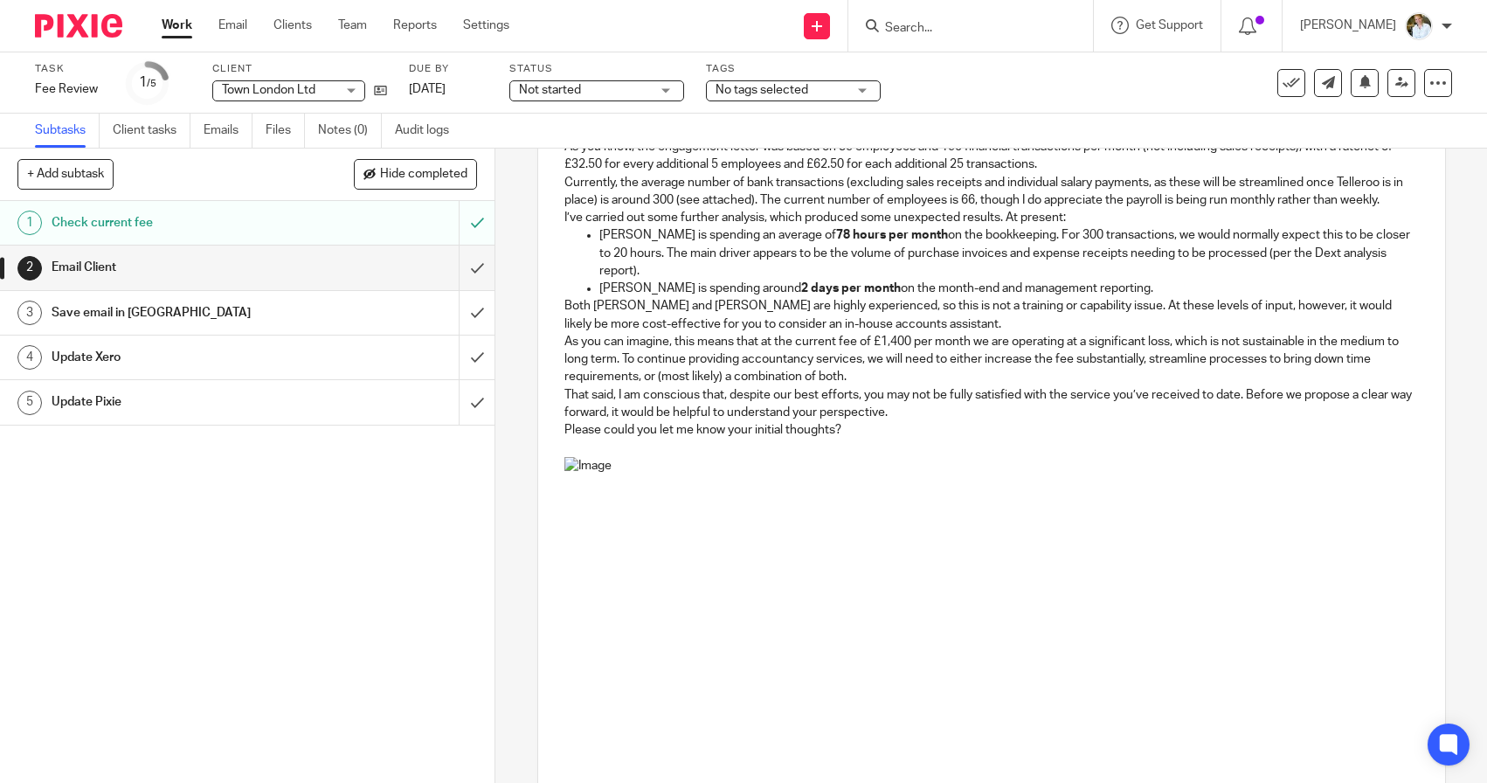
scroll to position [238, 0]
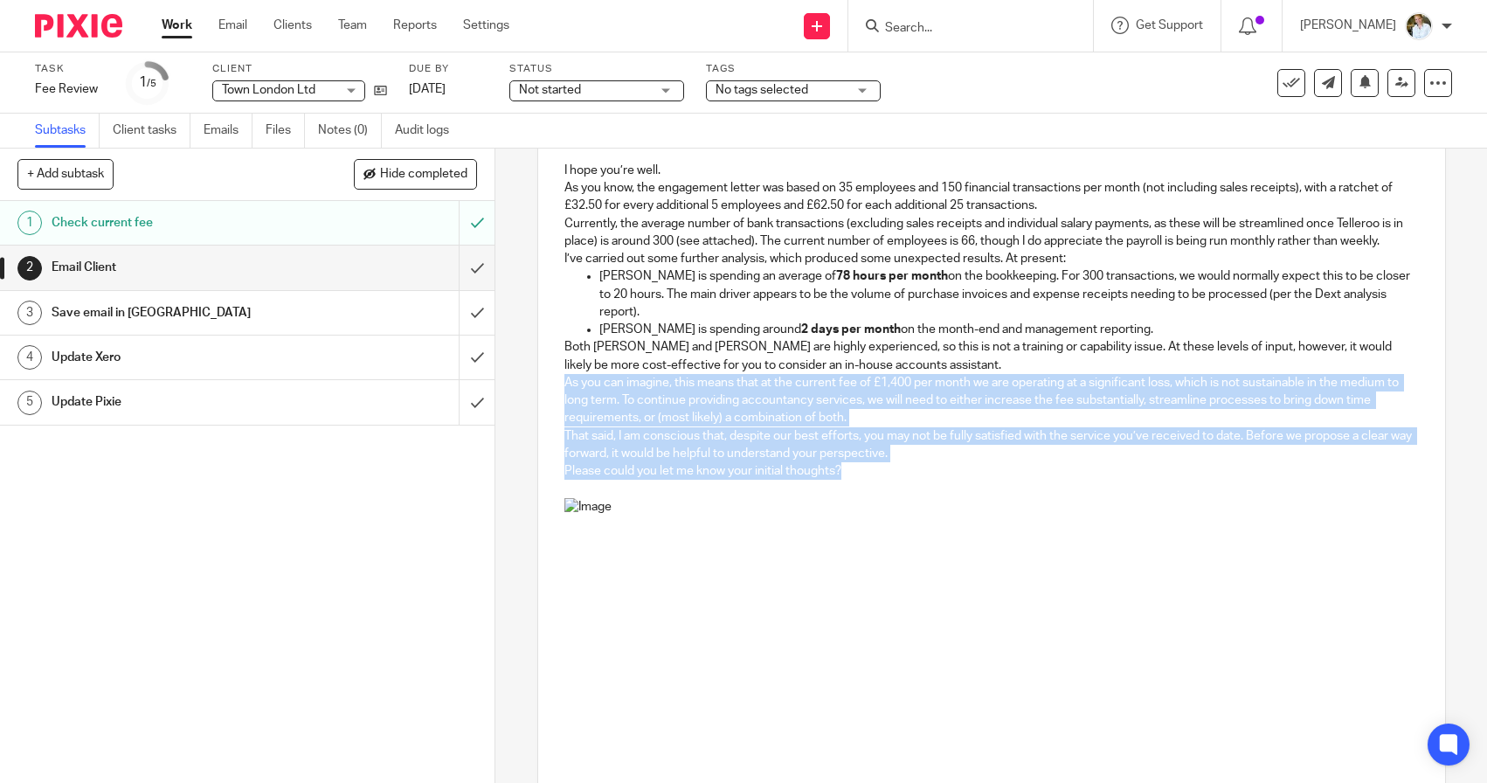
drag, startPoint x: 864, startPoint y: 450, endPoint x: 567, endPoint y: 372, distance: 307.0
click at [567, 369] on div "Dear [PERSON_NAME], I hope you’re well. As you know, the engagement letter was …" at bounding box center [991, 513] width 907 height 811
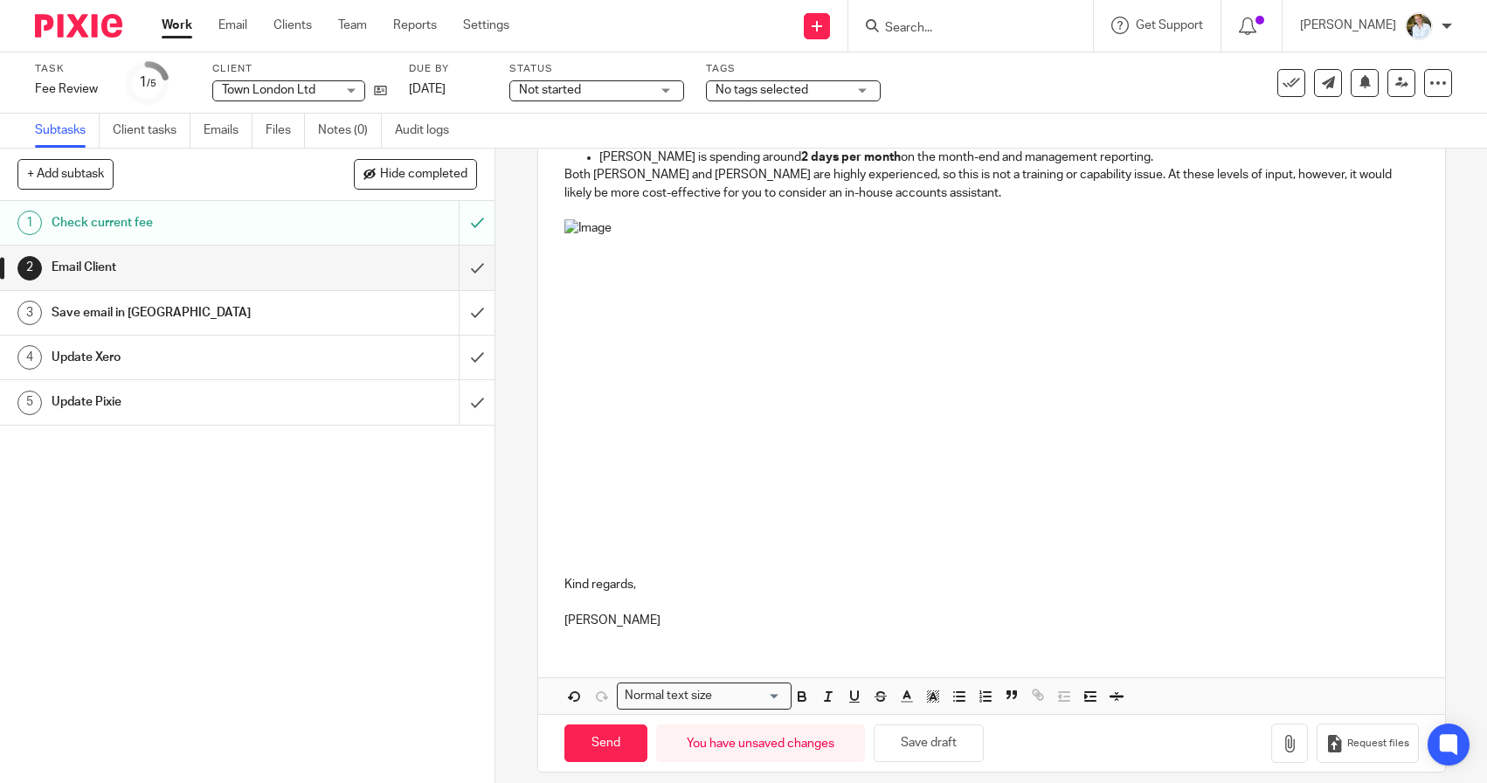
scroll to position [409, 0]
click at [1205, 527] on p at bounding box center [991, 390] width 854 height 339
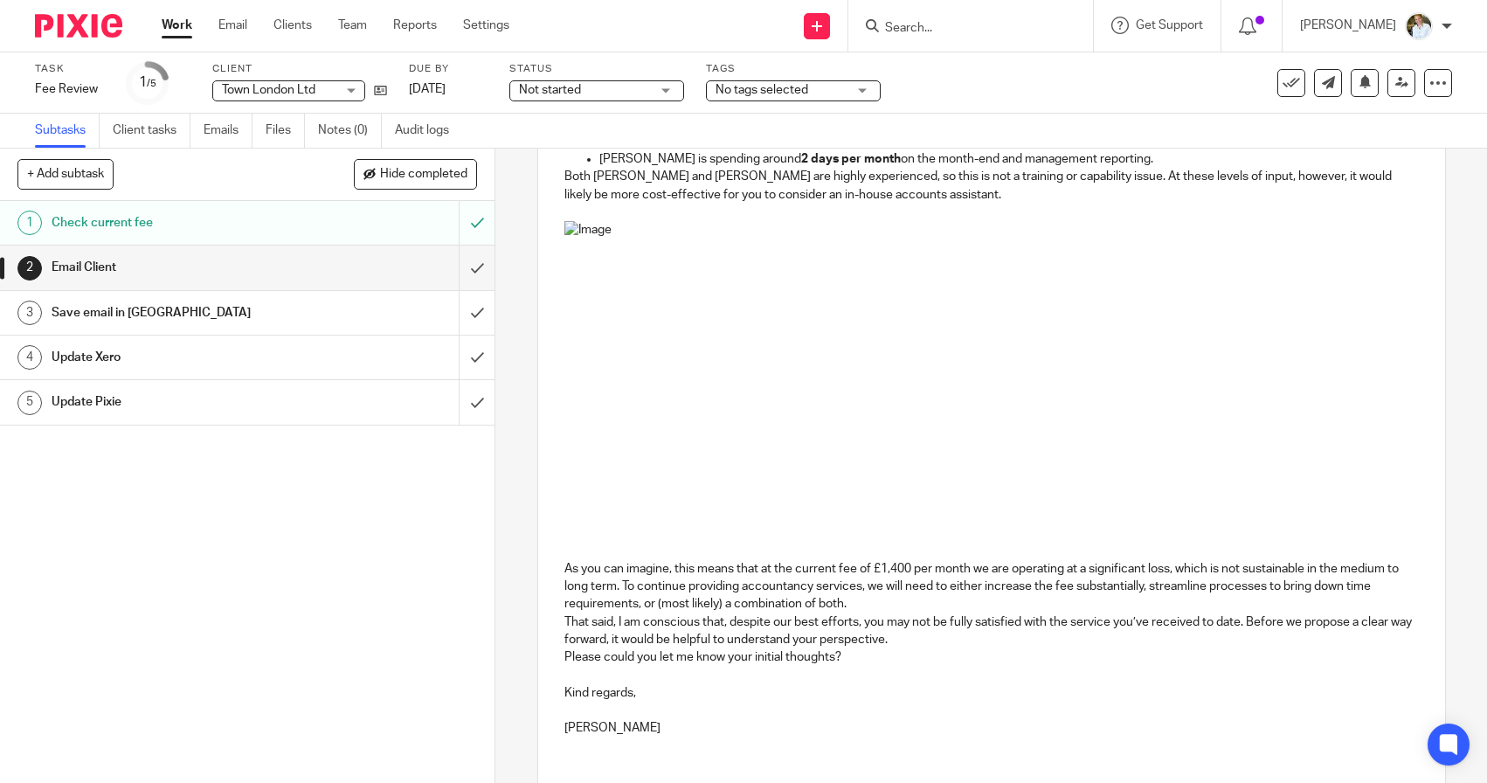
click at [871, 588] on p "As you can imagine, this means that at the current fee of £1,400 per month we a…" at bounding box center [991, 586] width 854 height 53
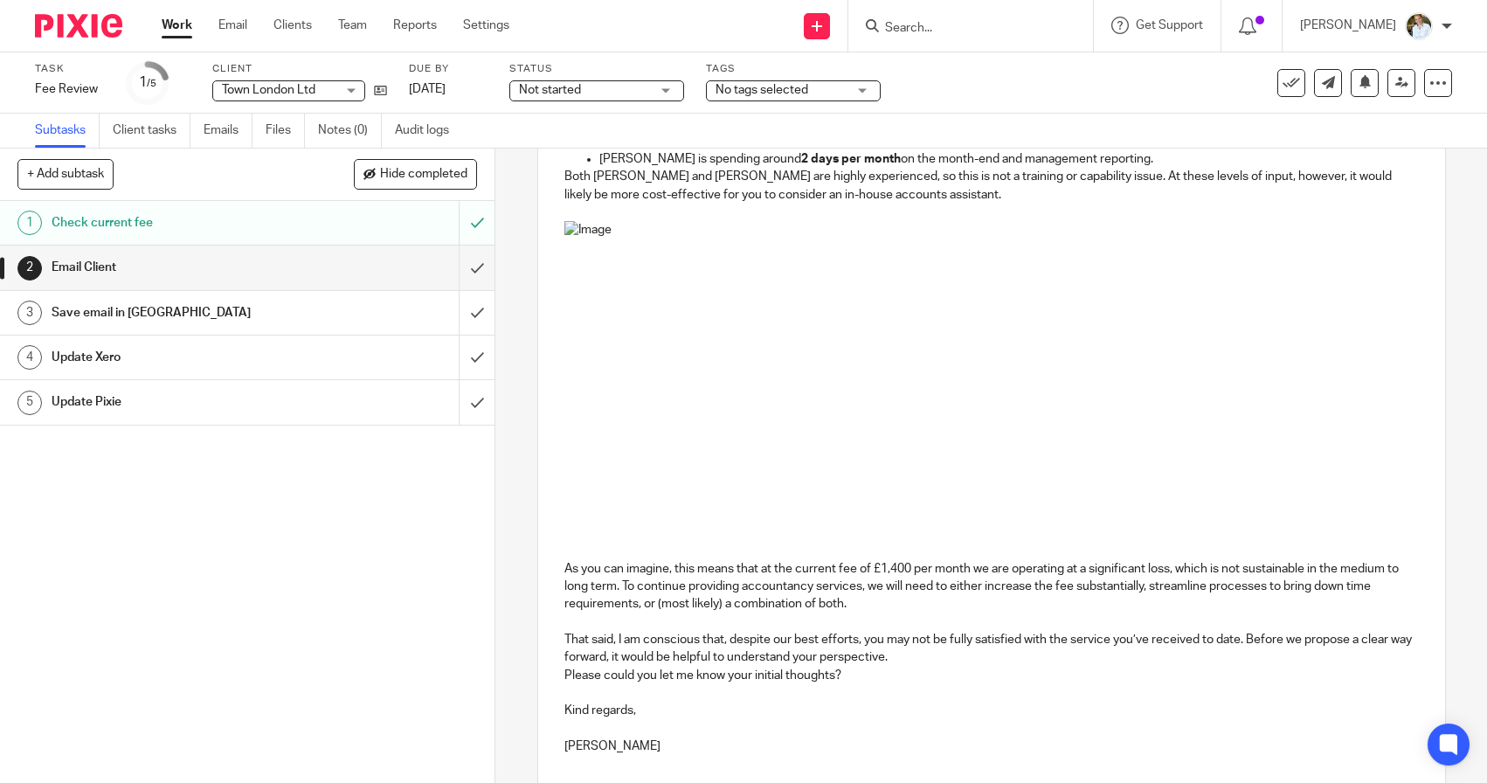
click at [900, 639] on p "That said, I am conscious that, despite our best efforts, you may not be fully …" at bounding box center [991, 649] width 854 height 36
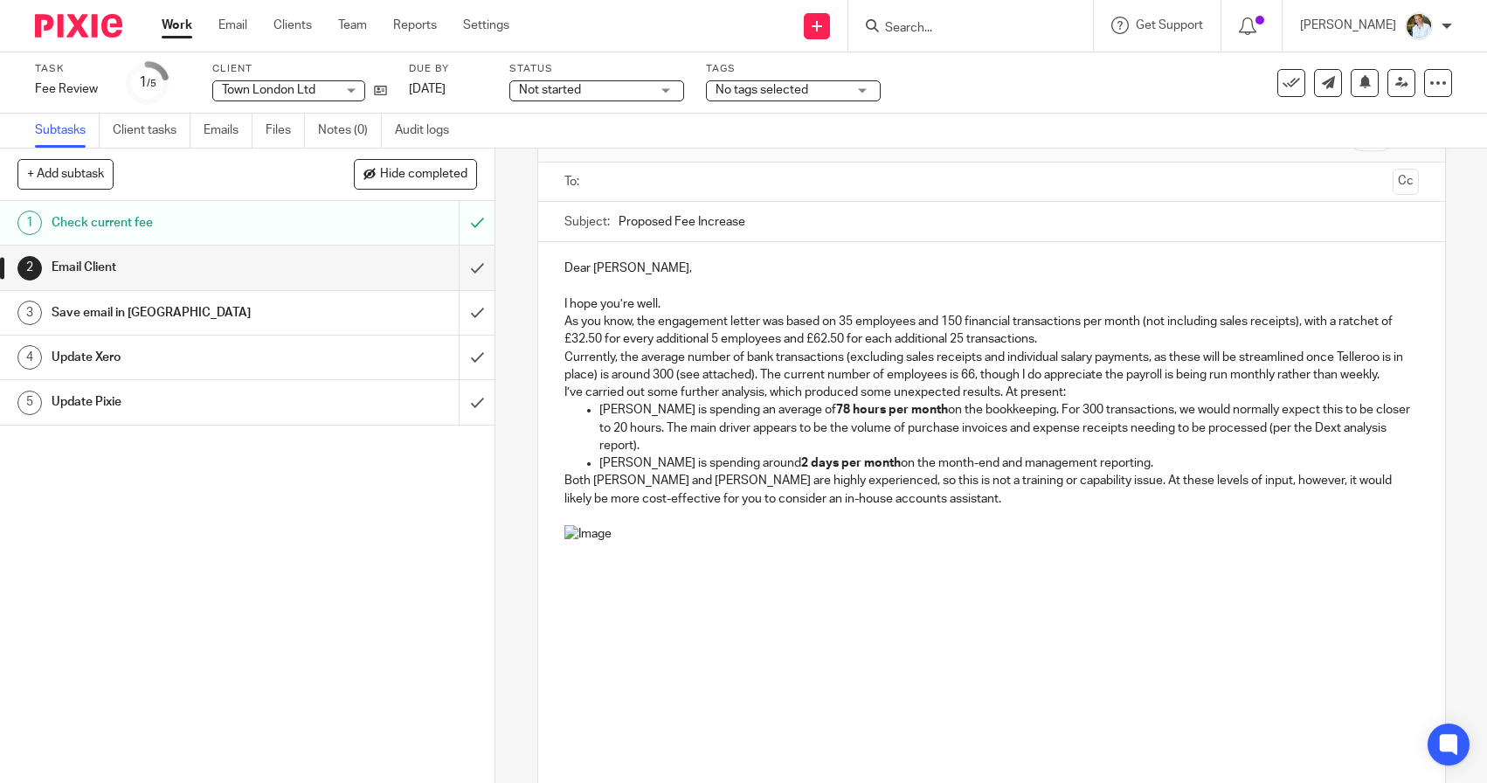
scroll to position [45, 0]
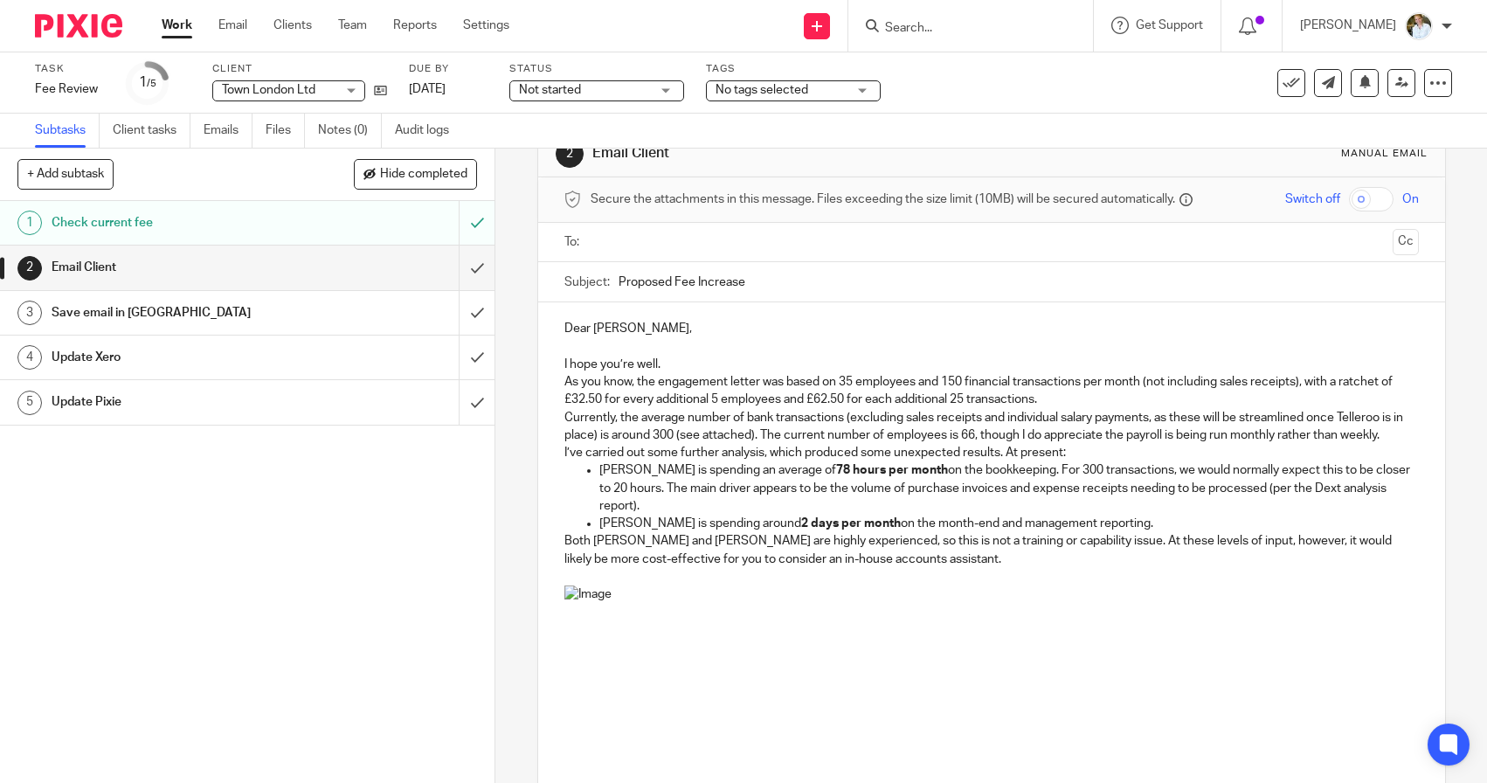
click at [1074, 397] on p "As you know, the engagement letter was based on 35 employees and 150 financial …" at bounding box center [991, 391] width 854 height 36
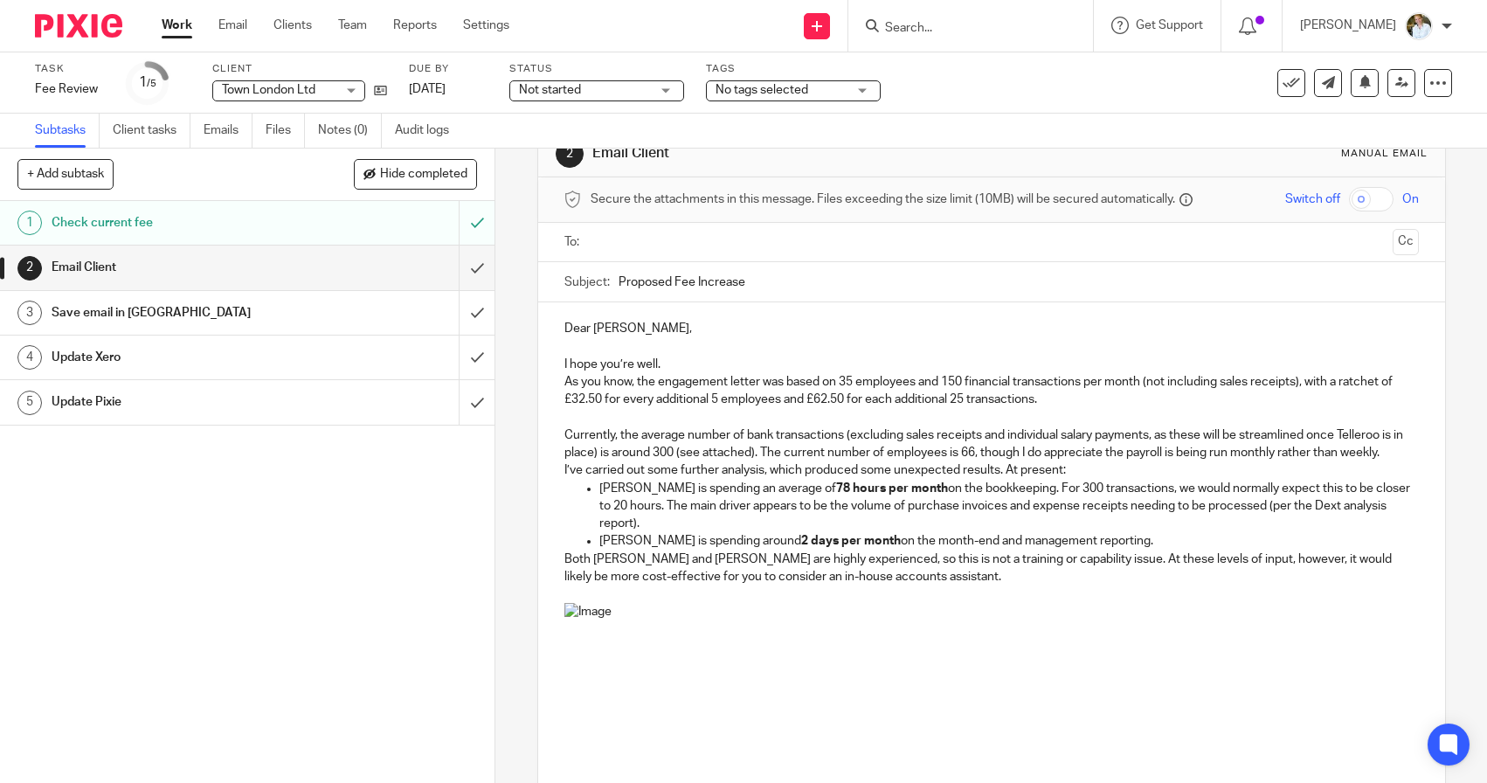
click at [1094, 461] on p "I’ve carried out some further analysis, which produced some unexpected results.…" at bounding box center [991, 469] width 854 height 17
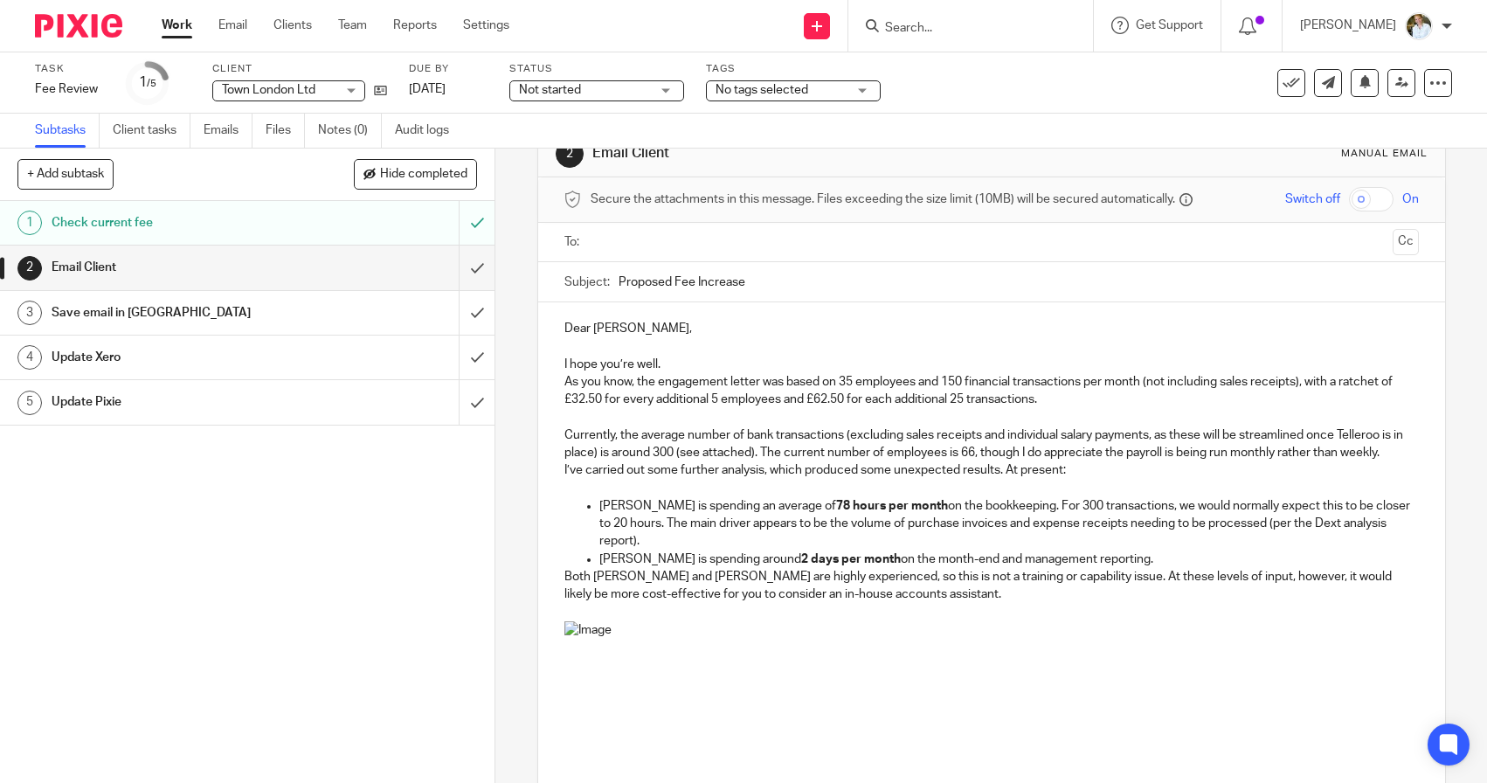
click at [1396, 448] on p "Currently, the average number of bank transactions (excluding sales receipts an…" at bounding box center [991, 444] width 854 height 36
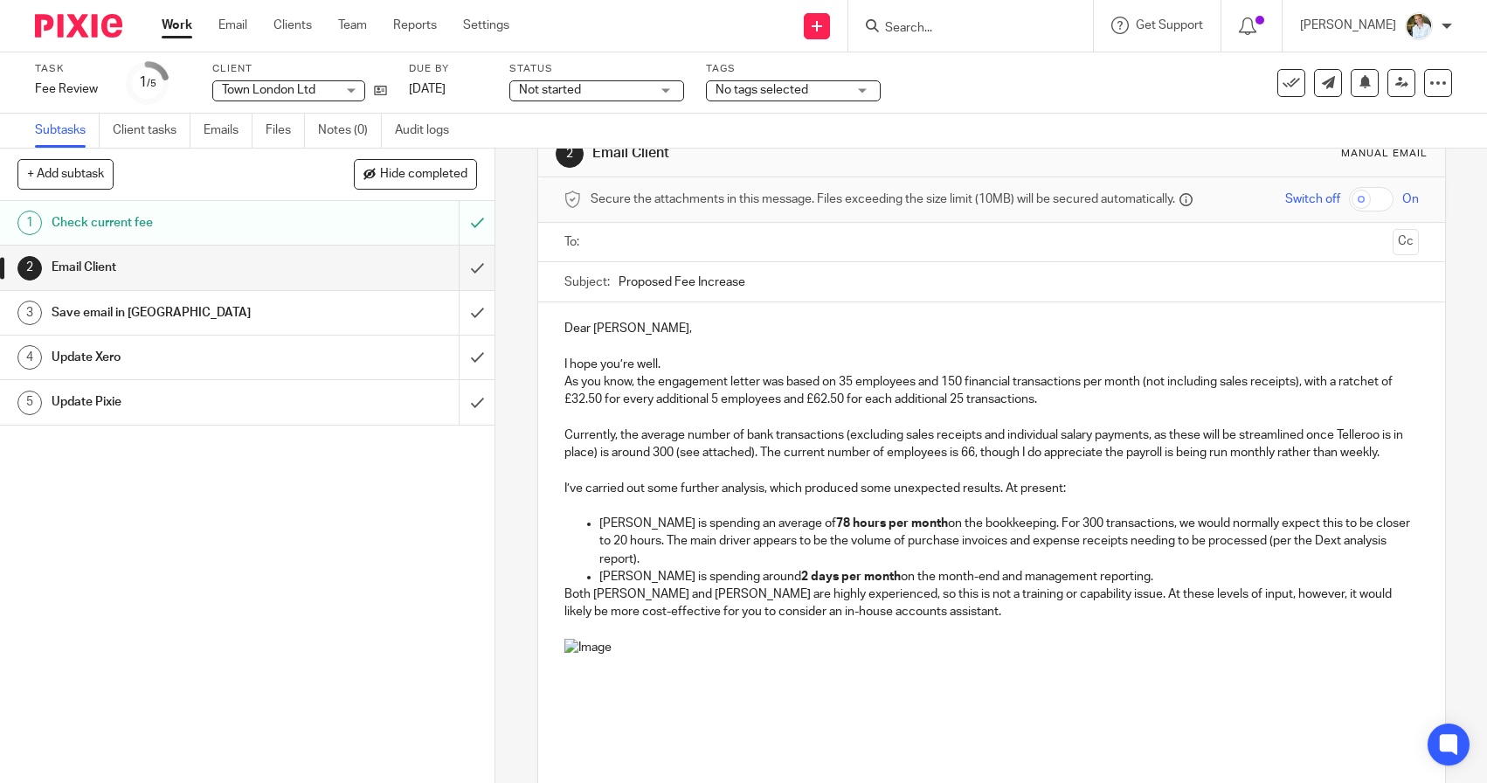
click at [1120, 568] on p "[PERSON_NAME] is spending around 2 days per month on the month-end and manageme…" at bounding box center [1008, 576] width 819 height 17
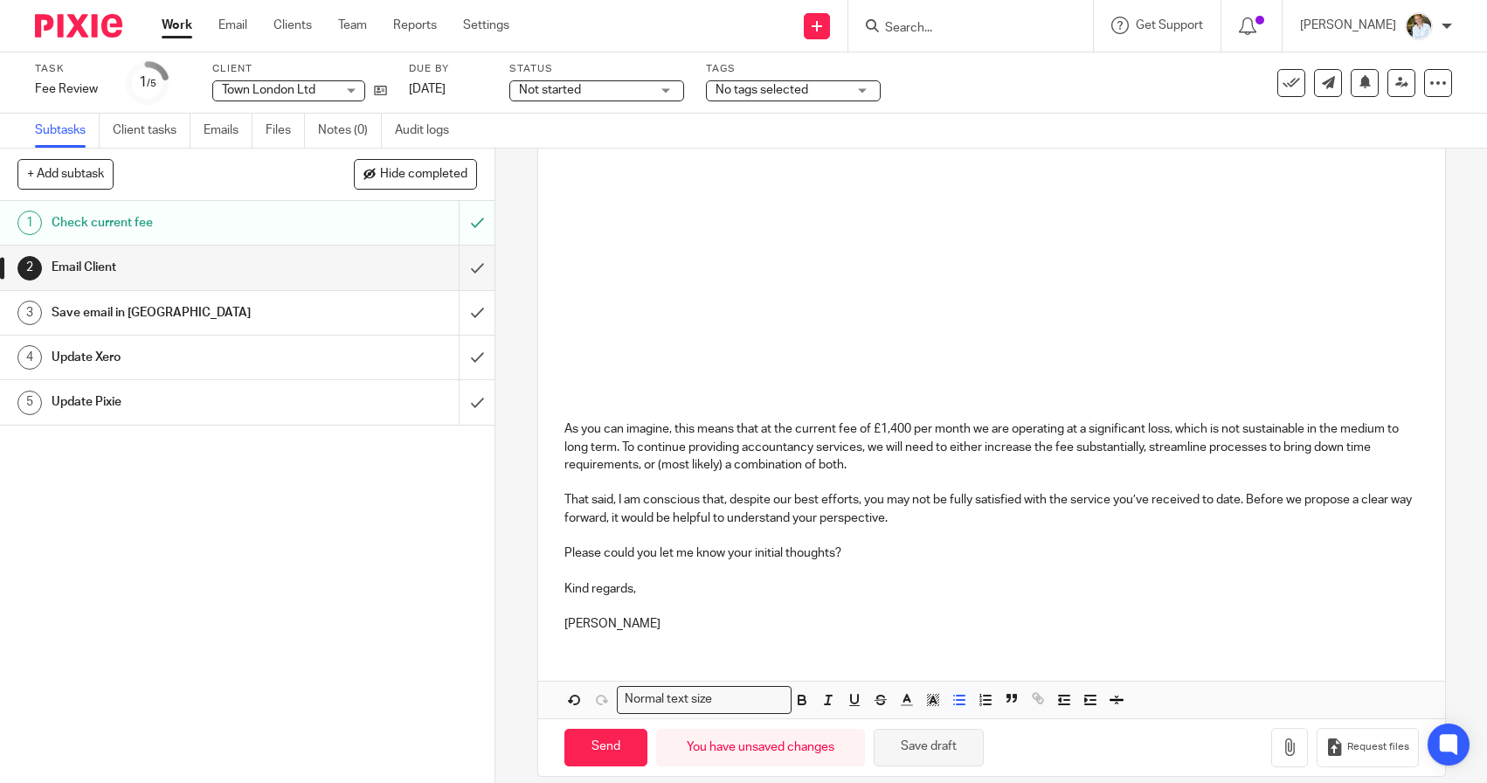
scroll to position [618, 0]
click at [935, 729] on button "Save draft" at bounding box center [929, 748] width 110 height 38
